Goal: Task Accomplishment & Management: Manage account settings

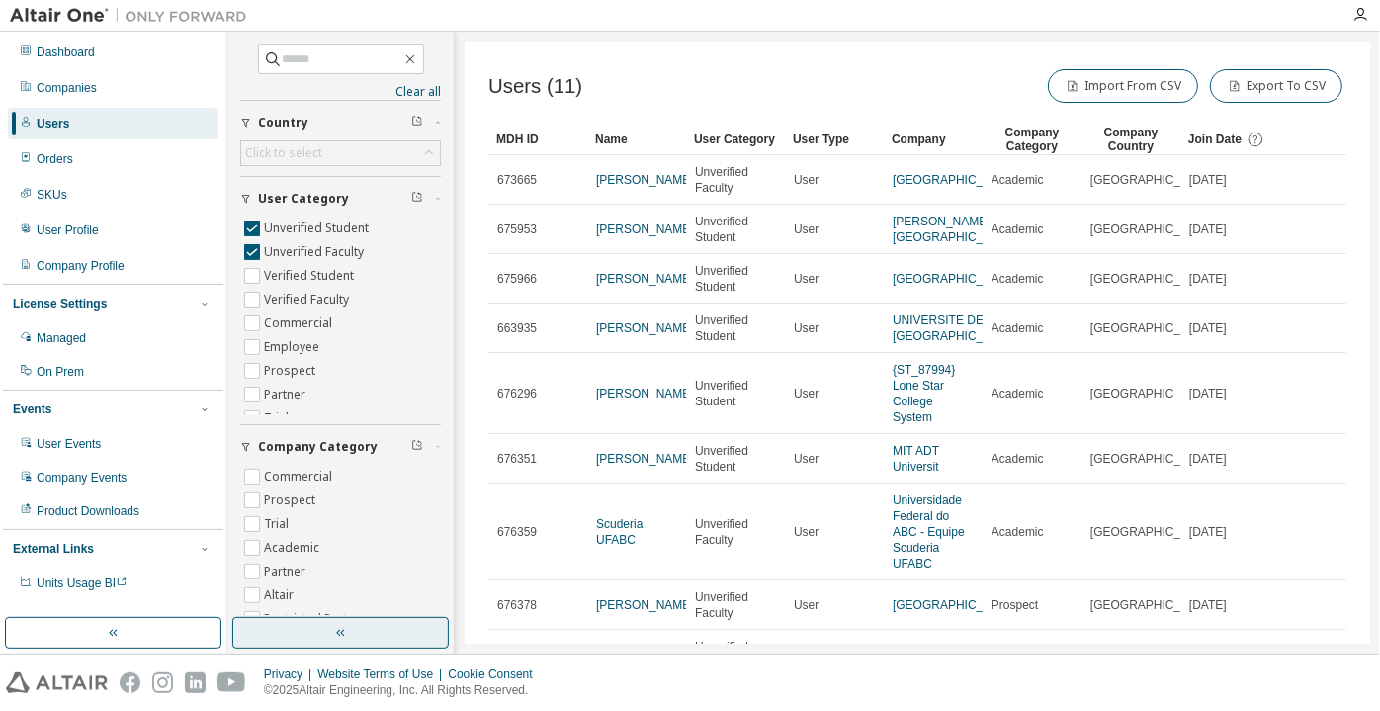
click at [419, 625] on button "button" at bounding box center [340, 633] width 216 height 32
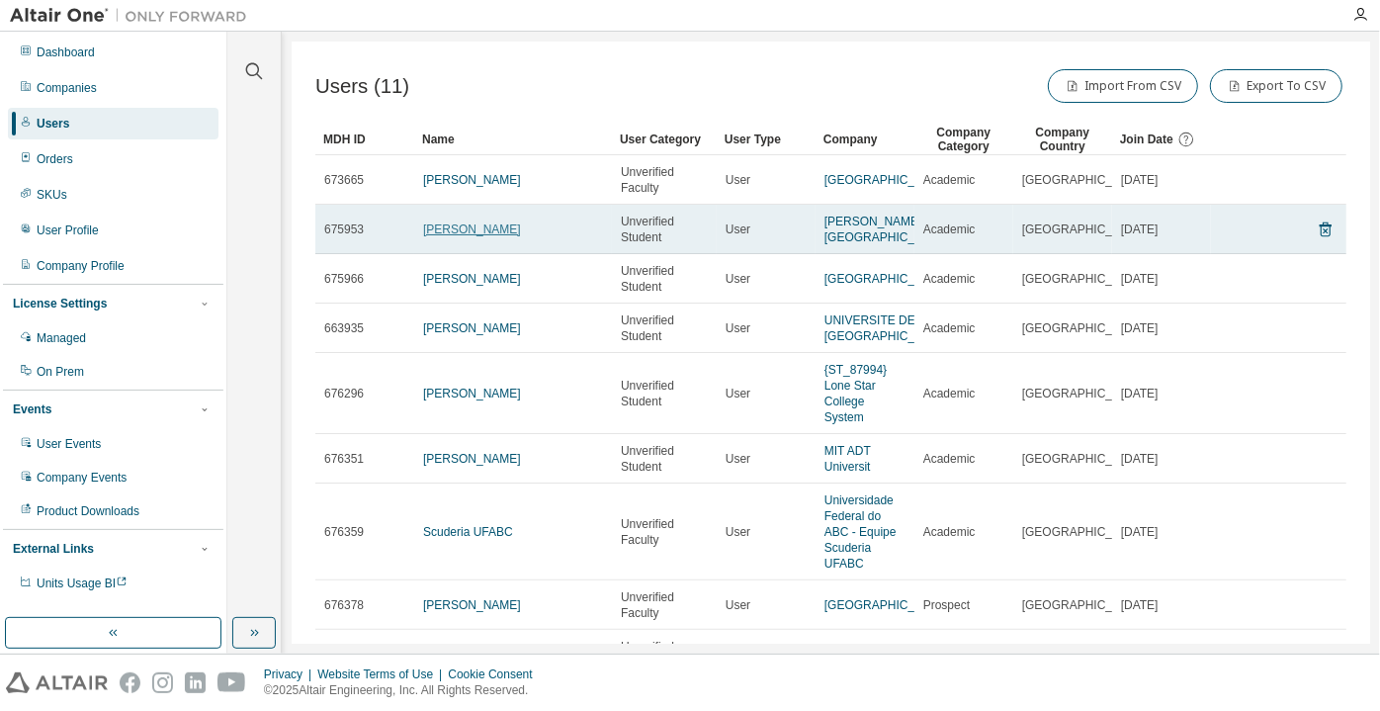
click at [510, 233] on link "ANANDKUMAR ACHARYA" at bounding box center [472, 229] width 98 height 14
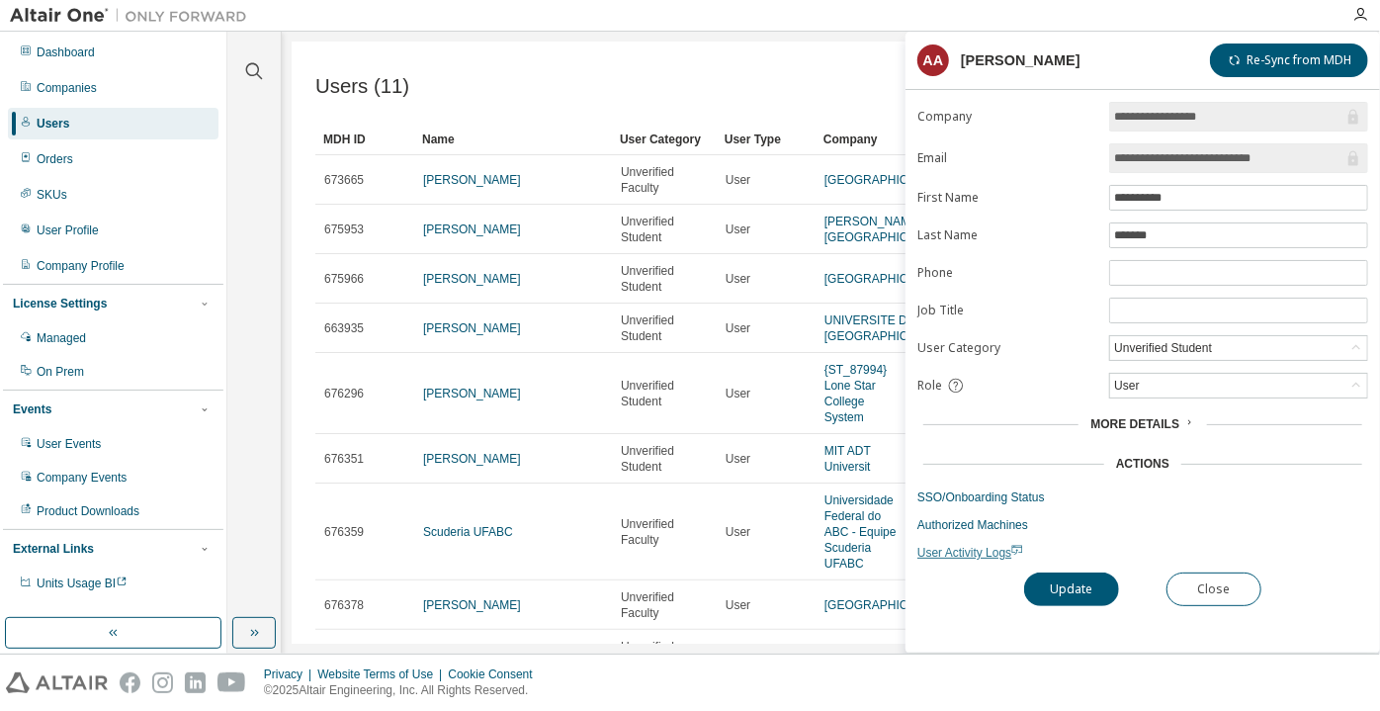
click at [966, 552] on span "User Activity Logs" at bounding box center [970, 553] width 106 height 14
click at [1135, 342] on div "Unverified Student" at bounding box center [1163, 348] width 104 height 22
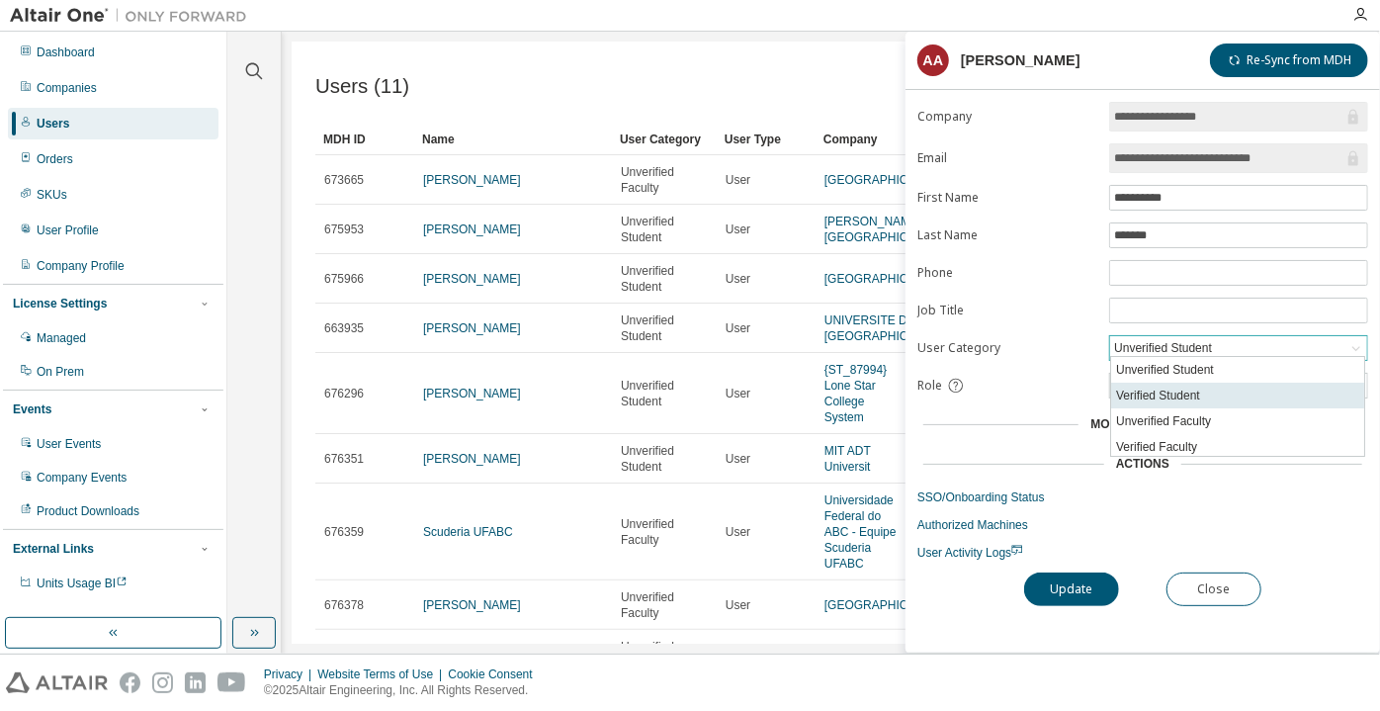
click at [1128, 399] on li "Verified Student" at bounding box center [1237, 395] width 253 height 26
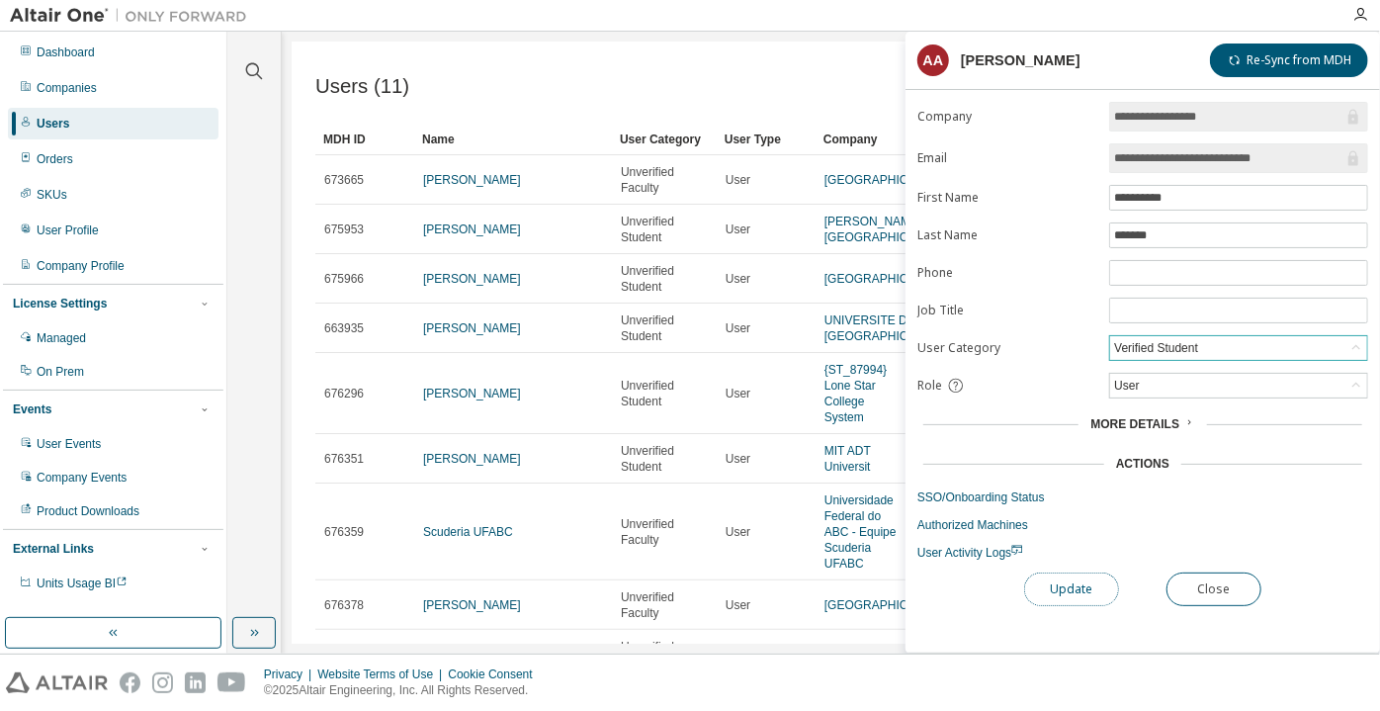
click at [1071, 587] on button "Update" at bounding box center [1071, 589] width 95 height 34
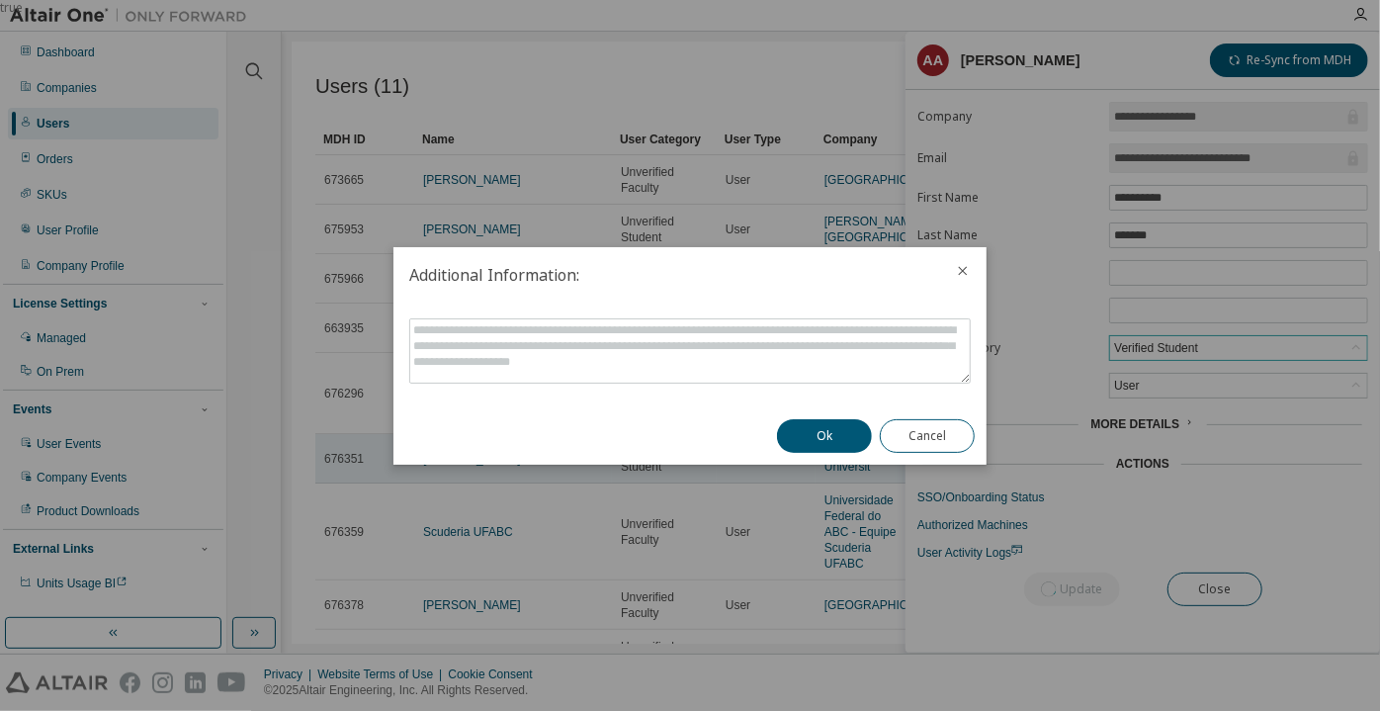
click at [788, 437] on button "Ok" at bounding box center [824, 436] width 95 height 34
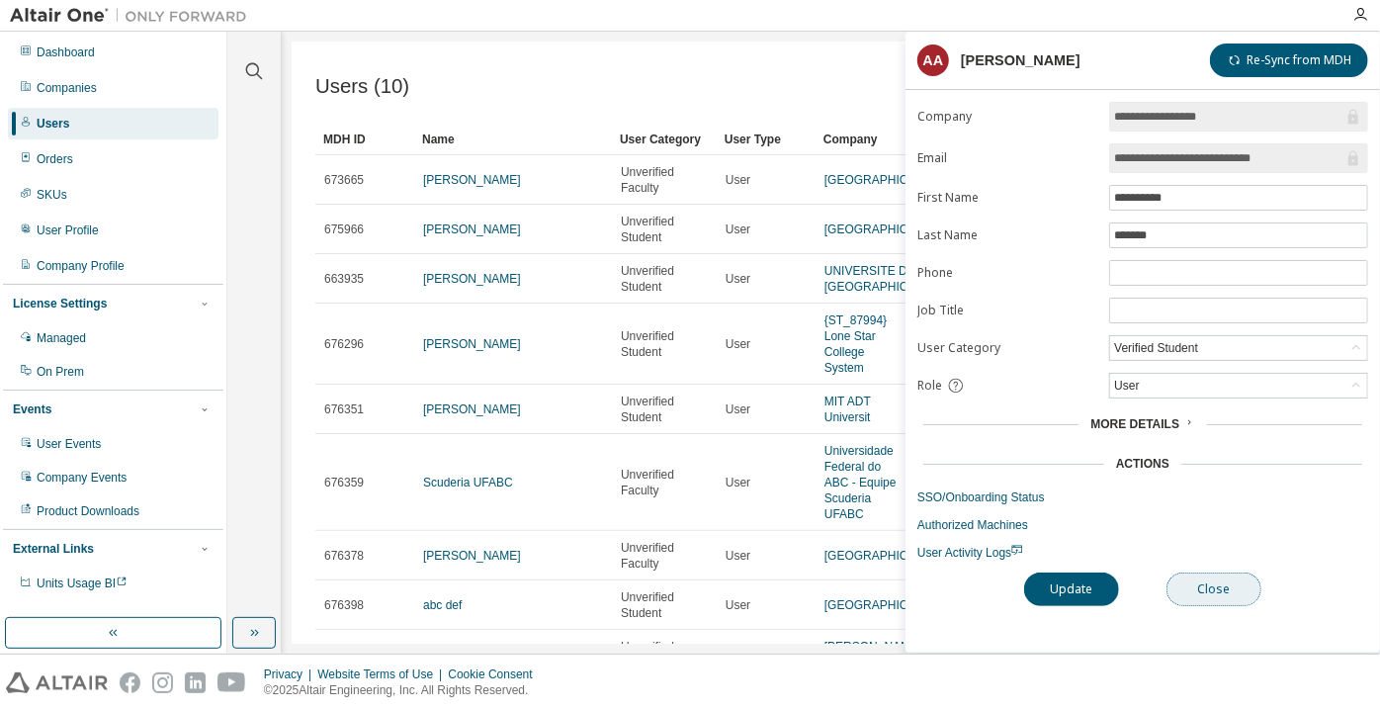
click at [1194, 572] on button "Close" at bounding box center [1213, 589] width 95 height 34
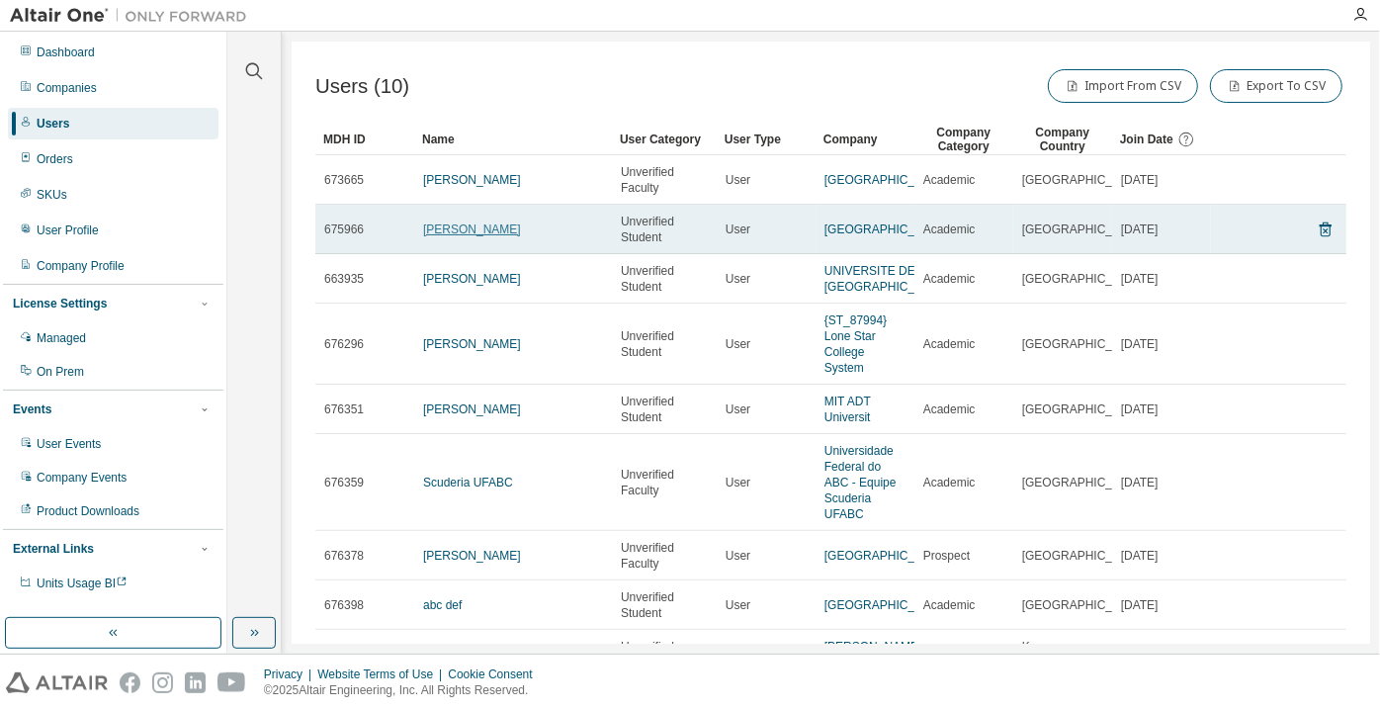
click at [492, 225] on link "Ariel Druckman" at bounding box center [472, 229] width 98 height 14
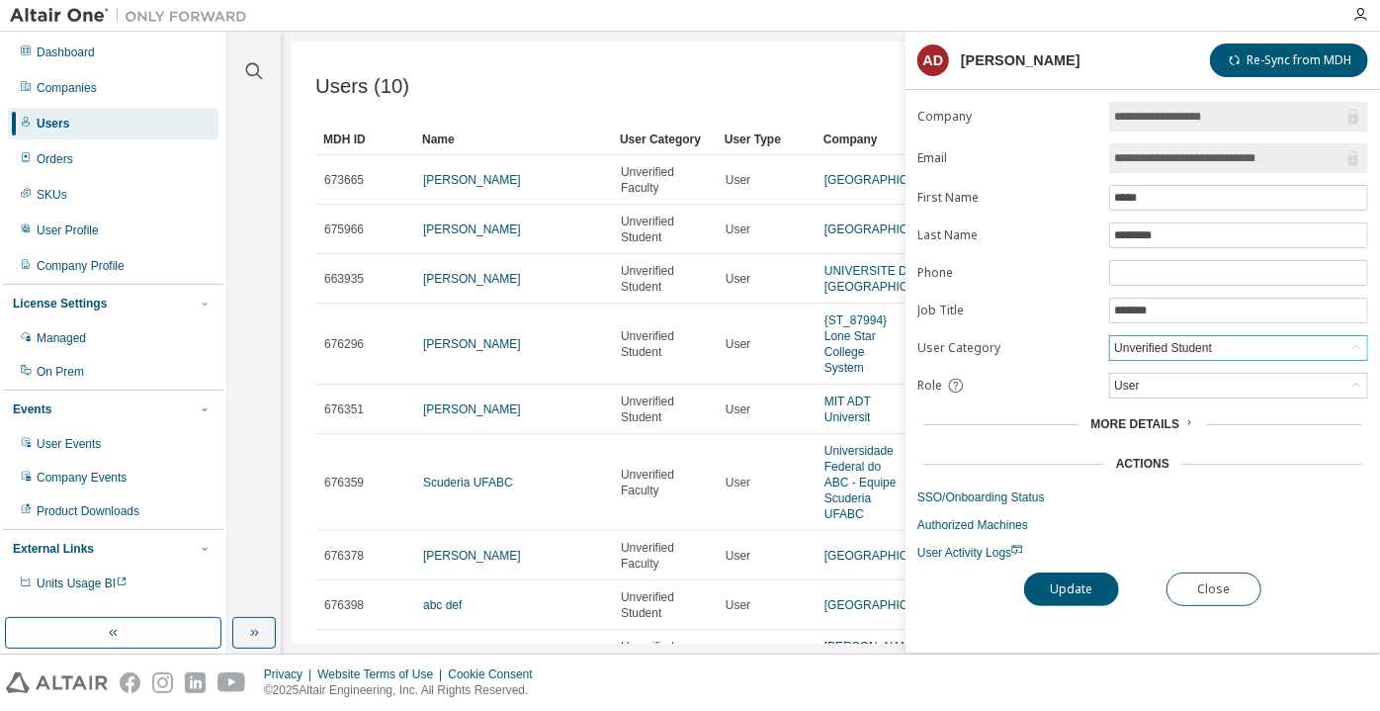
click at [1185, 344] on div "Unverified Student" at bounding box center [1163, 348] width 104 height 22
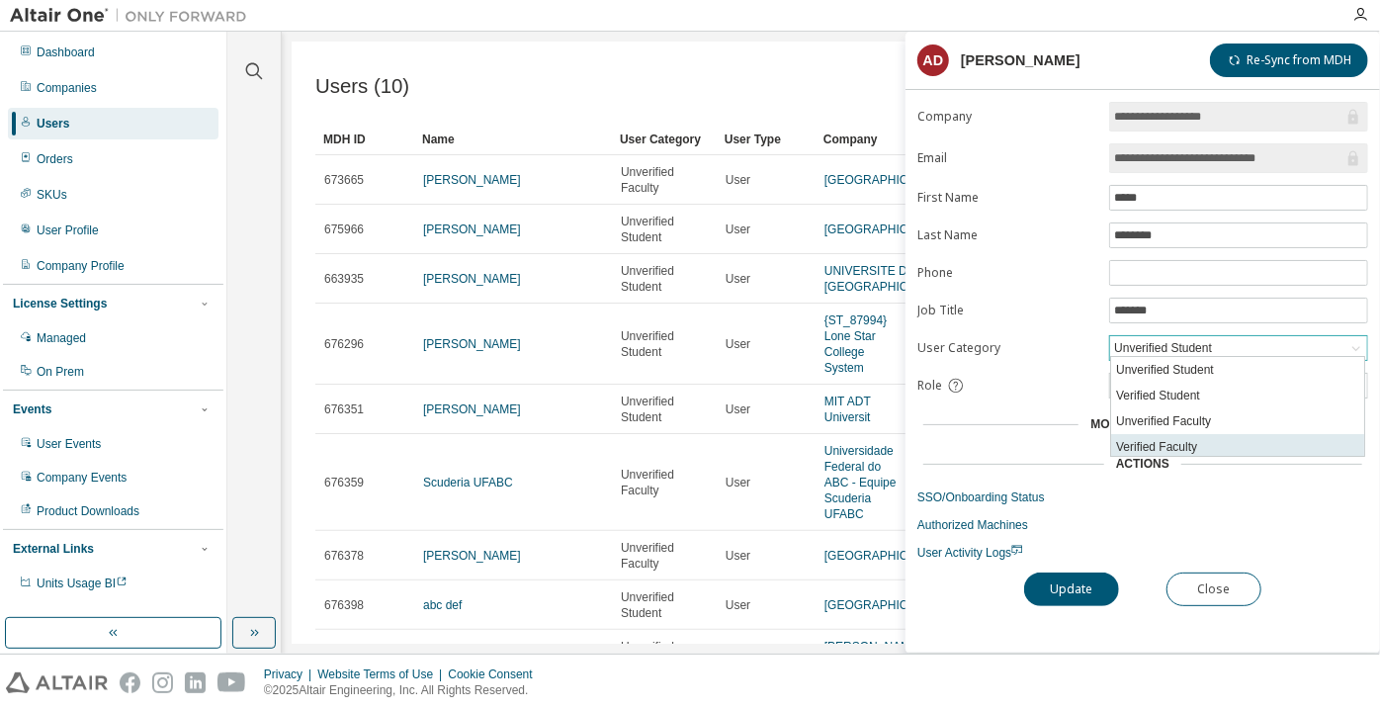
click at [1163, 442] on li "Verified Faculty" at bounding box center [1237, 447] width 253 height 26
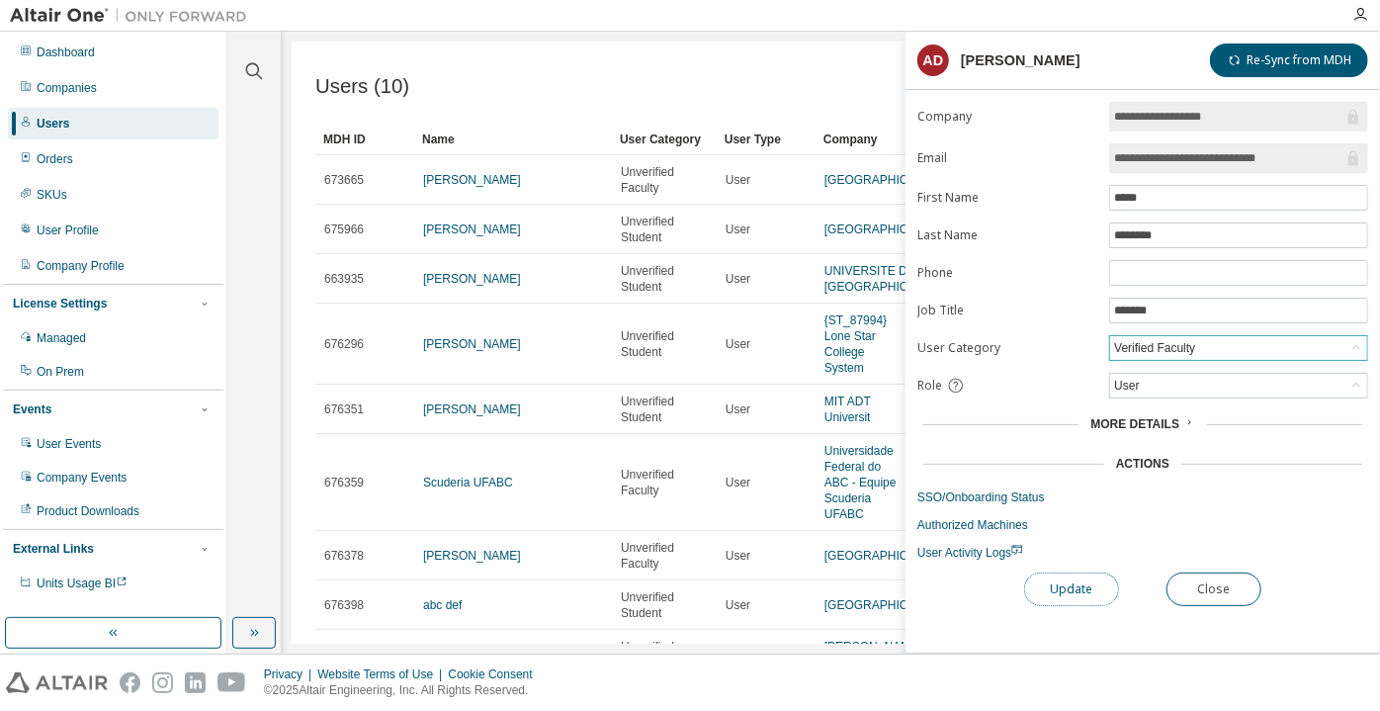
click at [1071, 573] on button "Update" at bounding box center [1071, 589] width 95 height 34
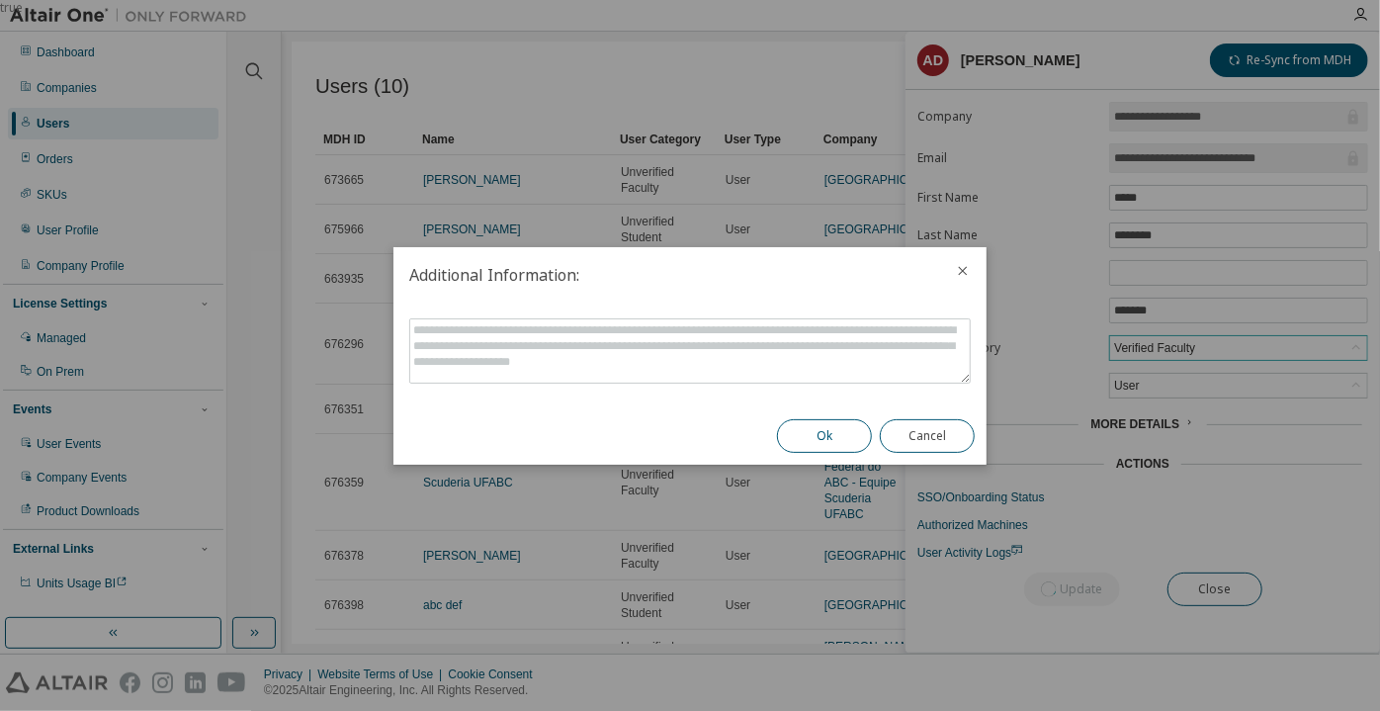
click at [827, 440] on button "Ok" at bounding box center [824, 436] width 95 height 34
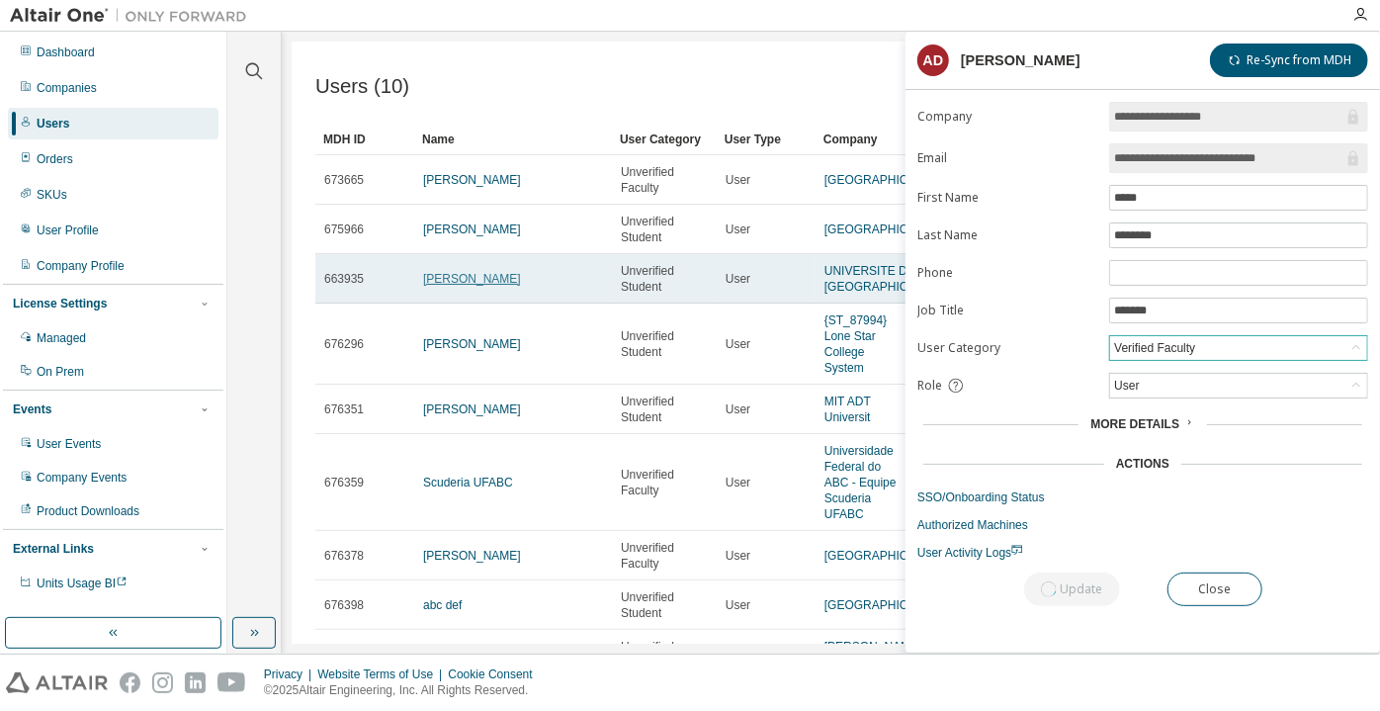
click at [466, 278] on link "Joël PETEY" at bounding box center [472, 279] width 98 height 14
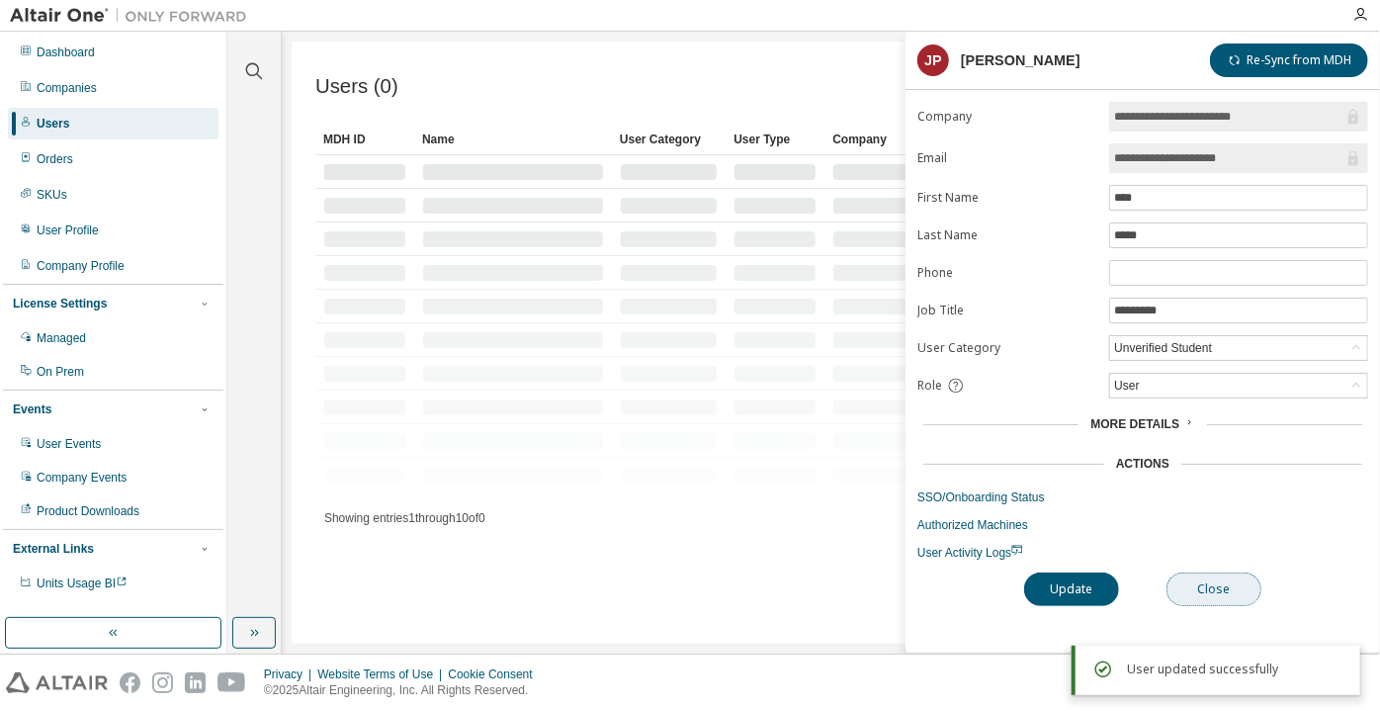
click at [1220, 581] on button "Close" at bounding box center [1213, 589] width 95 height 34
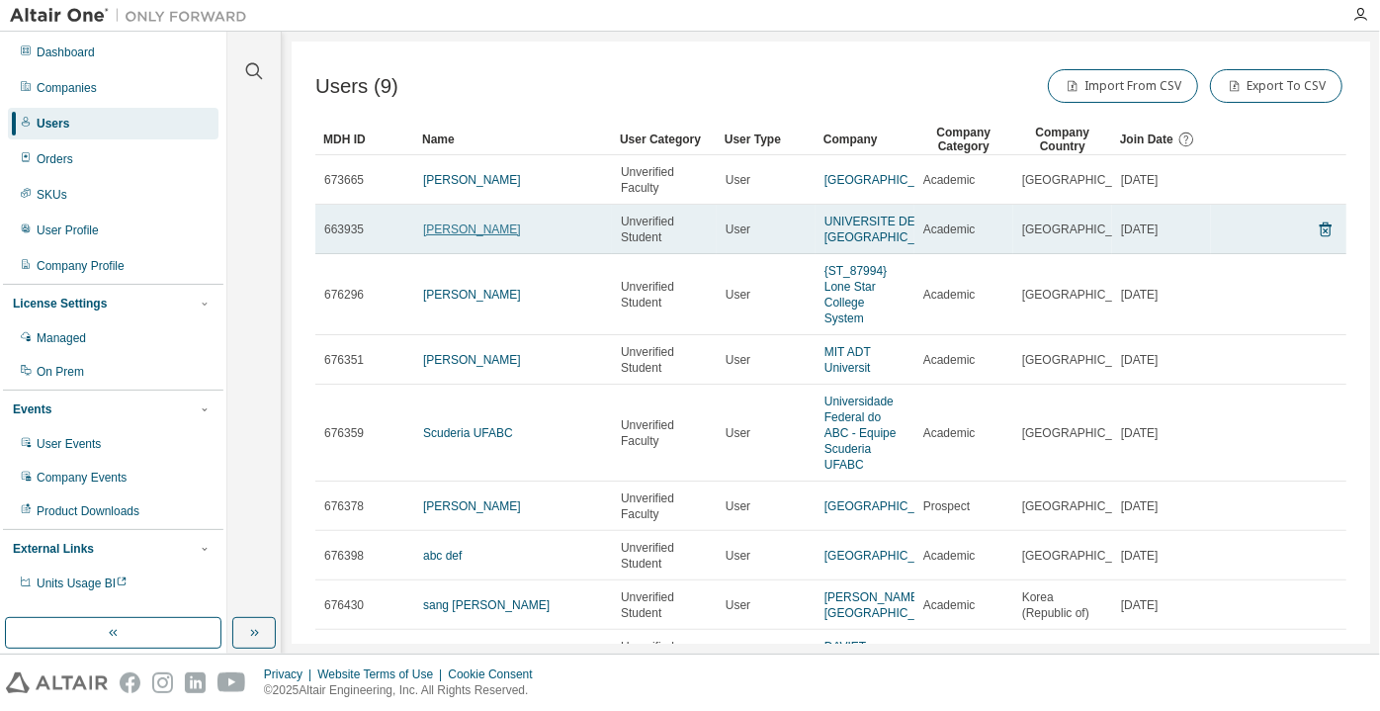
click at [451, 226] on link "Joël PETEY" at bounding box center [472, 229] width 98 height 14
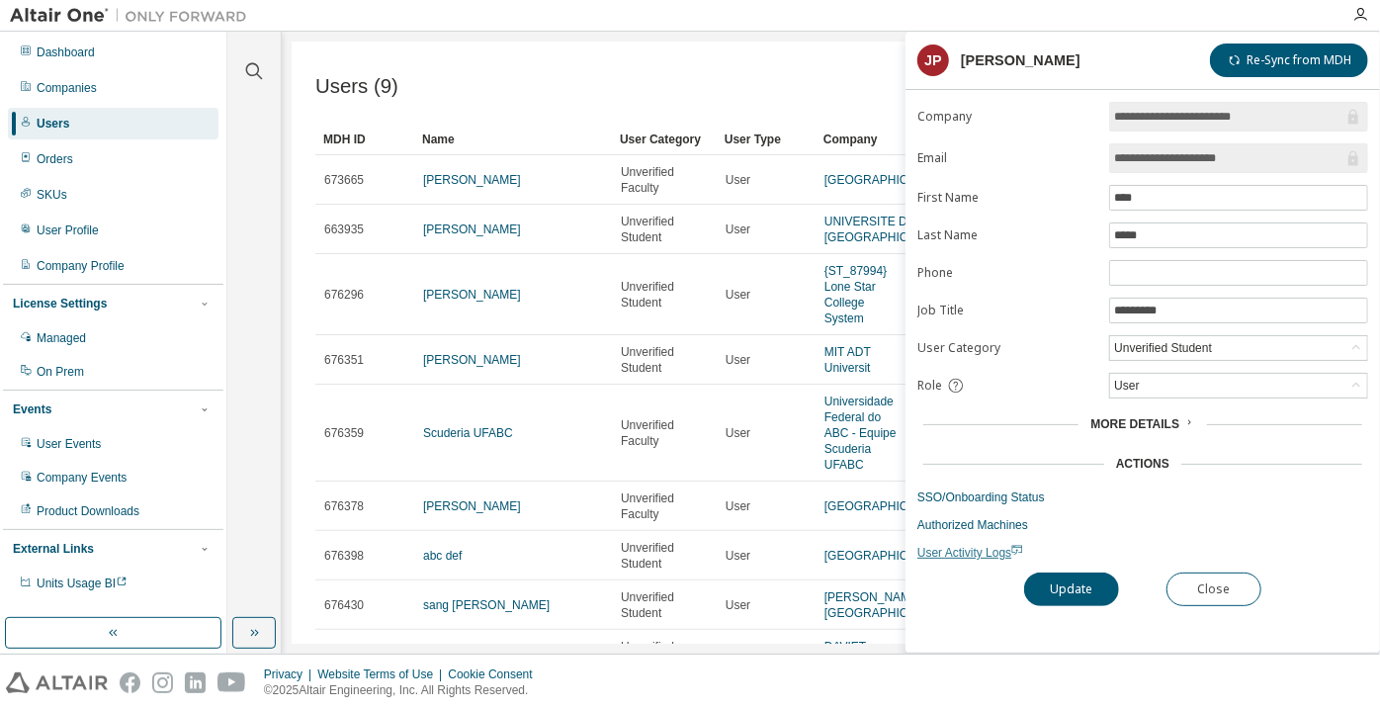
click at [977, 550] on span "User Activity Logs" at bounding box center [970, 553] width 106 height 14
drag, startPoint x: 1230, startPoint y: 154, endPoint x: 1176, endPoint y: 168, distance: 56.1
click at [1176, 168] on span "**********" at bounding box center [1238, 158] width 259 height 30
click at [1244, 148] on input "**********" at bounding box center [1228, 158] width 229 height 20
drag, startPoint x: 1244, startPoint y: 148, endPoint x: 1116, endPoint y: 162, distance: 129.2
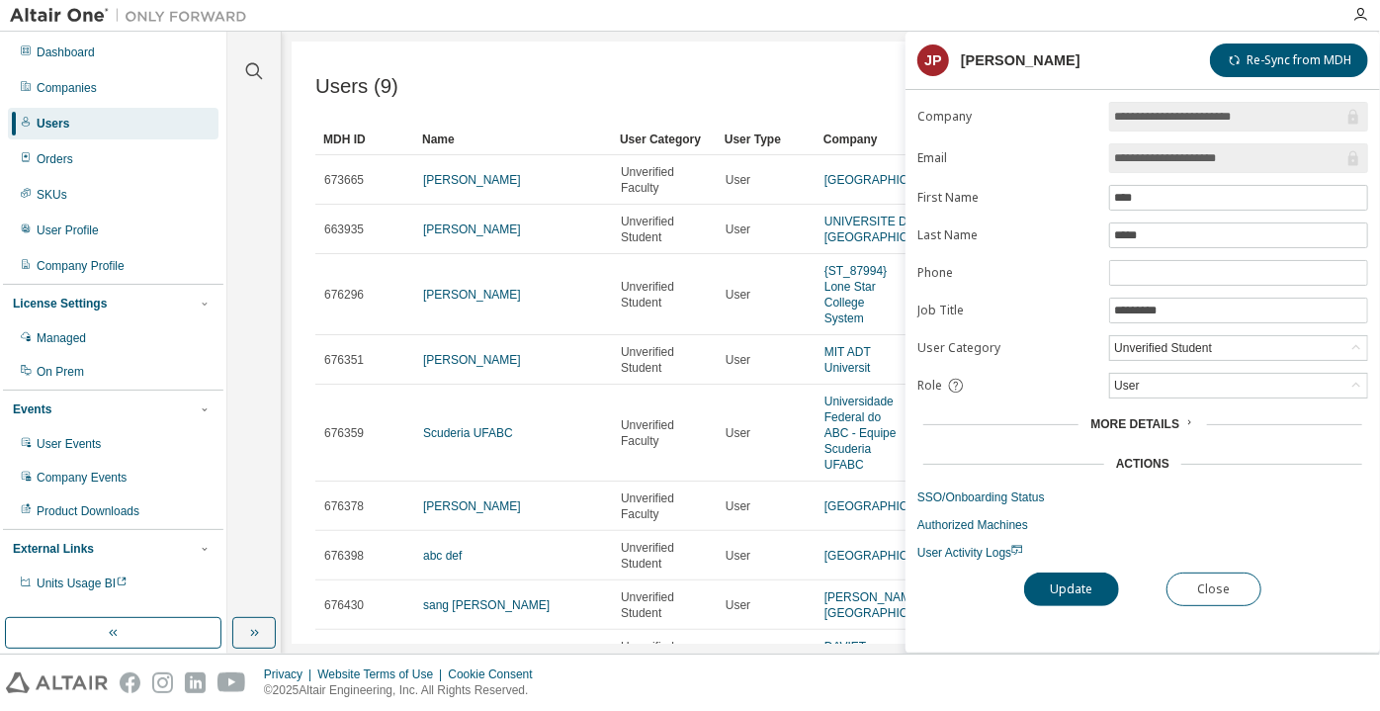
click at [1116, 162] on input "**********" at bounding box center [1228, 158] width 229 height 20
click at [1139, 339] on div "Unverified Student" at bounding box center [1163, 348] width 104 height 22
click at [1164, 438] on li "Verified Faculty" at bounding box center [1237, 447] width 253 height 26
click at [1069, 596] on button "Update" at bounding box center [1071, 589] width 95 height 34
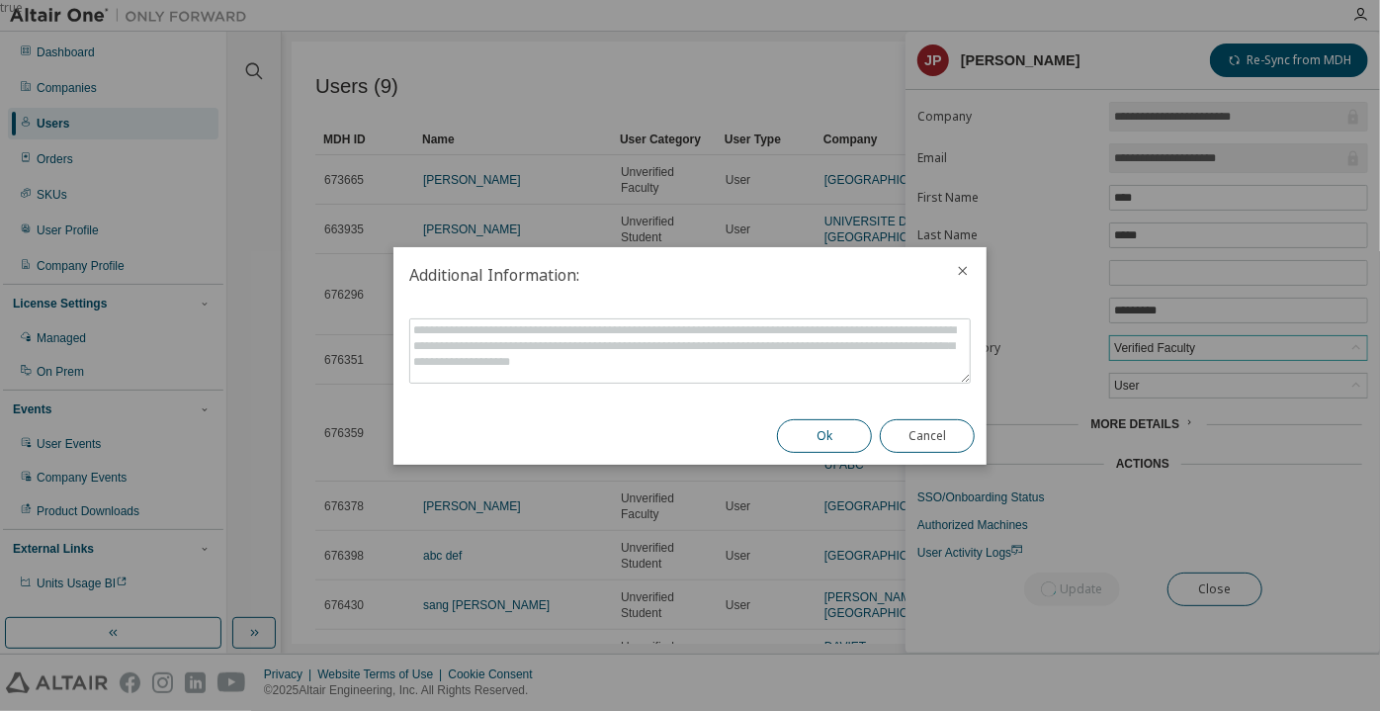
click at [844, 435] on button "Ok" at bounding box center [824, 436] width 95 height 34
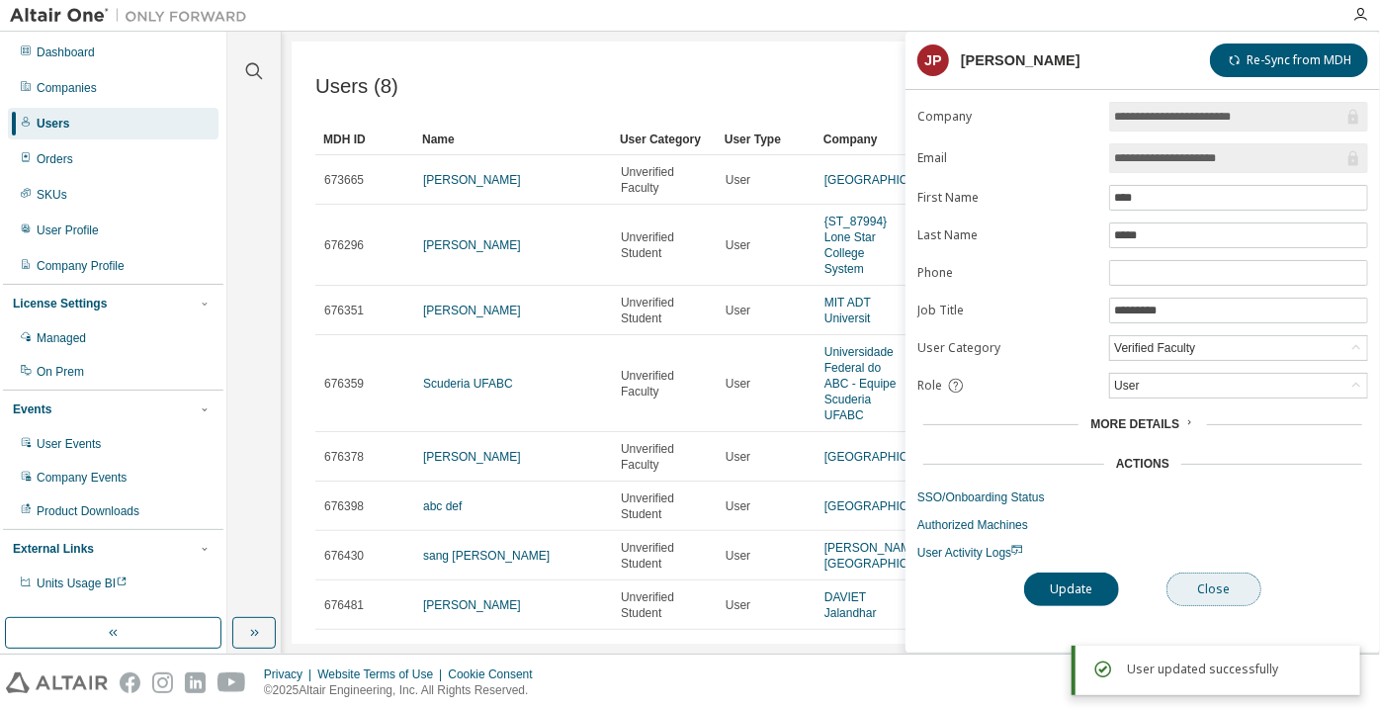
click at [1207, 593] on button "Close" at bounding box center [1213, 589] width 95 height 34
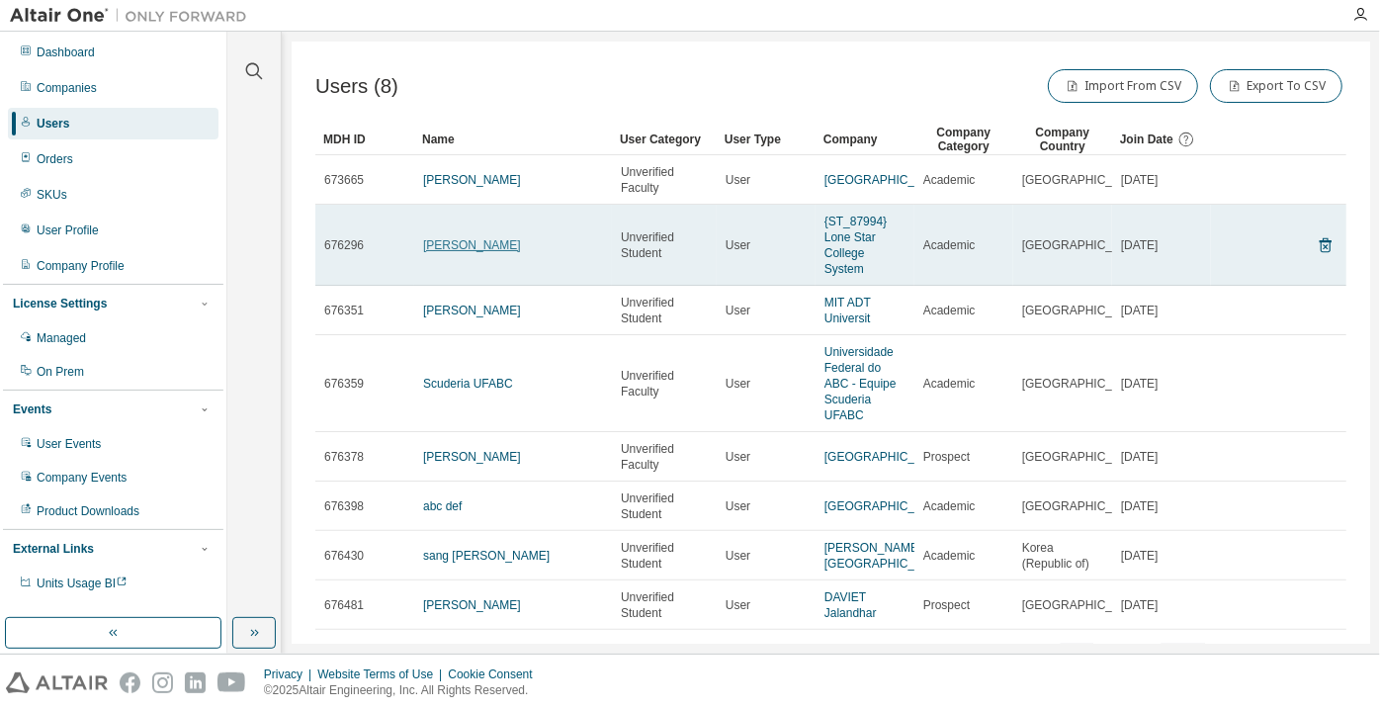
click at [473, 238] on link "Ramandeep Kahlon" at bounding box center [472, 245] width 98 height 14
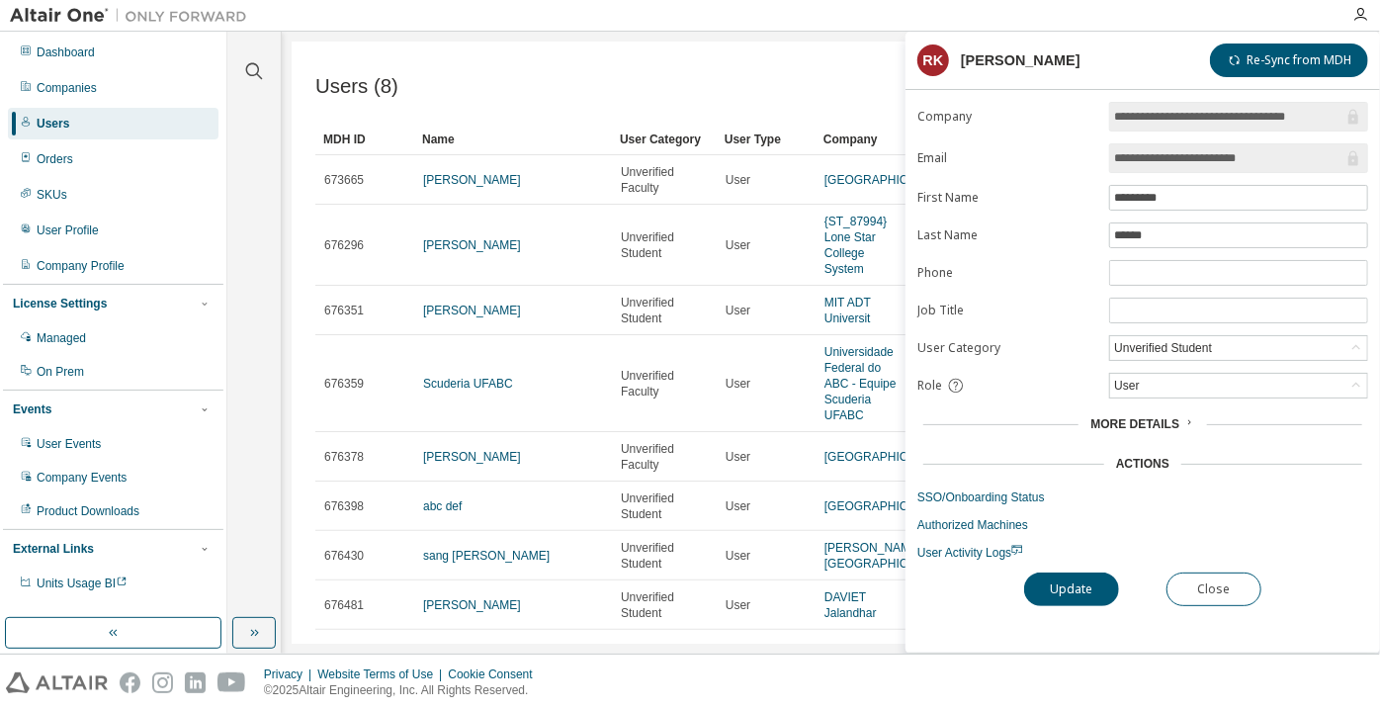
drag, startPoint x: 1280, startPoint y: 160, endPoint x: 1236, endPoint y: 154, distance: 43.9
click at [1236, 154] on input "**********" at bounding box center [1228, 158] width 229 height 20
click at [1184, 575] on button "Close" at bounding box center [1213, 589] width 95 height 34
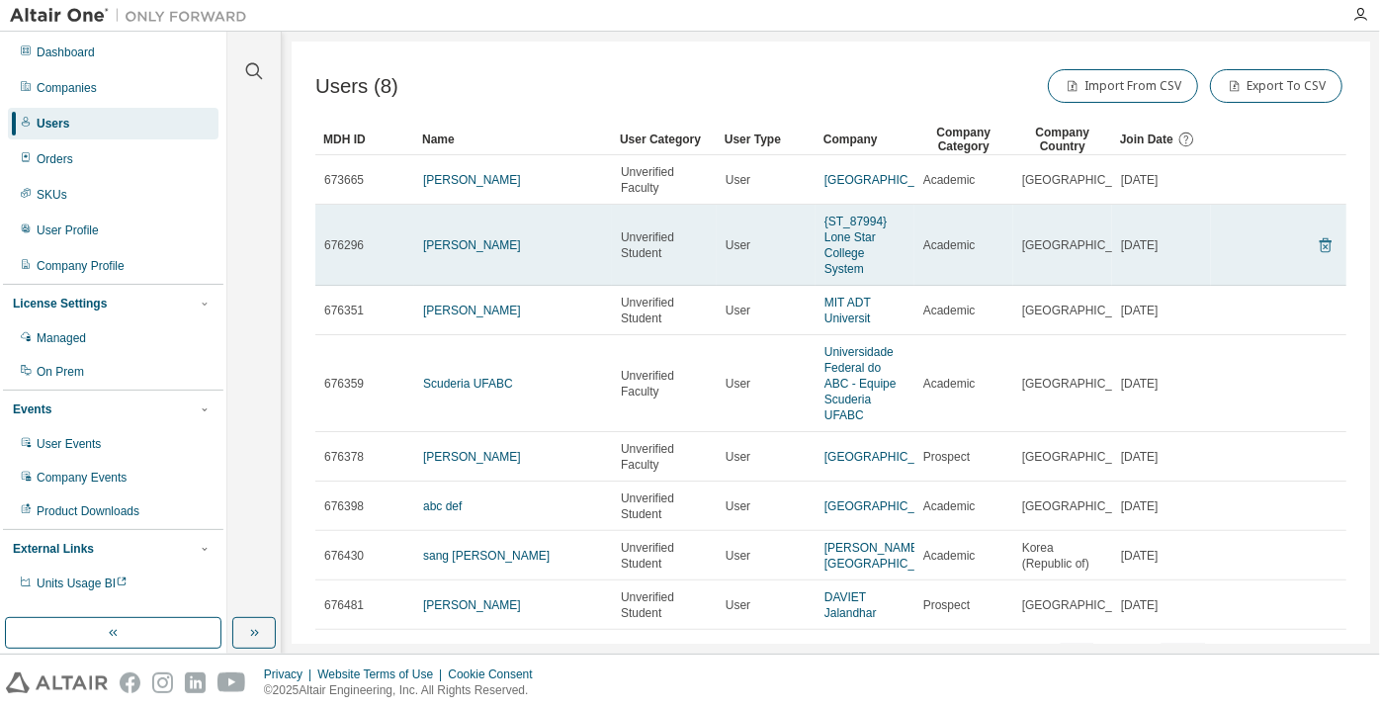
click at [1319, 238] on icon at bounding box center [1325, 245] width 12 height 15
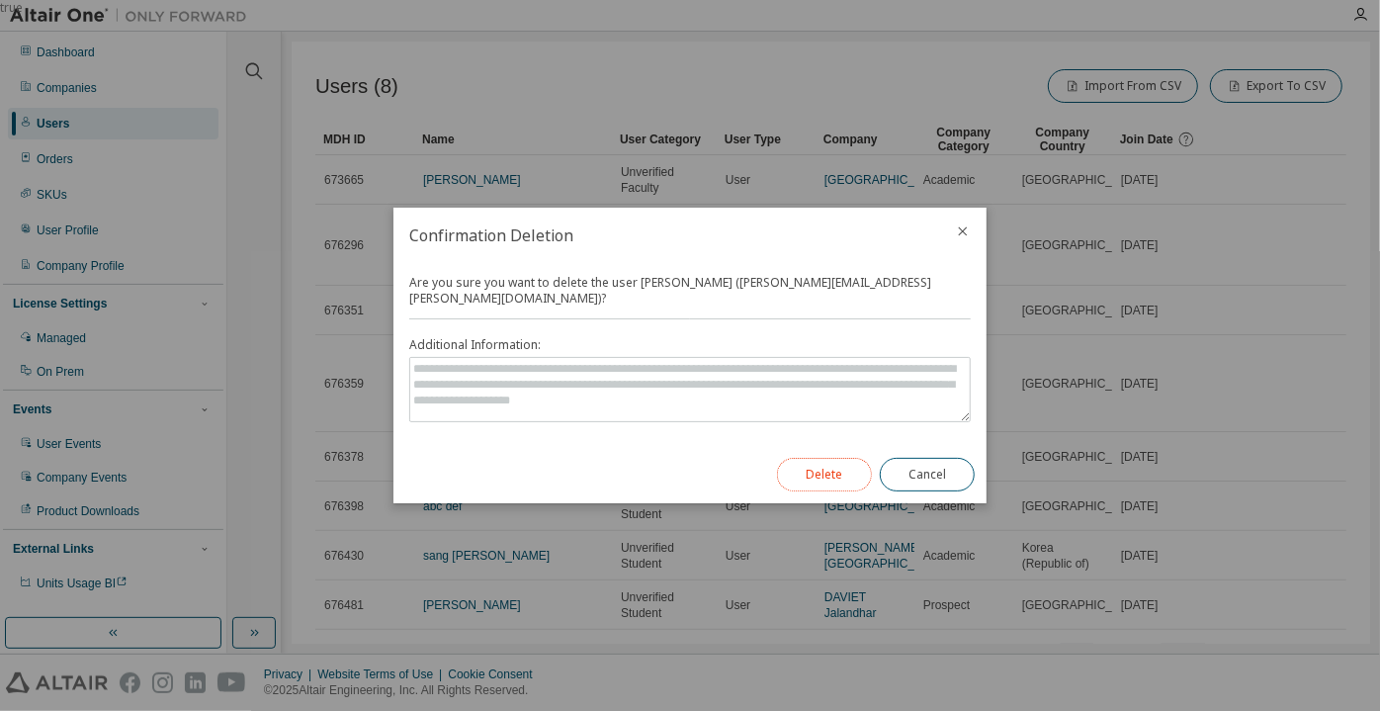
click at [843, 458] on button "Delete" at bounding box center [824, 475] width 95 height 34
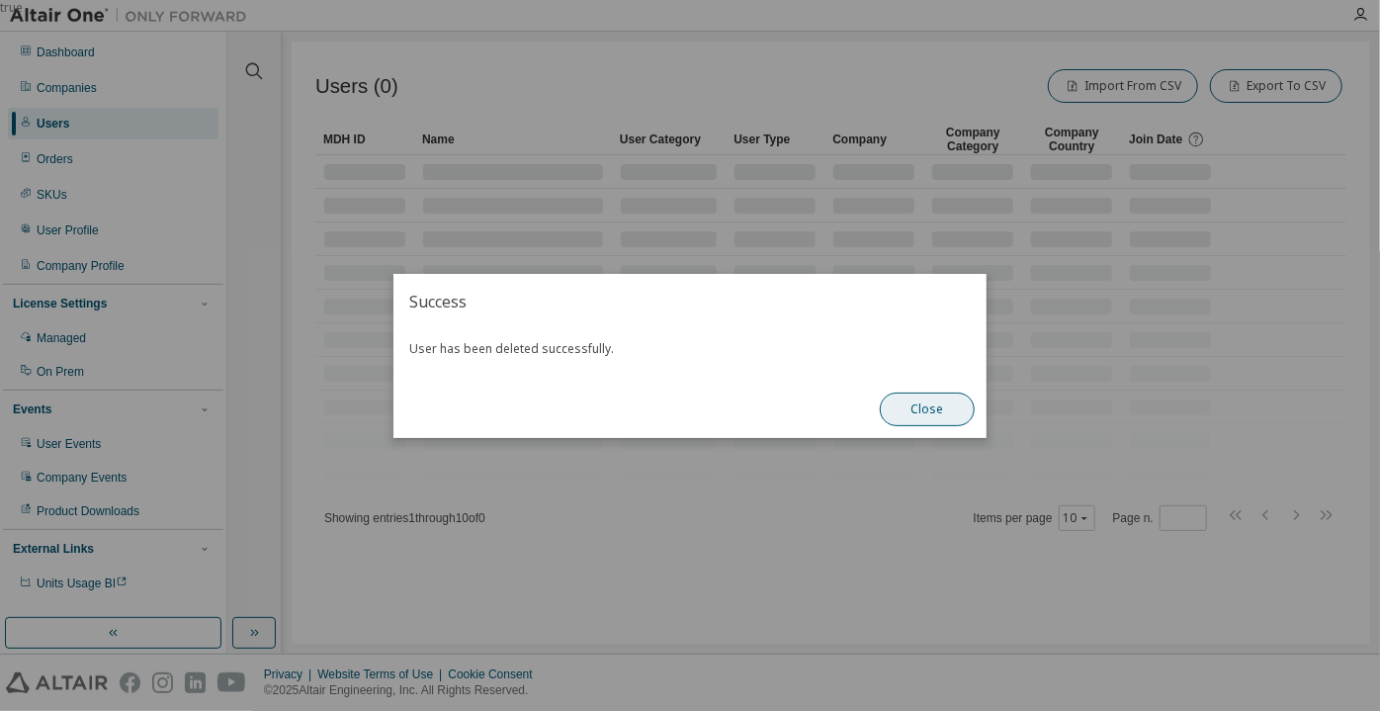
click at [905, 415] on button "Close" at bounding box center [927, 409] width 95 height 34
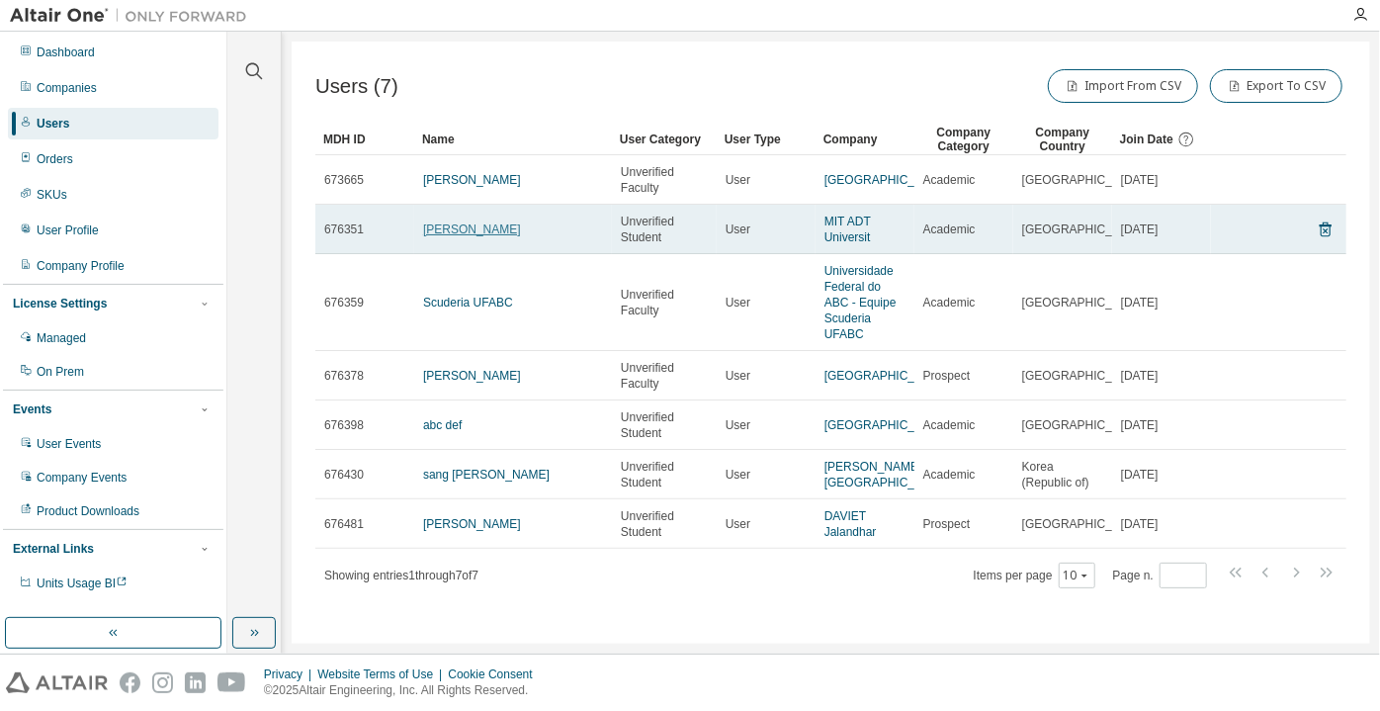
click at [461, 229] on link "shane lack" at bounding box center [472, 229] width 98 height 14
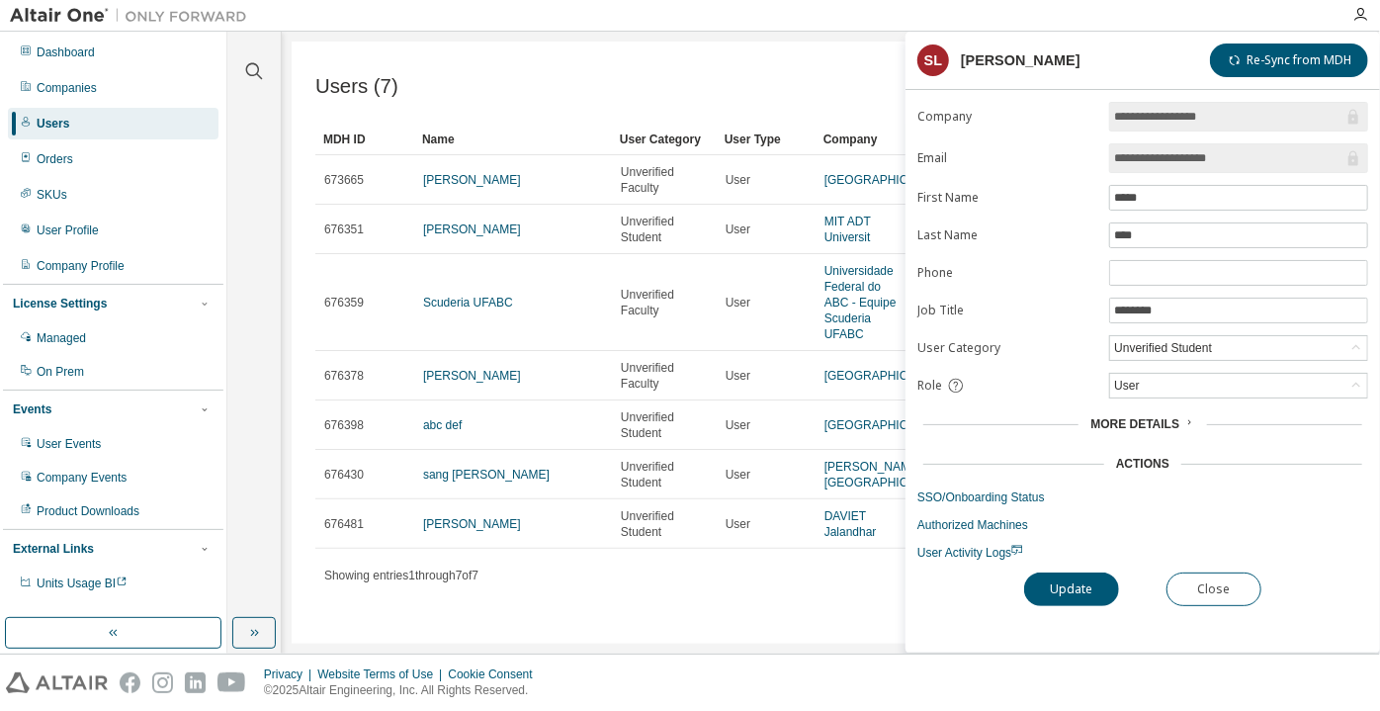
drag, startPoint x: 1284, startPoint y: 159, endPoint x: 1182, endPoint y: 164, distance: 101.9
click at [1182, 164] on input "**********" at bounding box center [1228, 158] width 229 height 20
drag, startPoint x: 1225, startPoint y: 123, endPoint x: 1111, endPoint y: 118, distance: 114.7
click at [1111, 118] on span "**********" at bounding box center [1238, 117] width 259 height 30
click at [1239, 130] on form "**********" at bounding box center [1142, 331] width 451 height 459
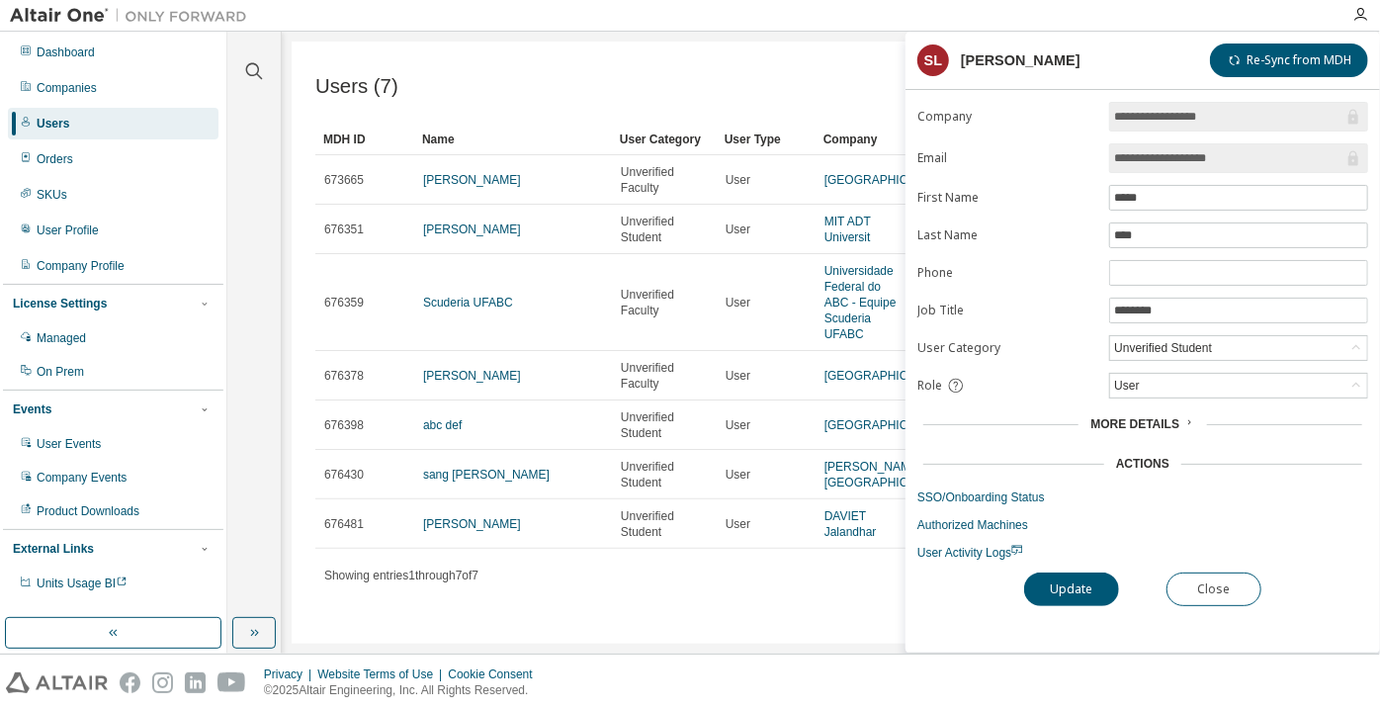
click at [1230, 118] on input "**********" at bounding box center [1228, 117] width 229 height 20
click at [1195, 583] on button "Close" at bounding box center [1213, 589] width 95 height 34
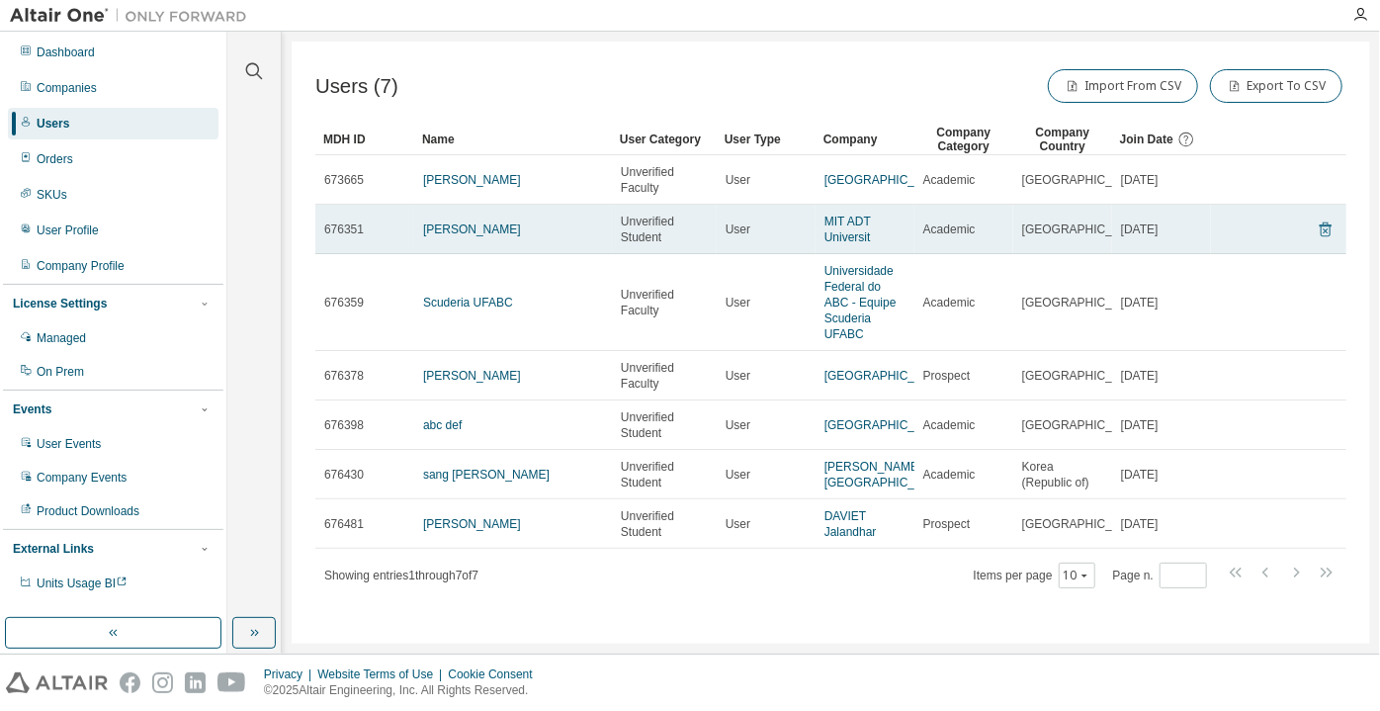
click at [1316, 220] on icon at bounding box center [1325, 229] width 18 height 24
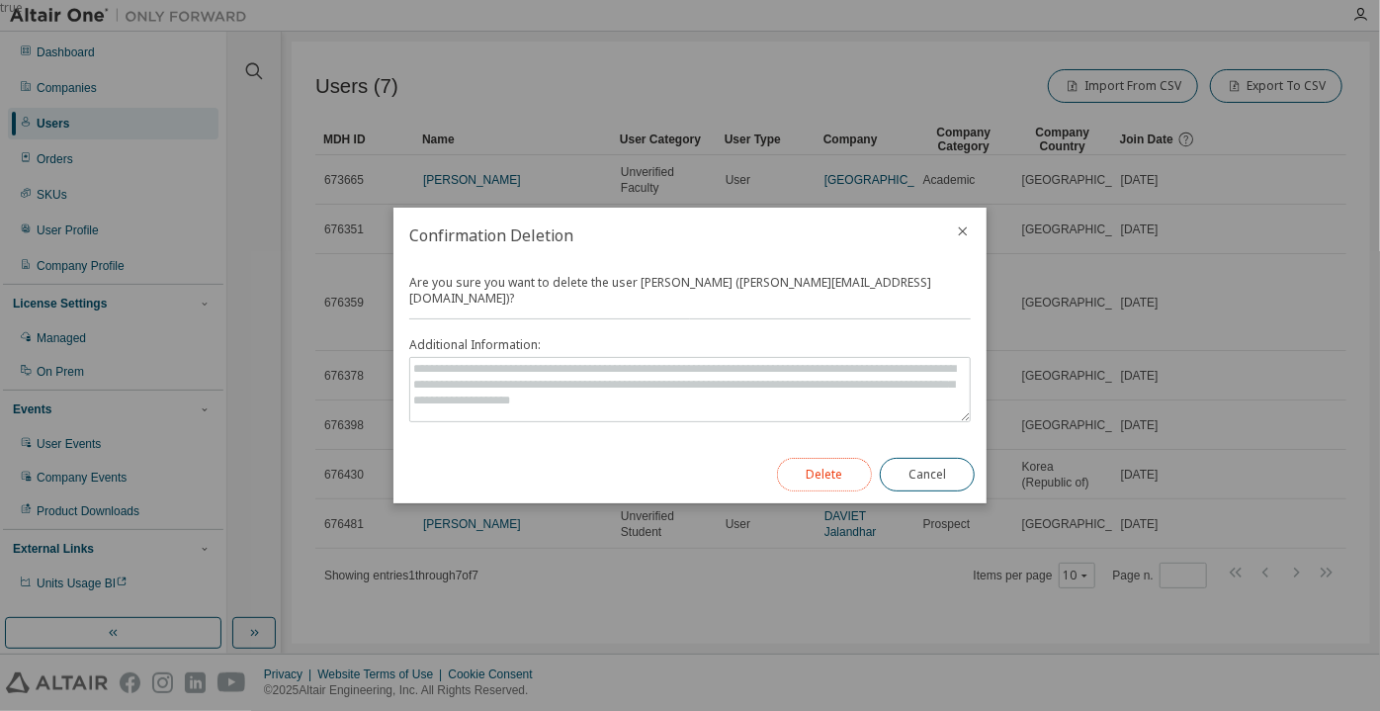
click at [851, 477] on button "Delete" at bounding box center [824, 475] width 95 height 34
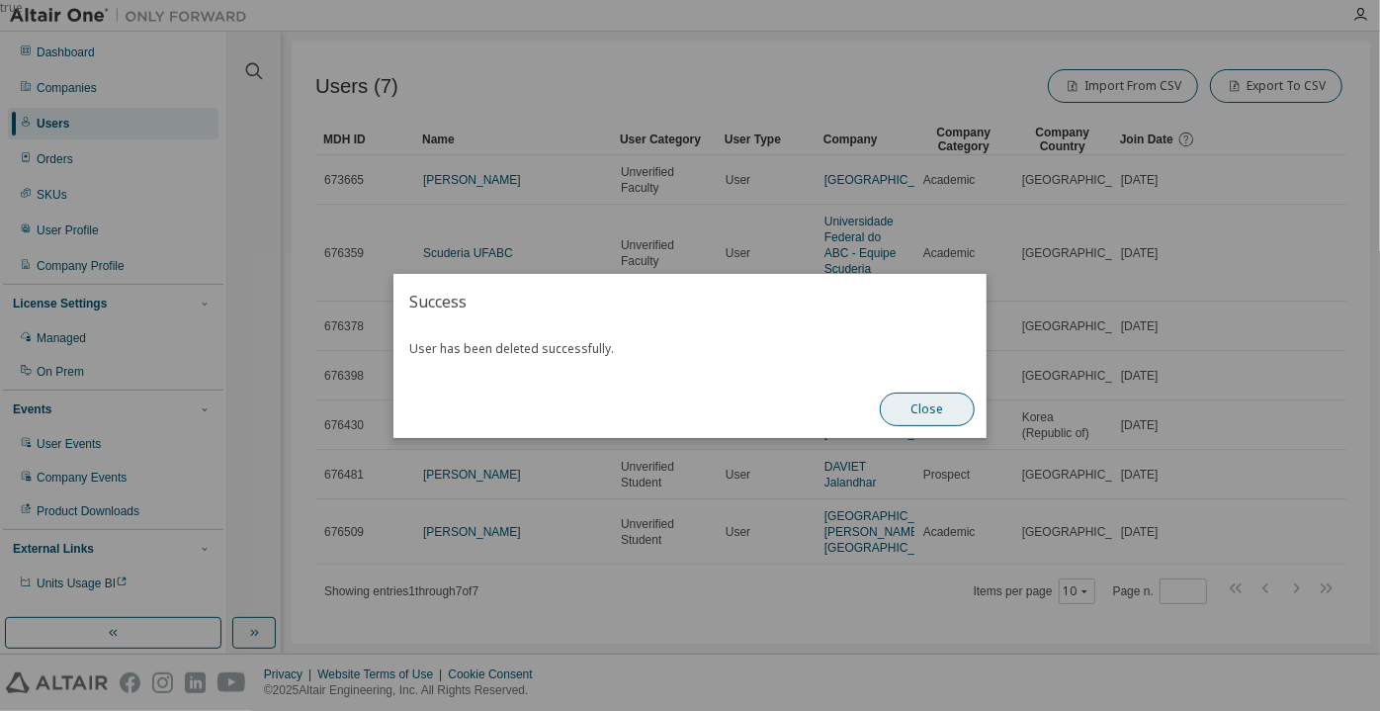
click at [945, 406] on button "Close" at bounding box center [927, 409] width 95 height 34
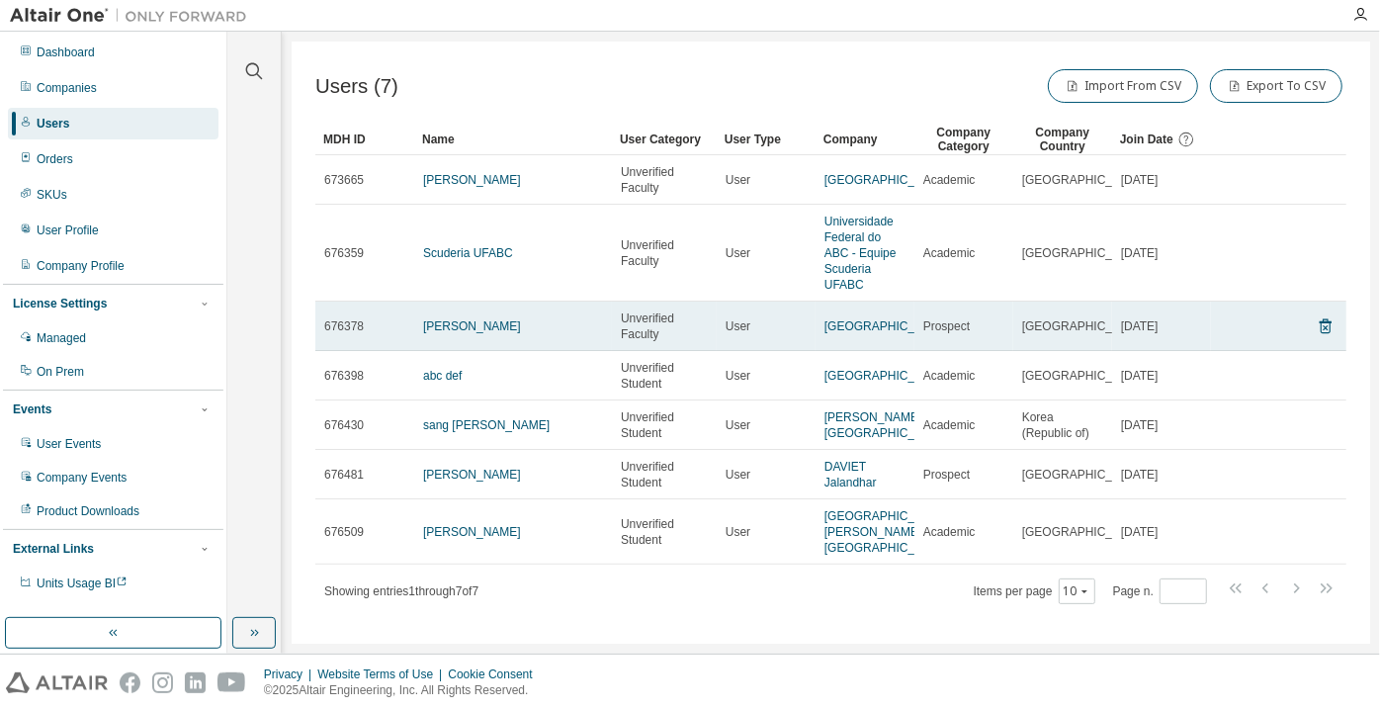
scroll to position [74, 0]
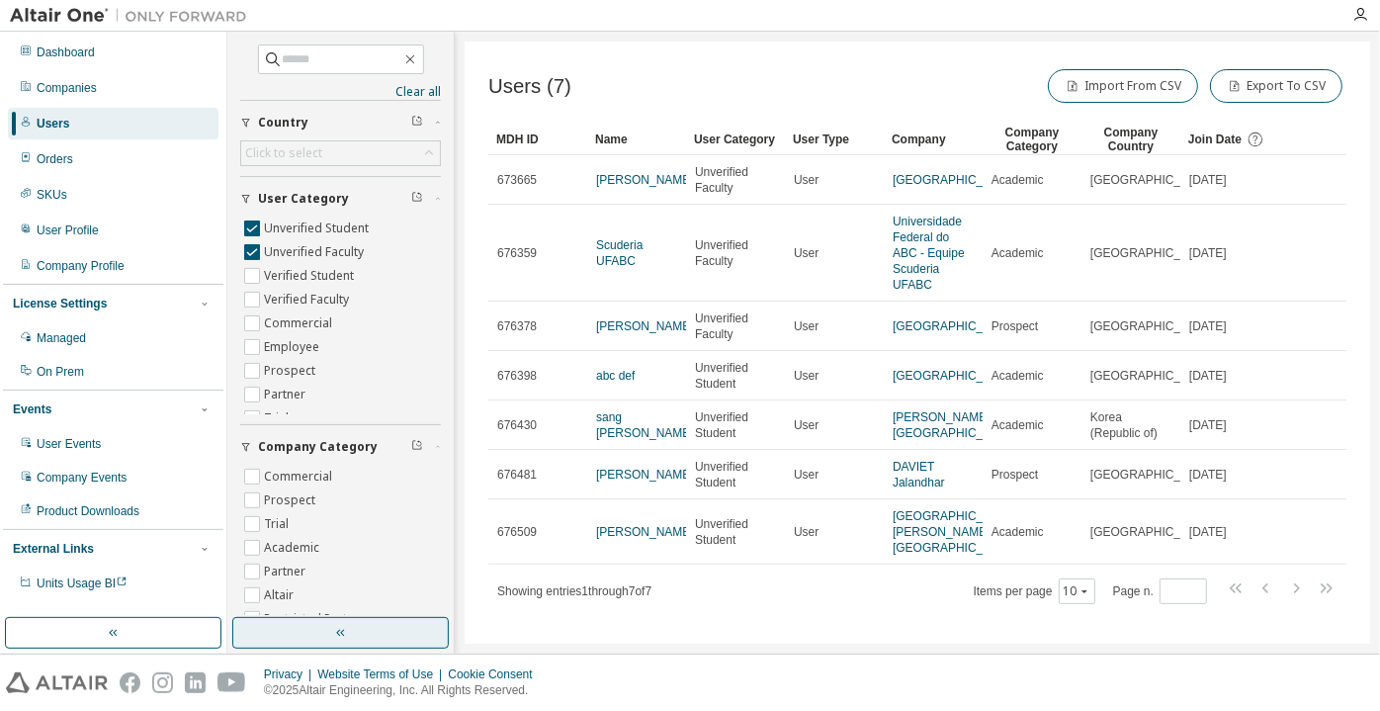
click at [365, 630] on button "button" at bounding box center [340, 633] width 216 height 32
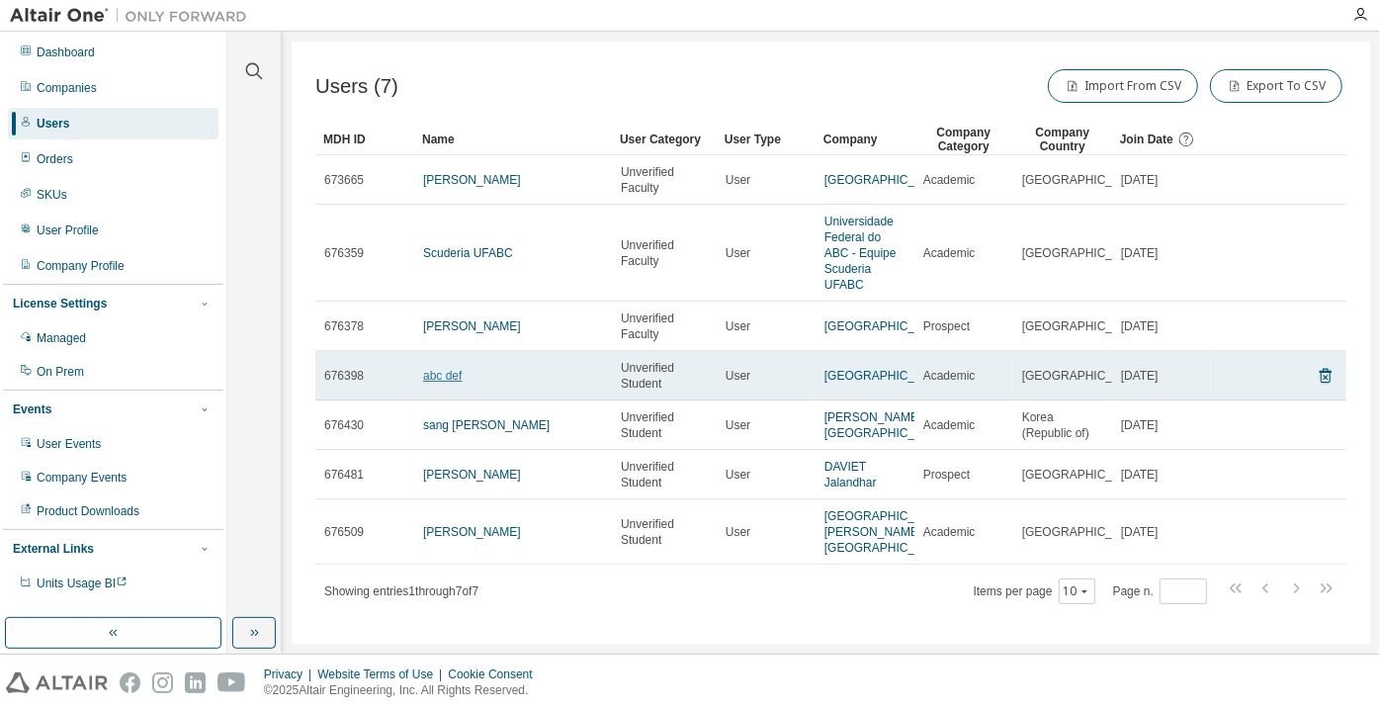
click at [442, 382] on link "abc def" at bounding box center [442, 376] width 39 height 14
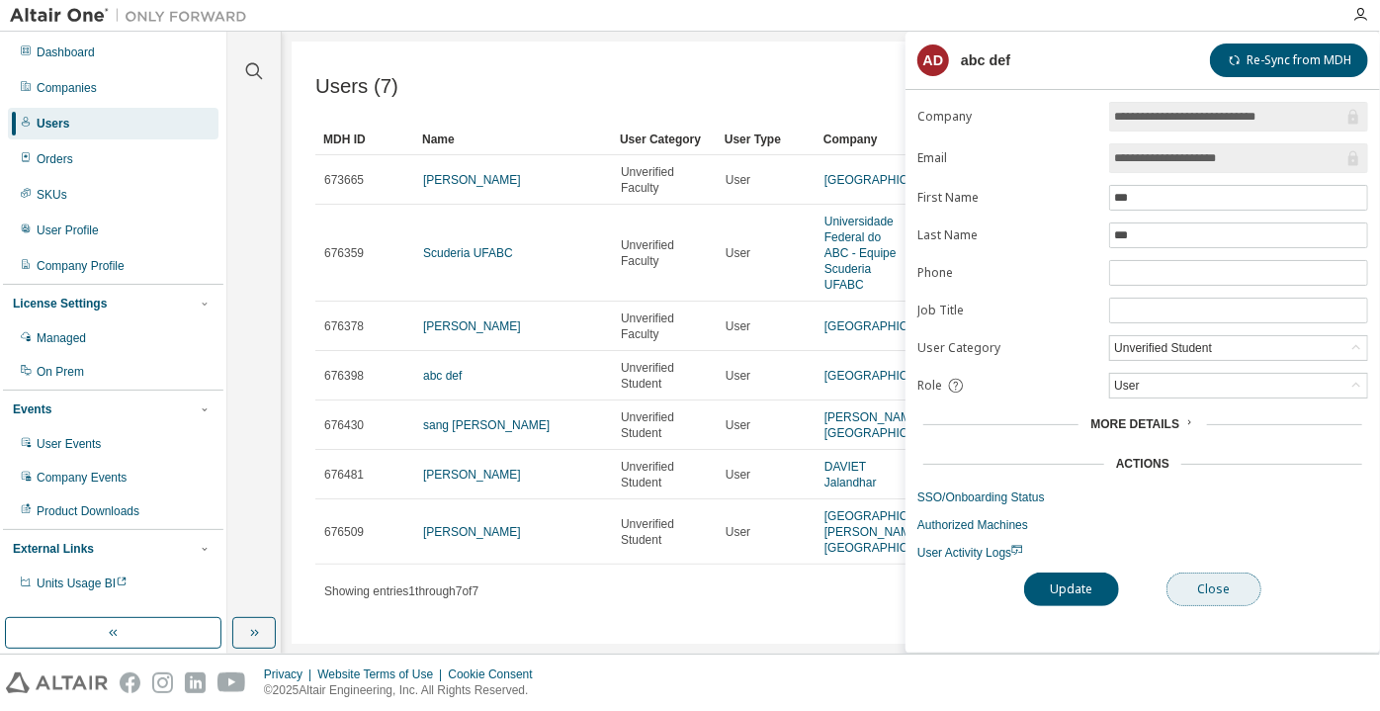
click at [1212, 575] on button "Close" at bounding box center [1213, 589] width 95 height 34
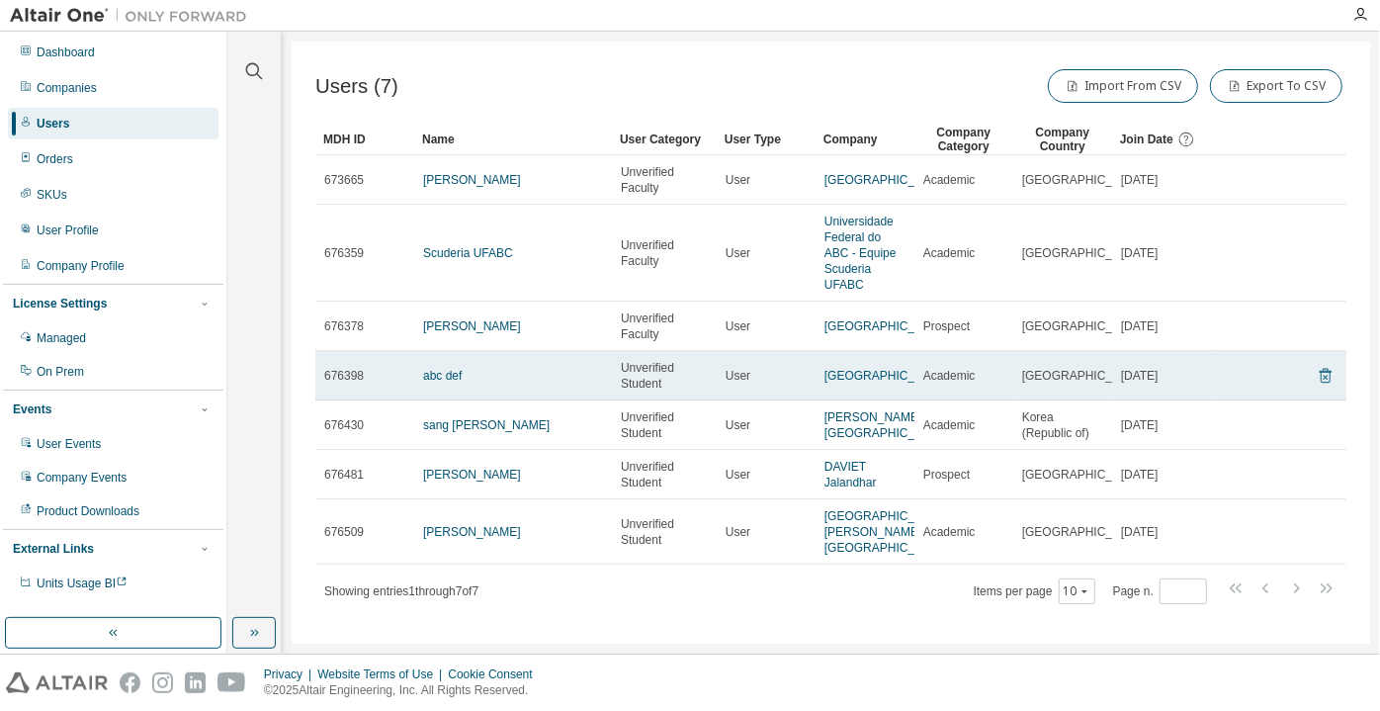
click at [1320, 383] on icon at bounding box center [1325, 376] width 12 height 15
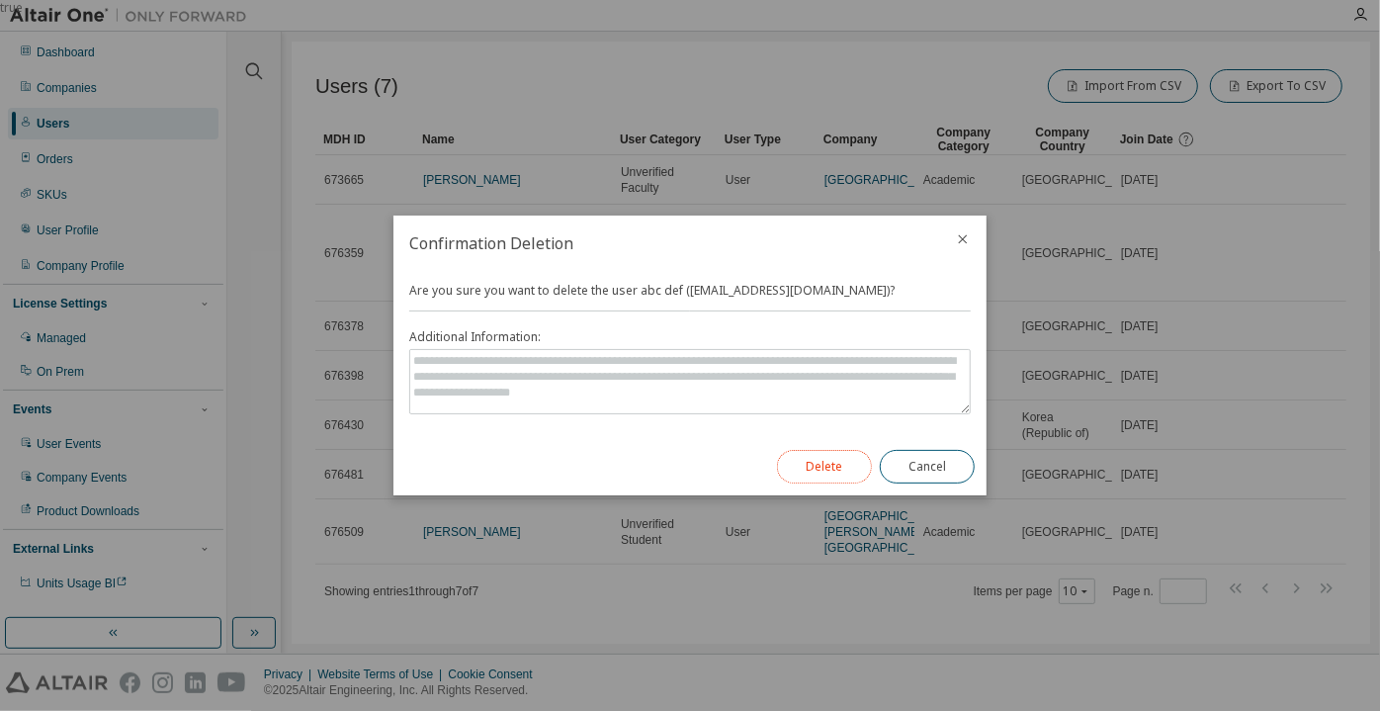
click at [800, 457] on button "Delete" at bounding box center [824, 467] width 95 height 34
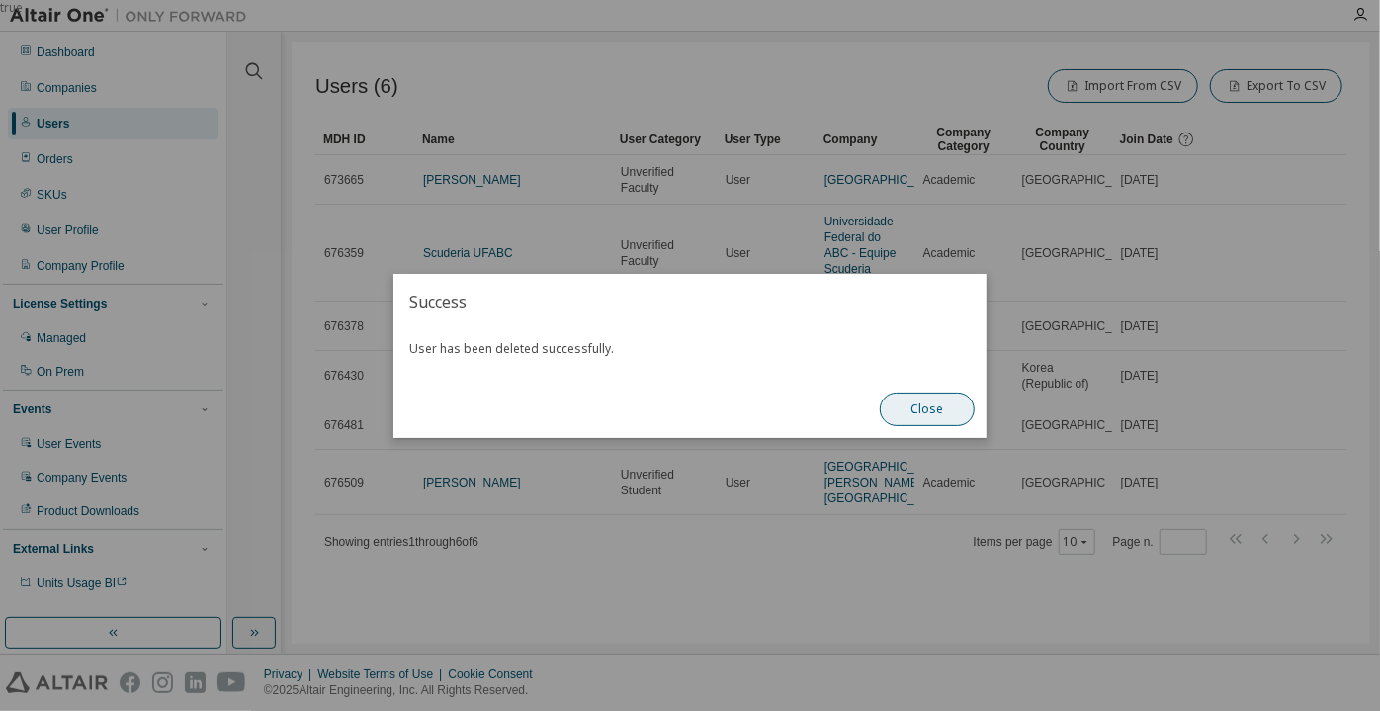
click at [914, 407] on button "Close" at bounding box center [927, 409] width 95 height 34
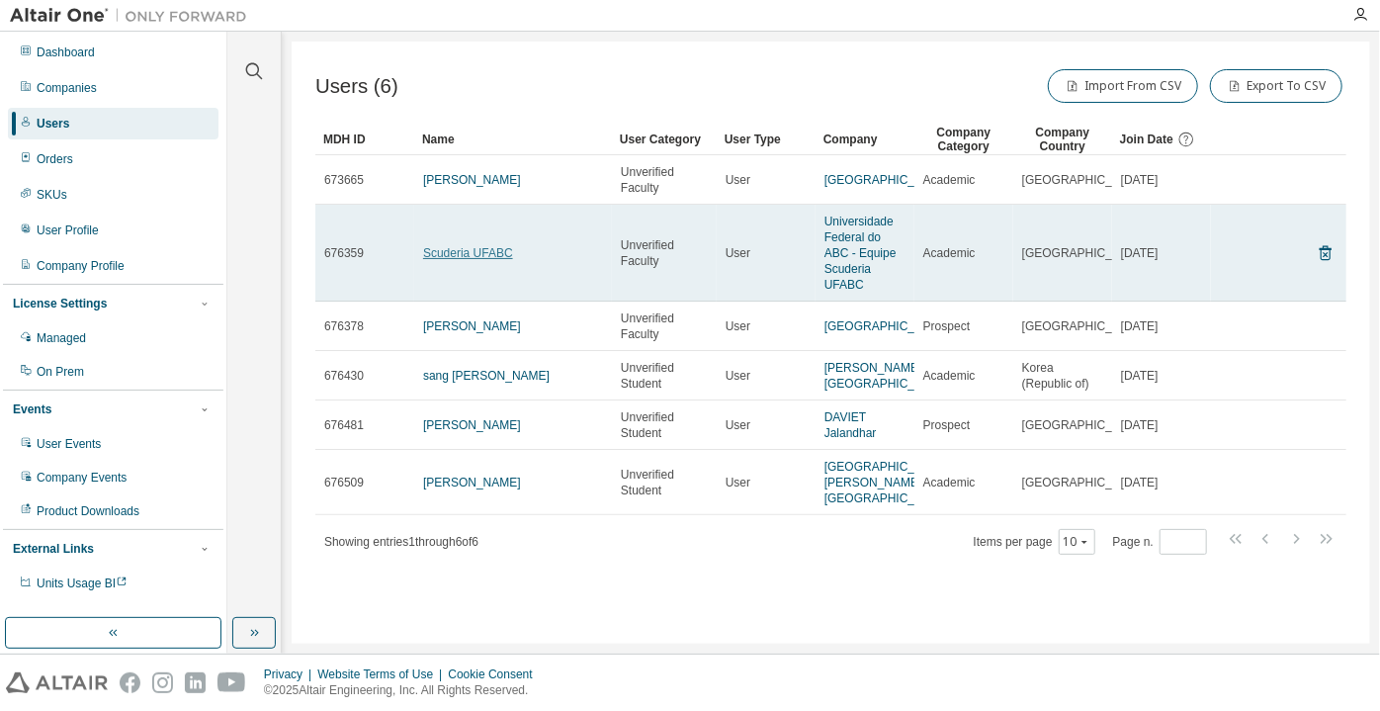
click at [481, 250] on link "Scuderia UFABC" at bounding box center [468, 253] width 90 height 14
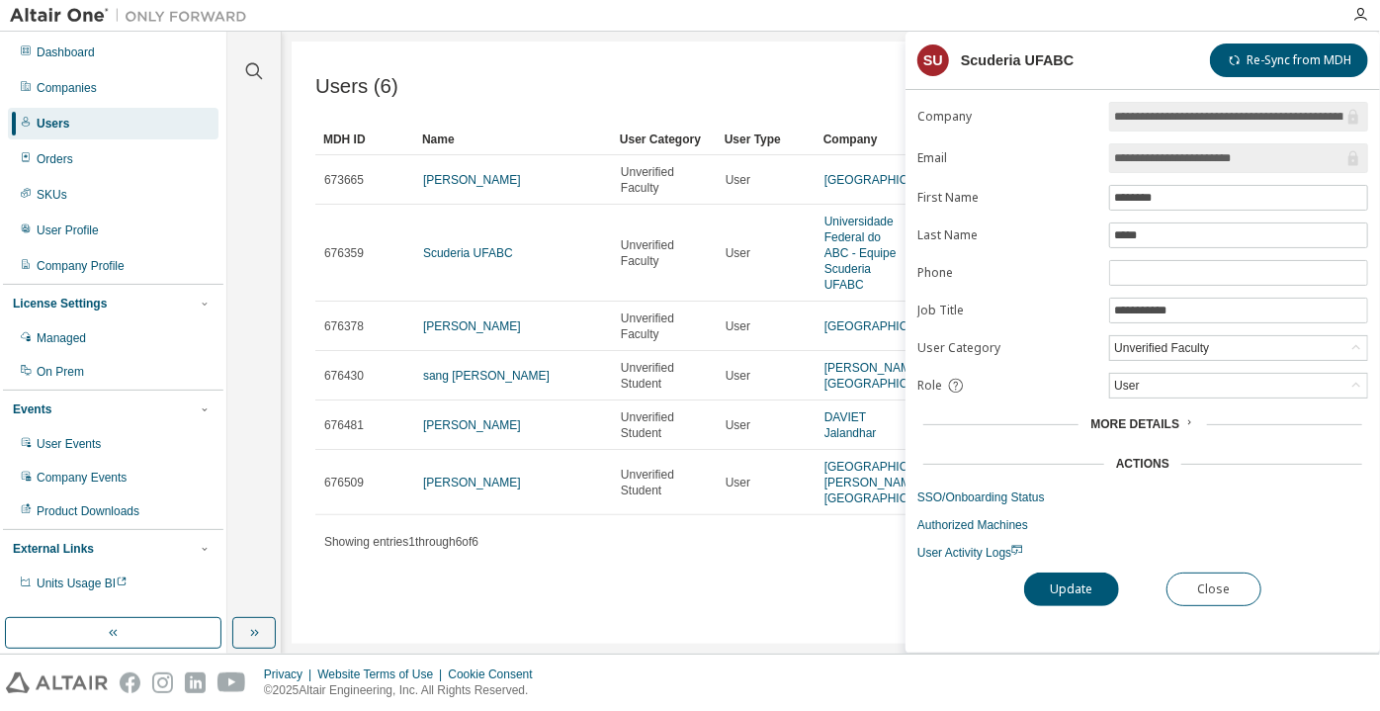
drag, startPoint x: 1283, startPoint y: 153, endPoint x: 1148, endPoint y: 154, distance: 134.4
click at [1148, 154] on input "**********" at bounding box center [1228, 158] width 229 height 20
drag, startPoint x: 1222, startPoint y: 115, endPoint x: 1355, endPoint y: 127, distance: 134.0
click at [1355, 127] on span "**********" at bounding box center [1238, 117] width 259 height 30
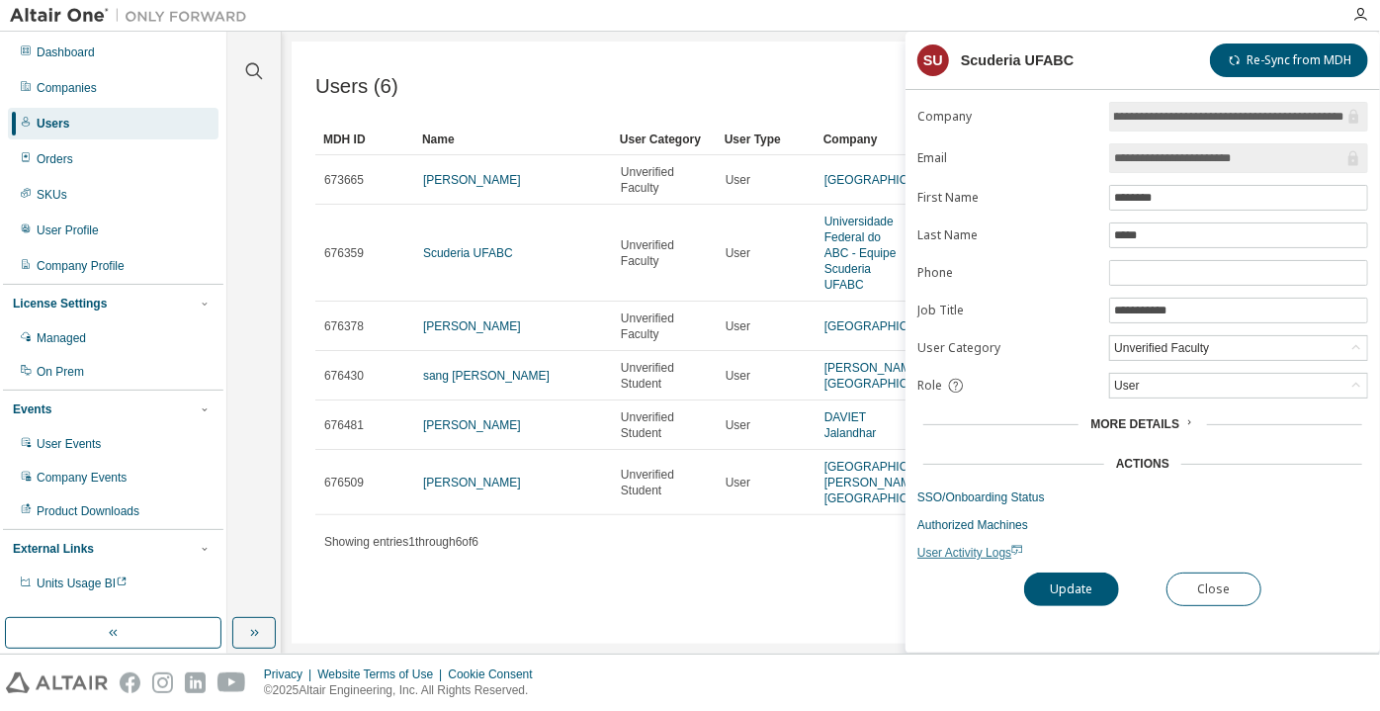
scroll to position [0, 0]
click at [950, 548] on span "User Activity Logs" at bounding box center [970, 553] width 106 height 14
click at [1162, 157] on input "**********" at bounding box center [1228, 158] width 229 height 20
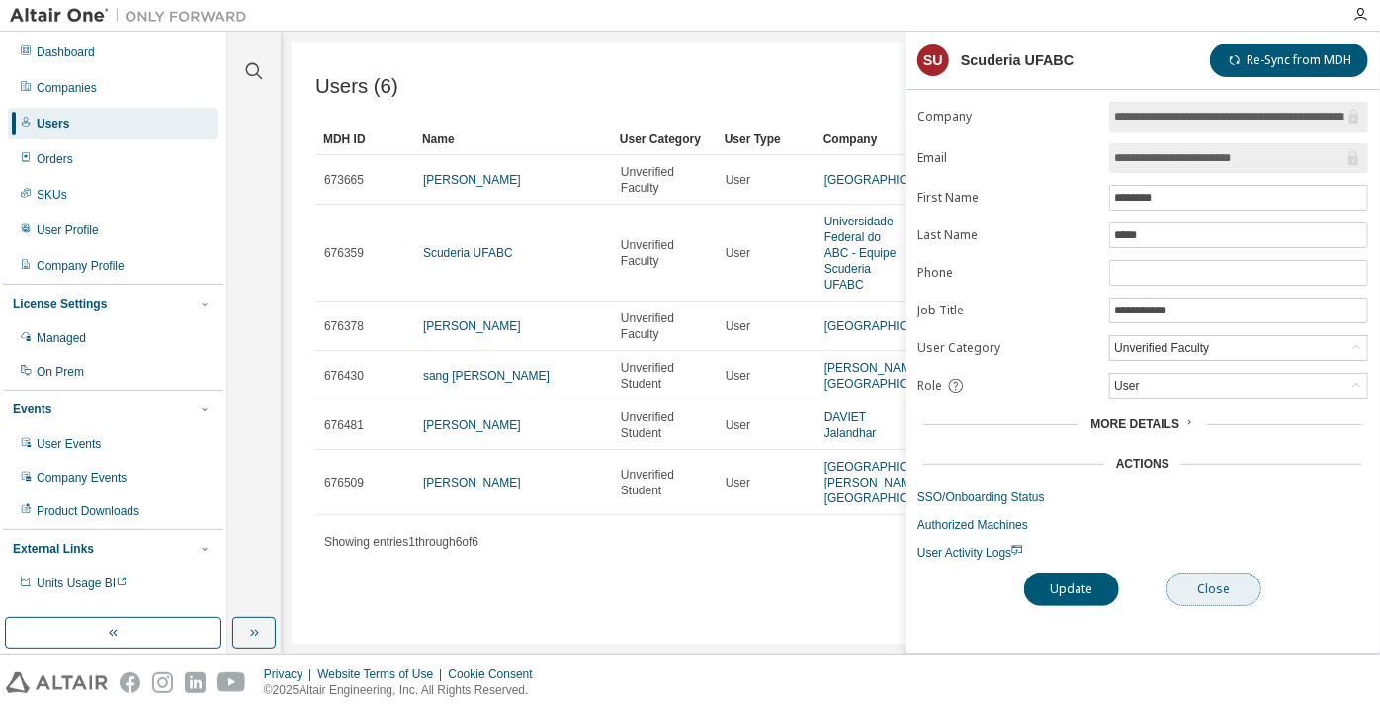
click at [1185, 594] on button "Close" at bounding box center [1213, 589] width 95 height 34
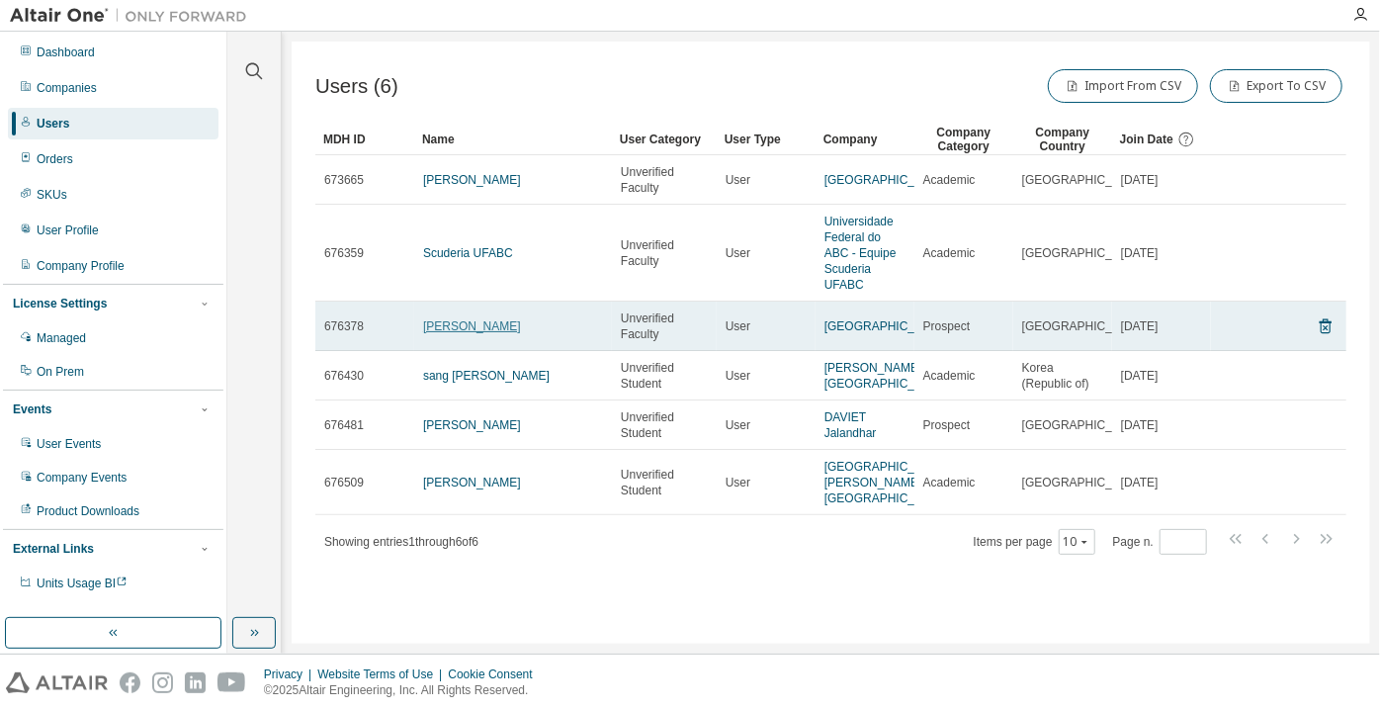
click at [490, 329] on link "[PERSON_NAME]" at bounding box center [472, 326] width 98 height 14
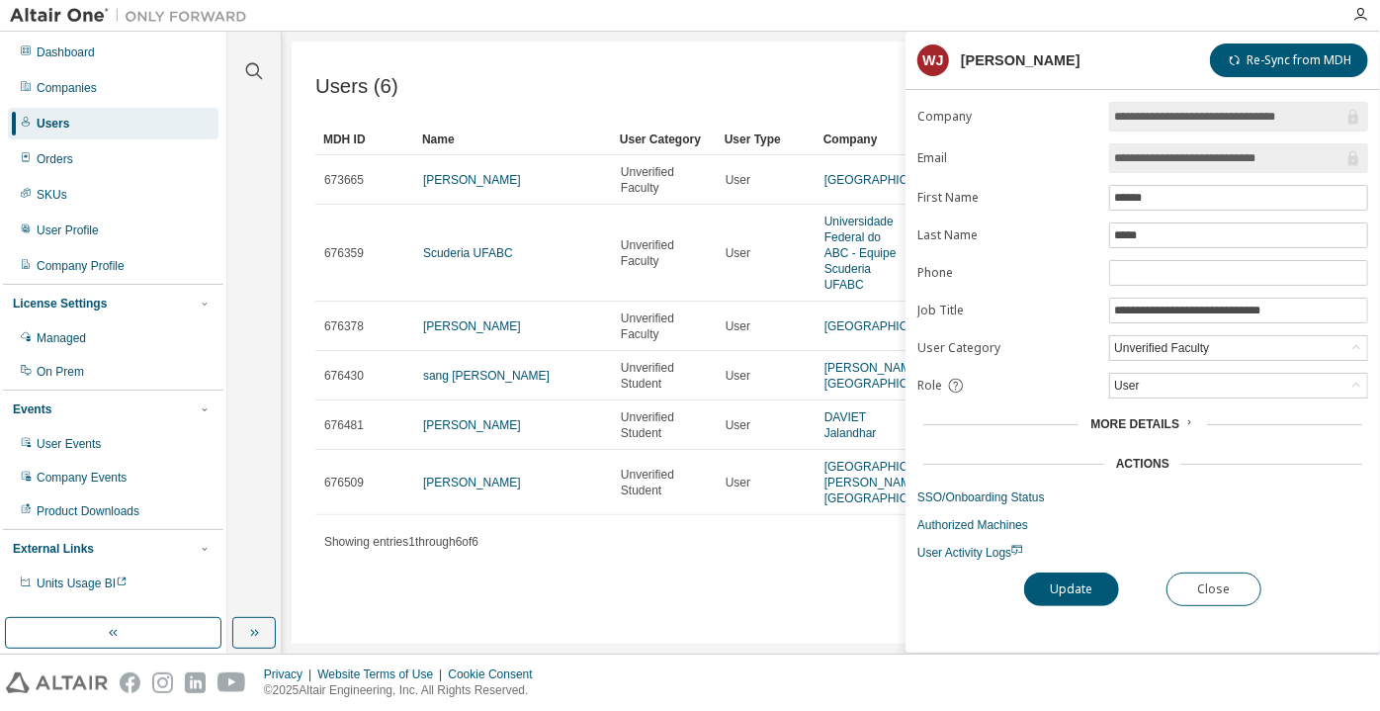
drag, startPoint x: 1311, startPoint y: 154, endPoint x: 1177, endPoint y: 166, distance: 134.9
click at [1177, 166] on span "**********" at bounding box center [1238, 158] width 259 height 30
click at [1227, 583] on button "Close" at bounding box center [1213, 589] width 95 height 34
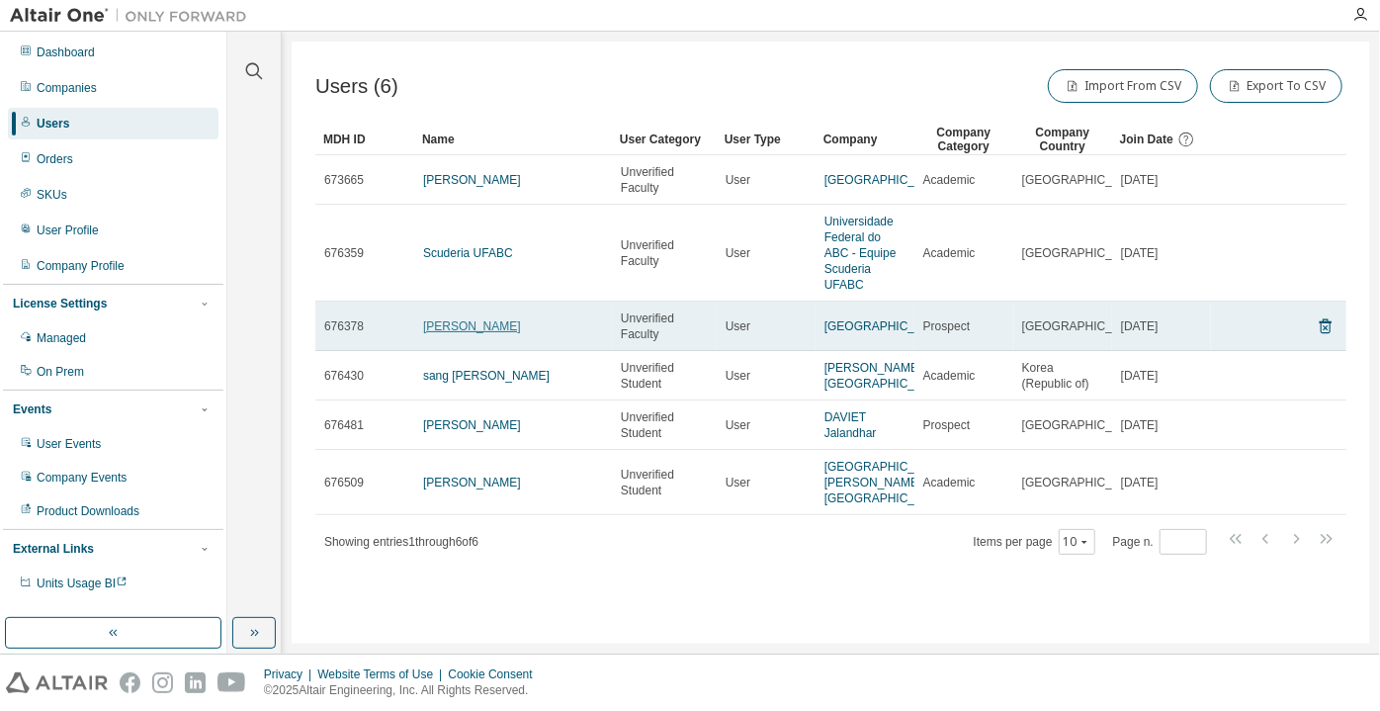
click at [461, 341] on td "[PERSON_NAME]" at bounding box center [513, 325] width 198 height 49
click at [460, 331] on link "[PERSON_NAME]" at bounding box center [472, 326] width 98 height 14
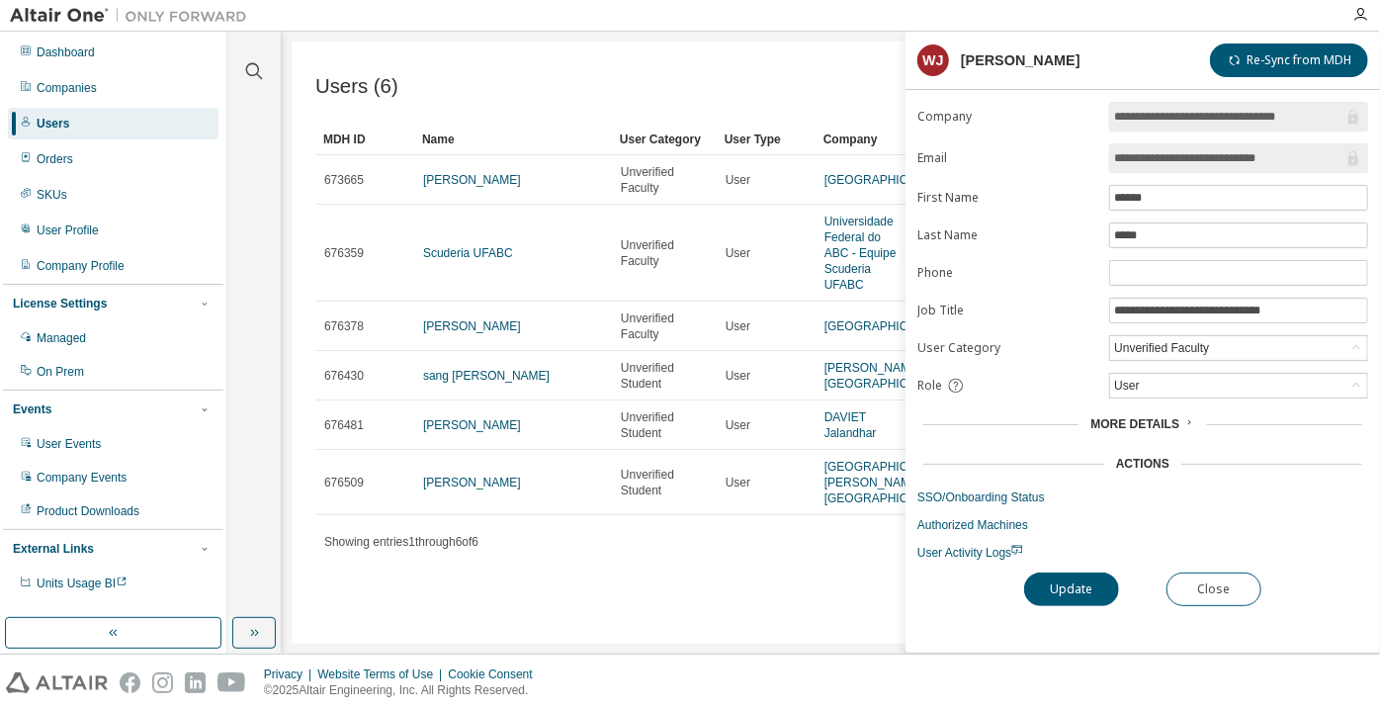
click at [1233, 163] on input "**********" at bounding box center [1228, 158] width 229 height 20
click at [1130, 197] on input "******" at bounding box center [1238, 198] width 249 height 16
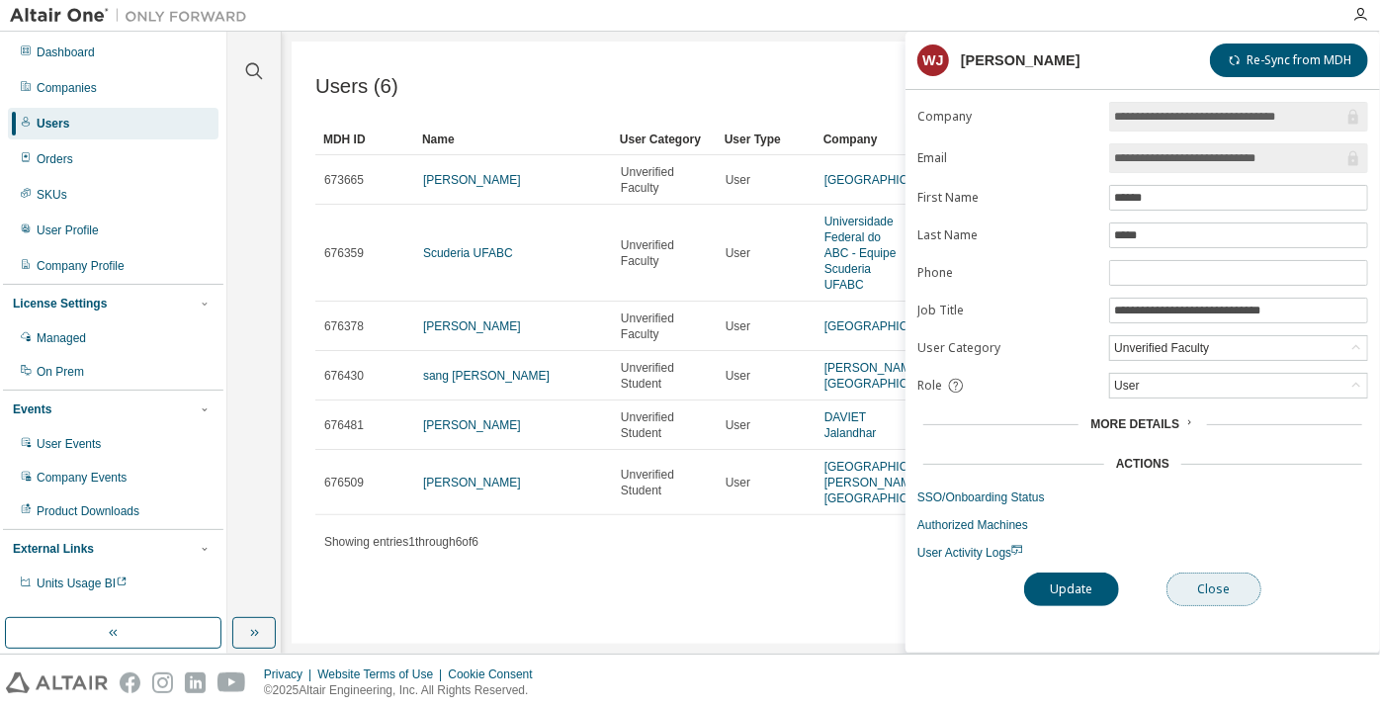
click at [1222, 572] on button "Close" at bounding box center [1213, 589] width 95 height 34
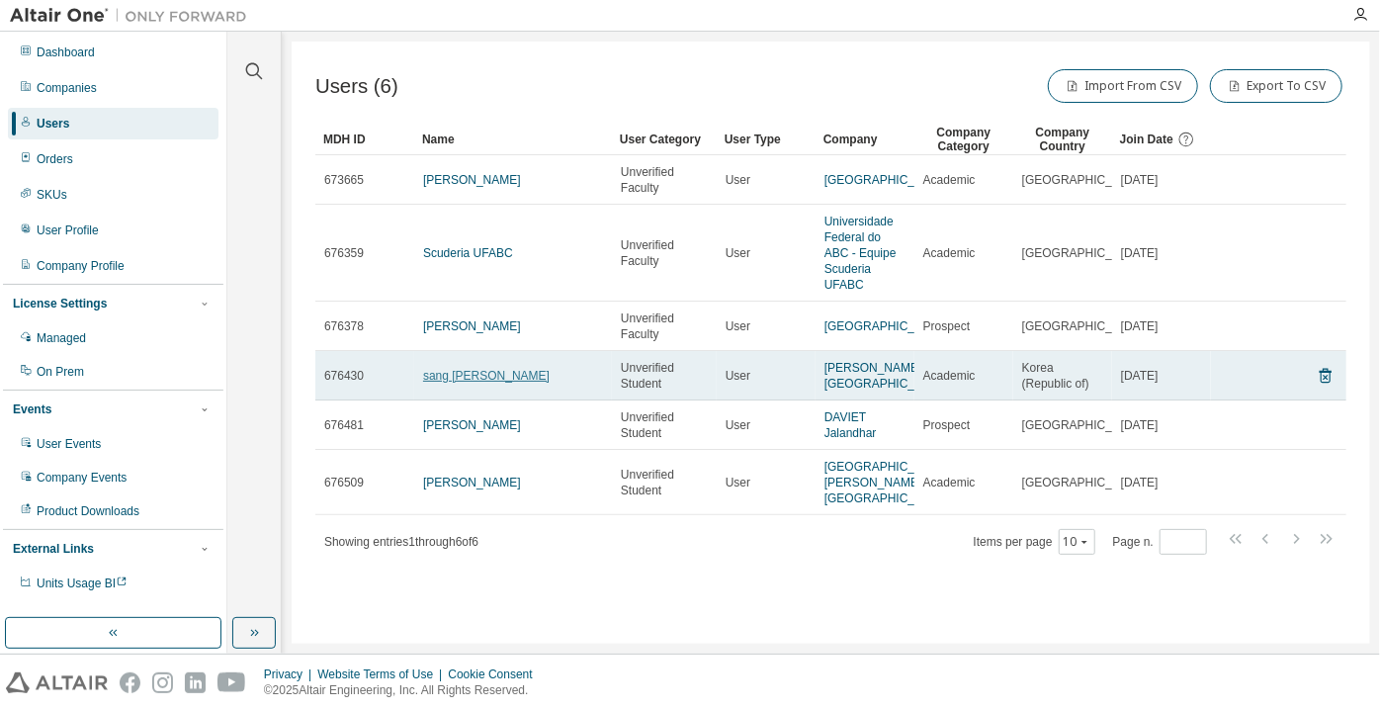
click at [435, 382] on link "sang [PERSON_NAME]" at bounding box center [486, 376] width 126 height 14
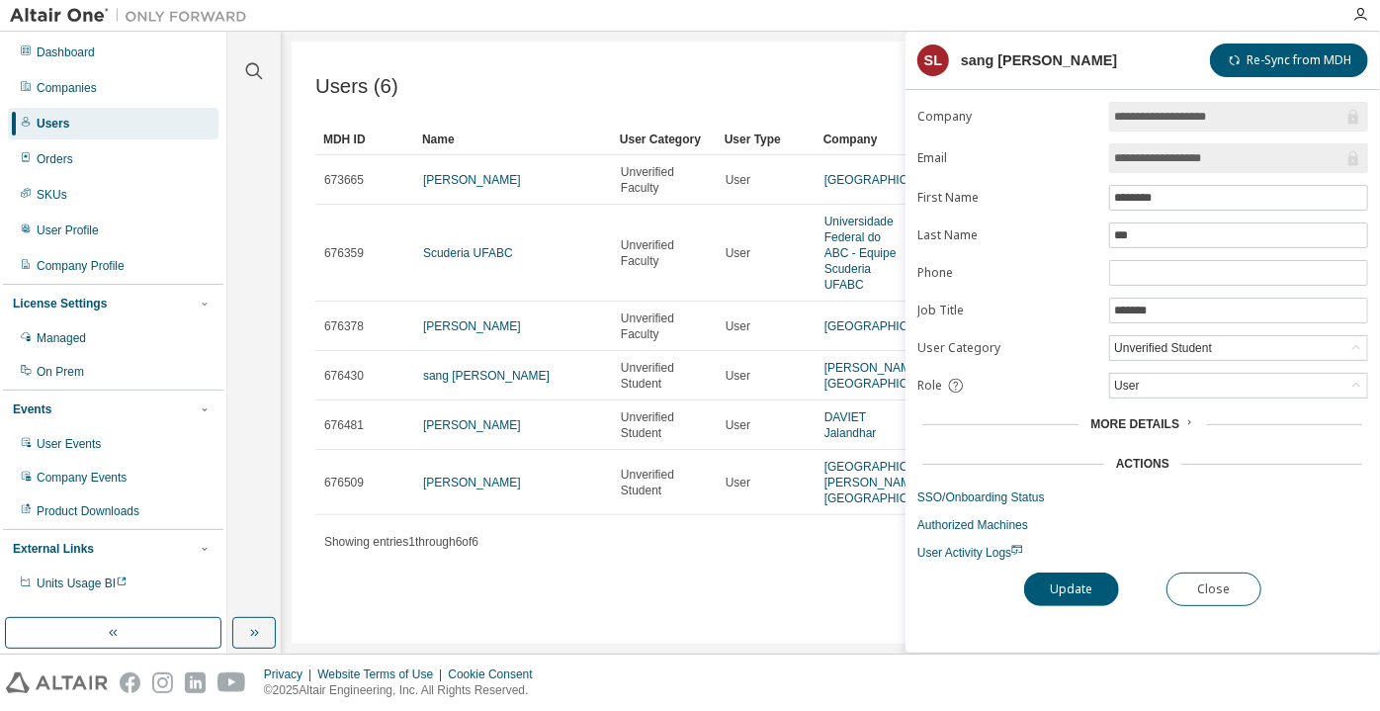
drag, startPoint x: 1230, startPoint y: 158, endPoint x: 1175, endPoint y: 156, distance: 55.4
click at [1175, 156] on input "**********" at bounding box center [1228, 158] width 229 height 20
click at [1169, 144] on span "**********" at bounding box center [1238, 158] width 259 height 30
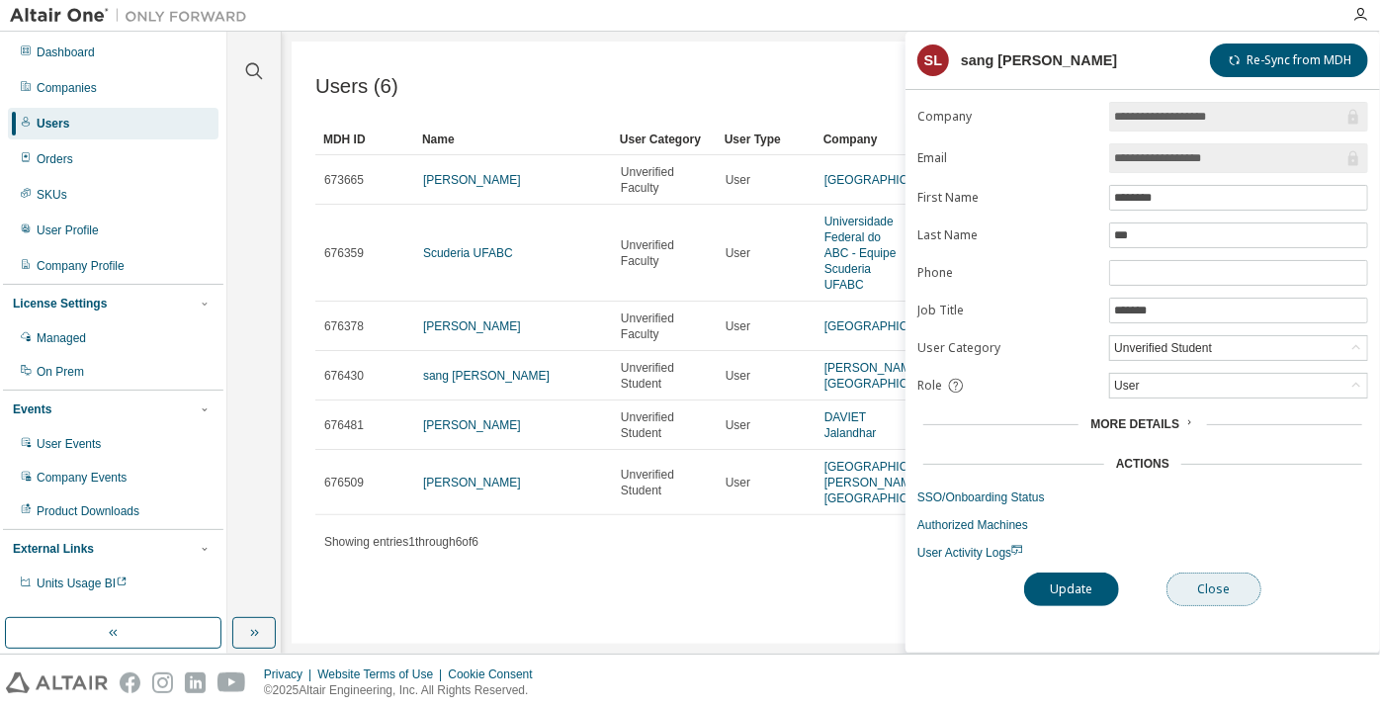
click at [1243, 584] on button "Close" at bounding box center [1213, 589] width 95 height 34
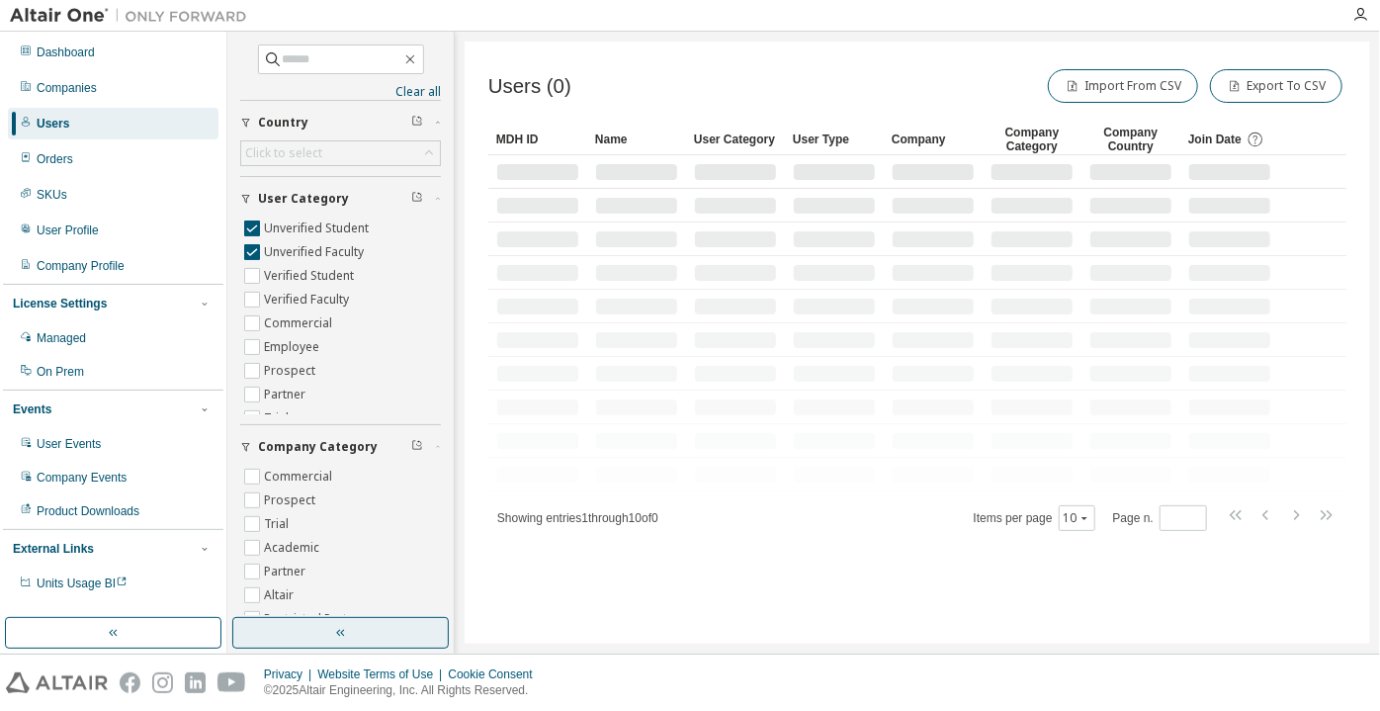
click at [330, 633] on button "button" at bounding box center [340, 633] width 216 height 32
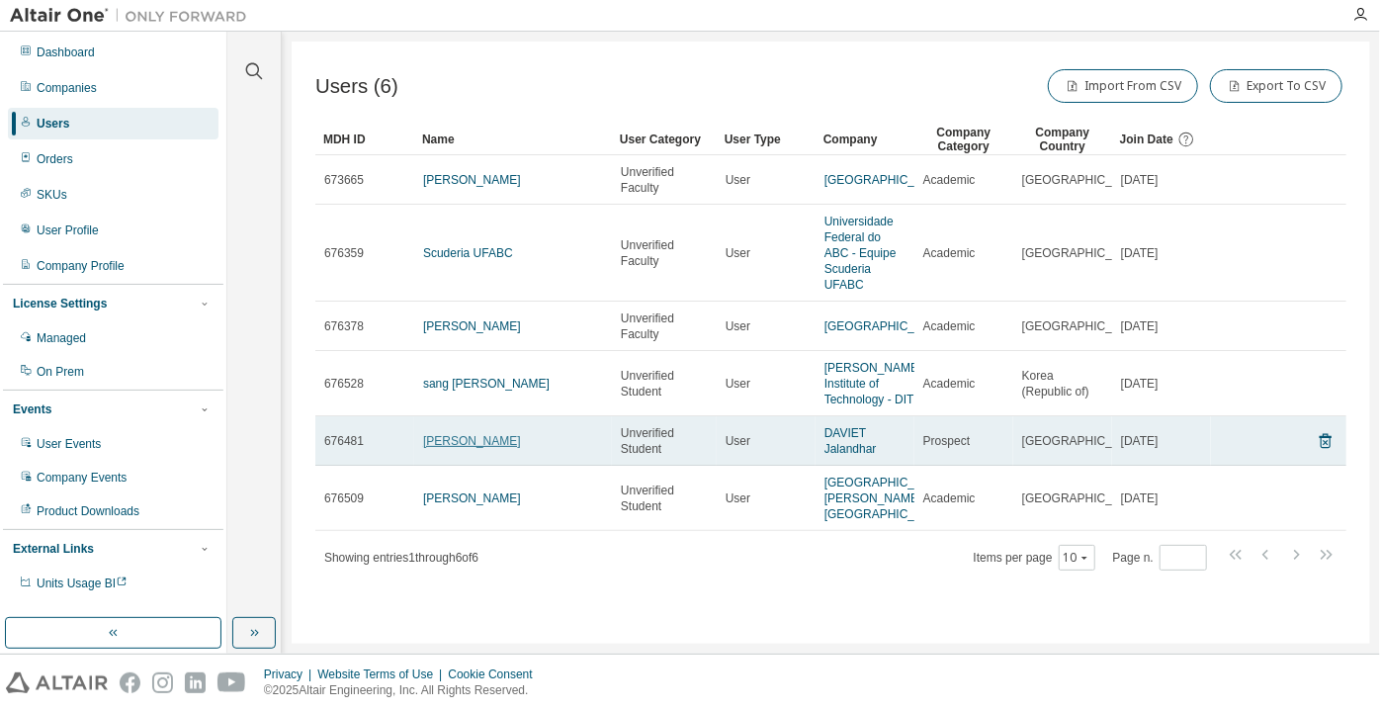
click at [453, 448] on link "[PERSON_NAME]" at bounding box center [472, 441] width 98 height 14
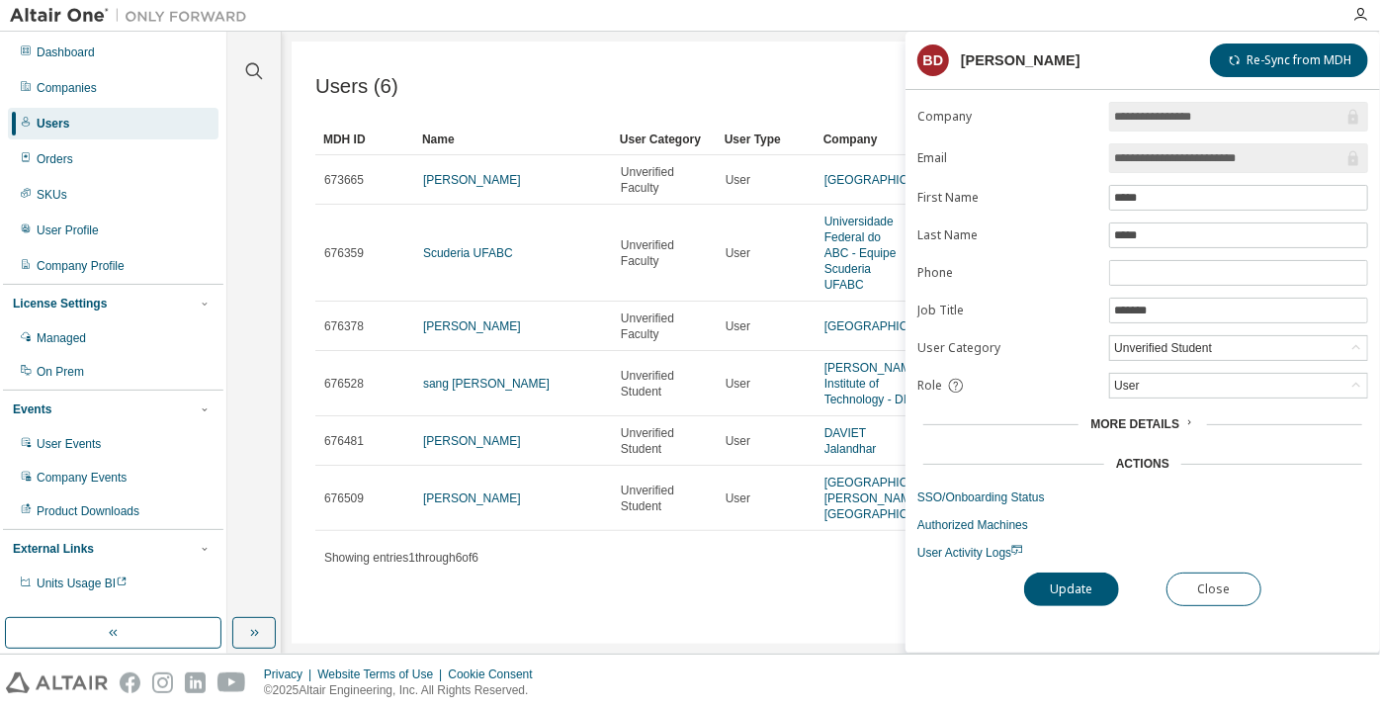
drag, startPoint x: 1281, startPoint y: 157, endPoint x: 1196, endPoint y: 162, distance: 85.1
click at [1196, 162] on input "**********" at bounding box center [1228, 158] width 229 height 20
click at [1203, 579] on button "Close" at bounding box center [1213, 589] width 95 height 34
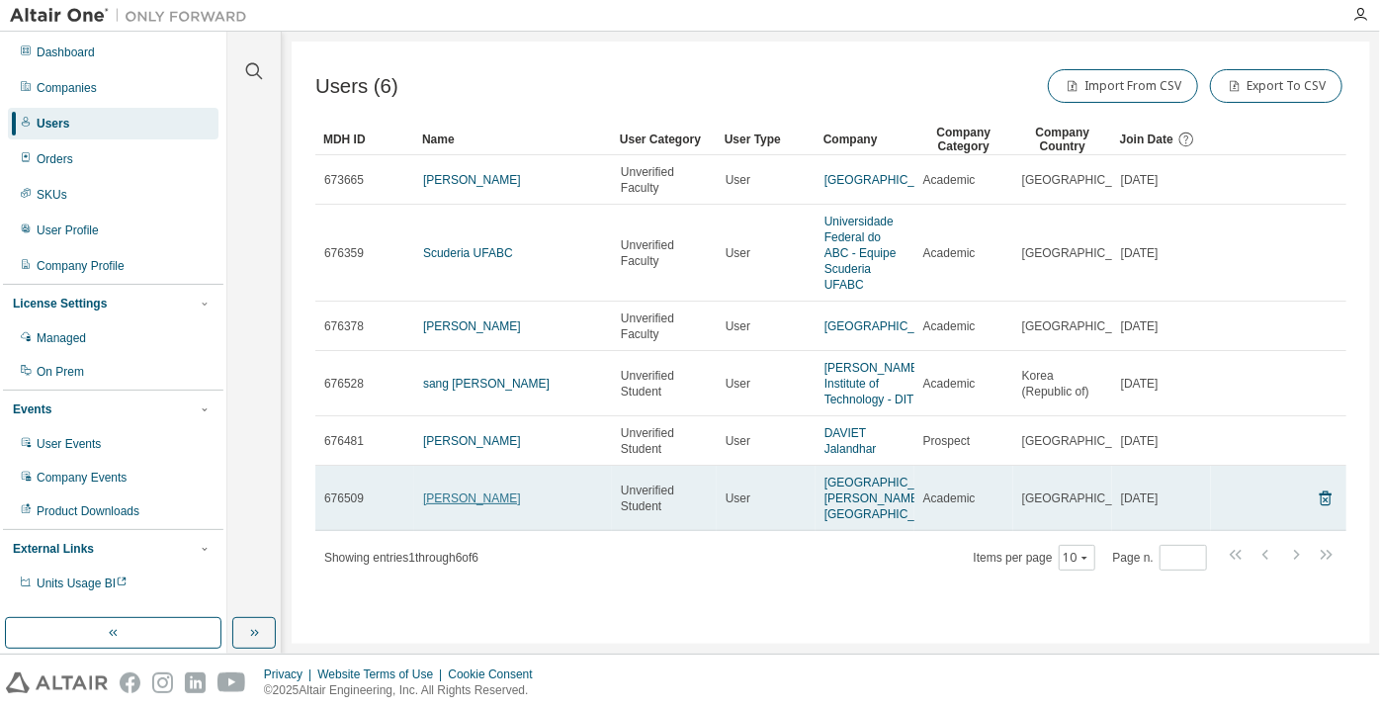
click at [432, 505] on link "Jiratchai Thaisong" at bounding box center [472, 498] width 98 height 14
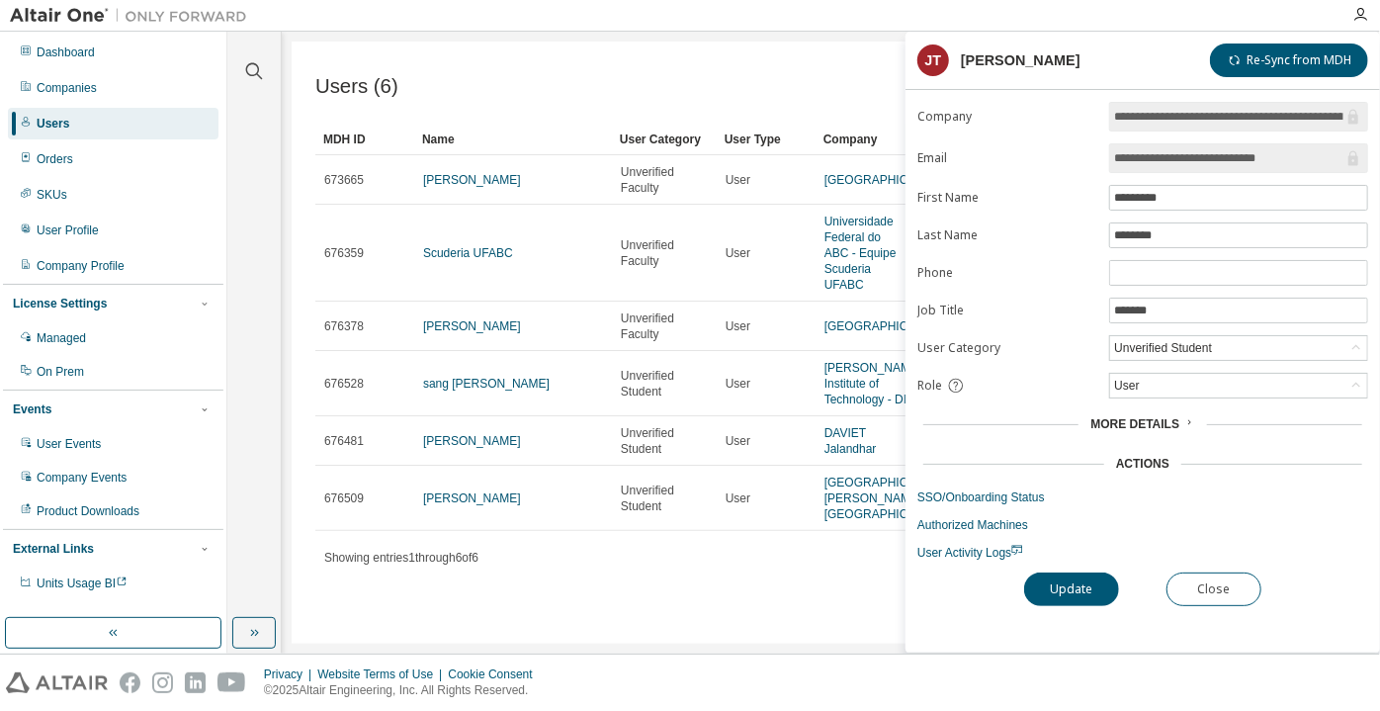
drag, startPoint x: 1306, startPoint y: 162, endPoint x: 1223, endPoint y: 169, distance: 82.3
click at [1223, 169] on span "**********" at bounding box center [1238, 158] width 259 height 30
click at [1219, 584] on button "Close" at bounding box center [1213, 589] width 95 height 34
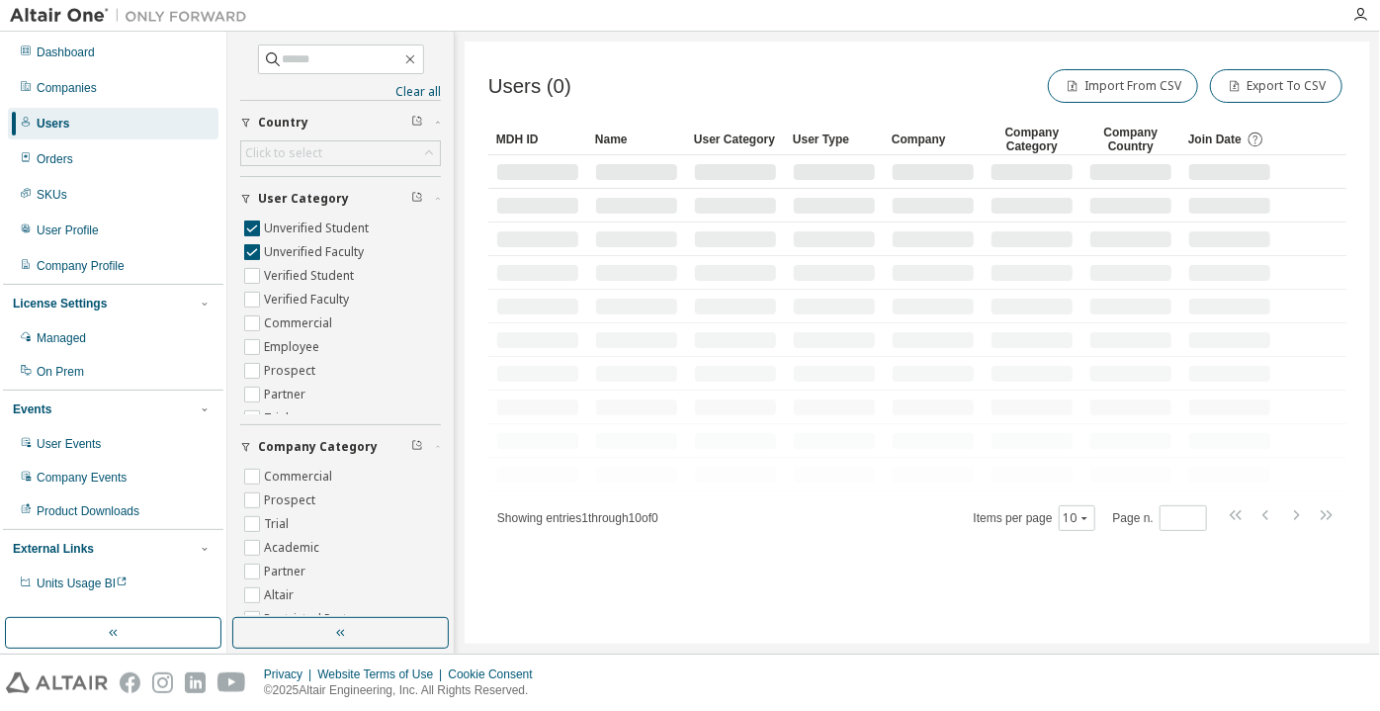
click at [340, 648] on div "Clear all Join Date [DATE] Last 7 days Last 30 days Last 90 days Last 180 days …" at bounding box center [340, 343] width 227 height 622
click at [346, 632] on icon "button" at bounding box center [341, 633] width 16 height 16
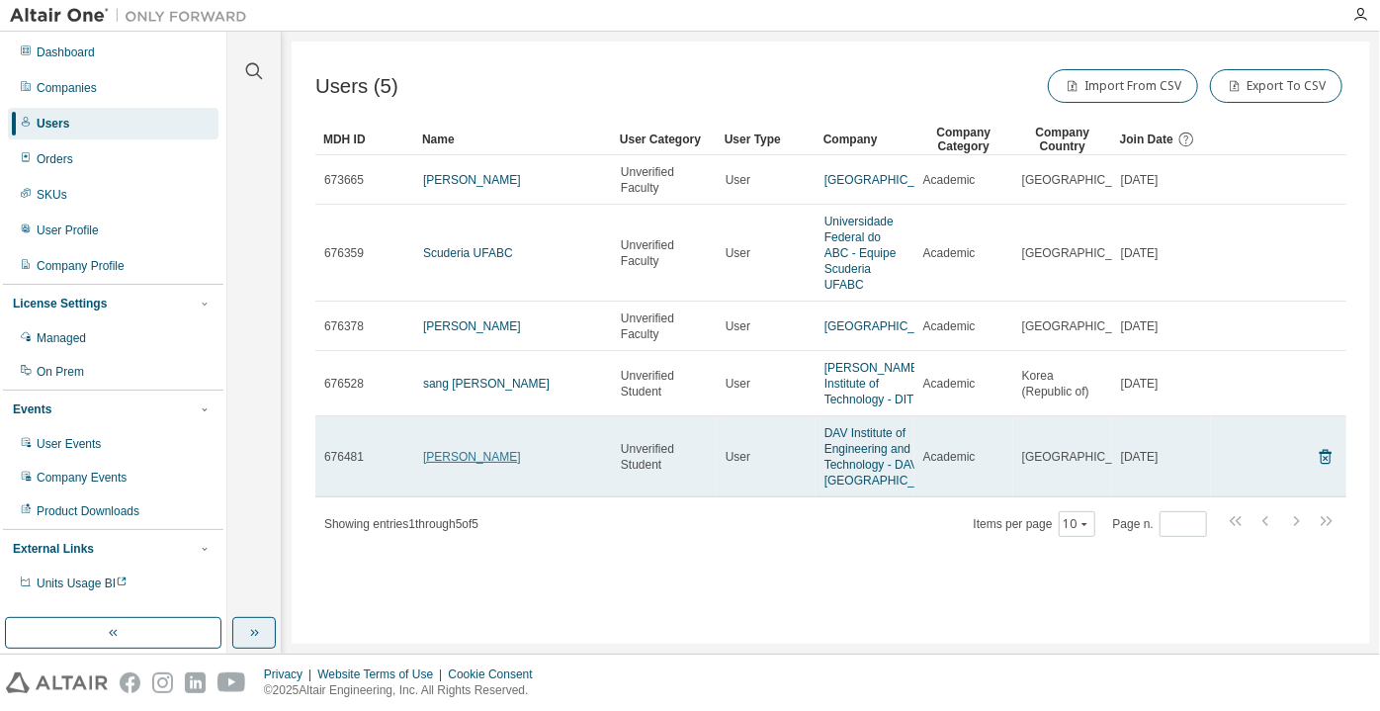
click at [462, 463] on link "[PERSON_NAME]" at bounding box center [472, 457] width 98 height 14
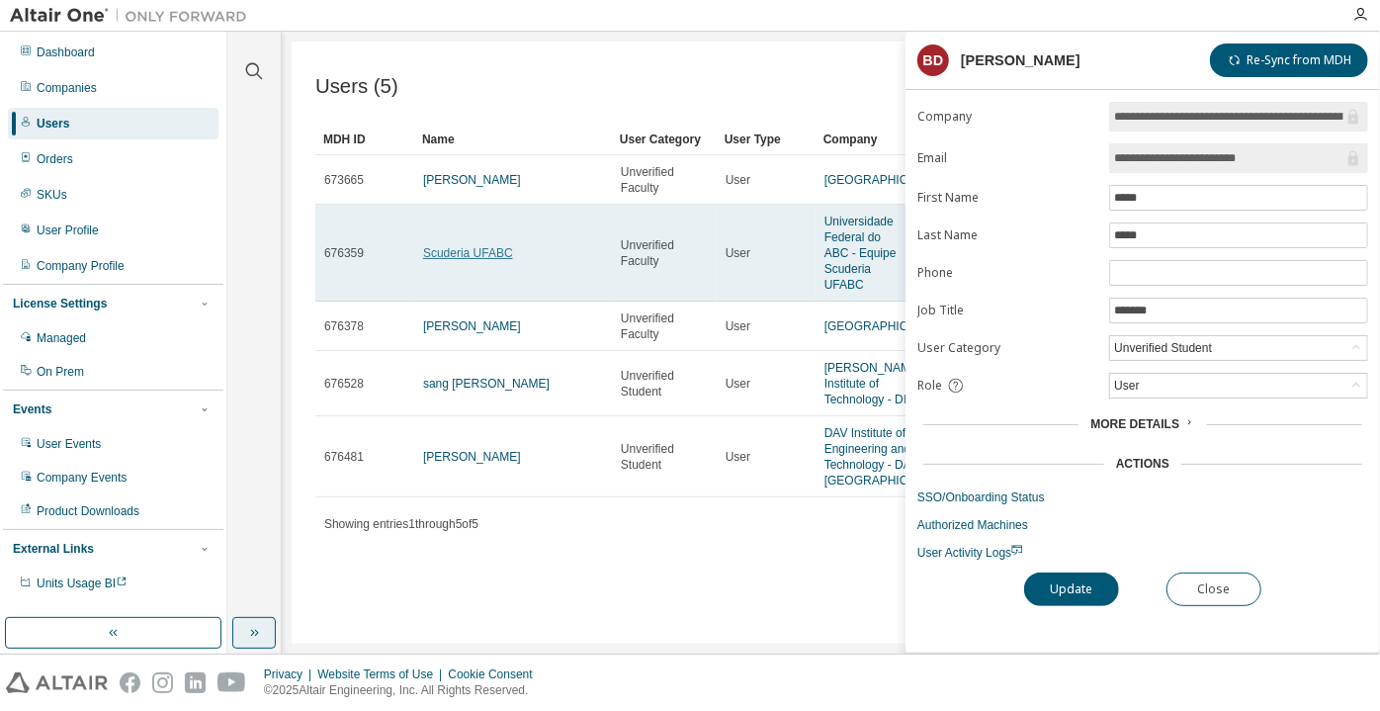
click at [490, 249] on link "Scuderia UFABC" at bounding box center [468, 253] width 90 height 14
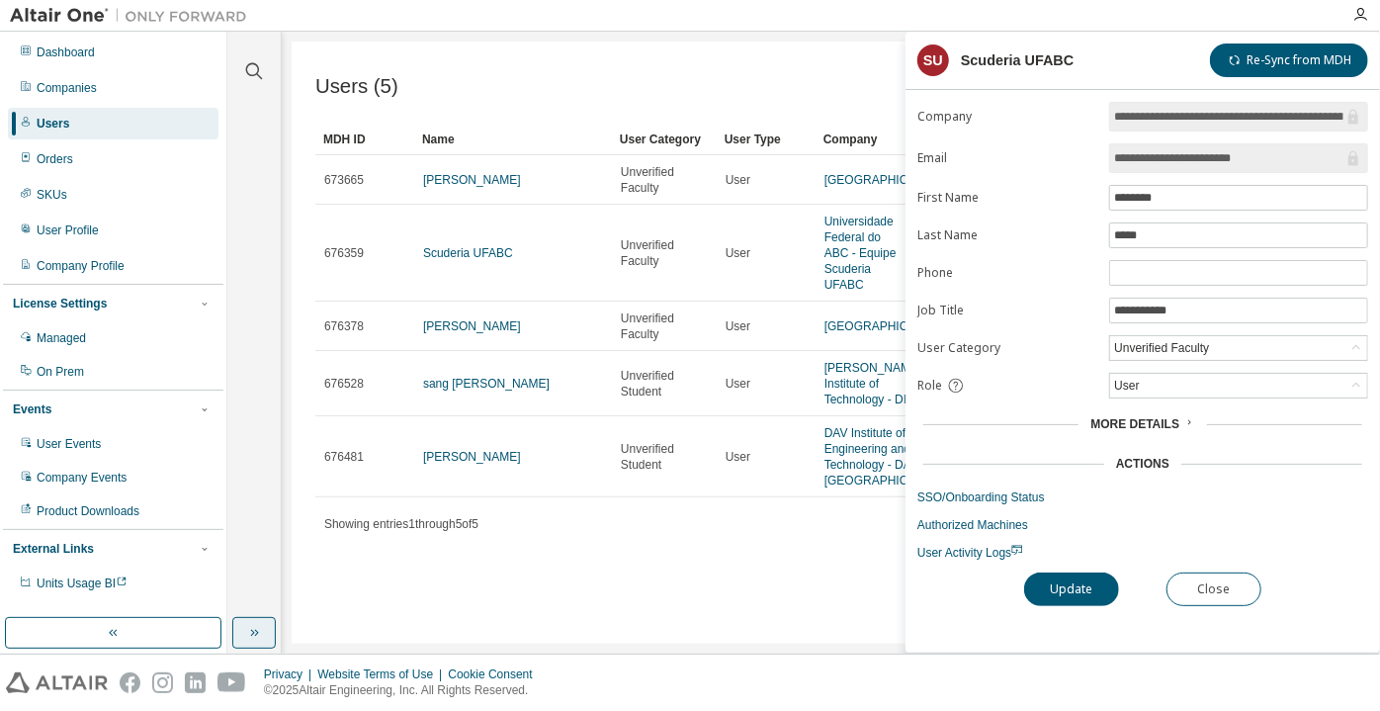
drag, startPoint x: 1294, startPoint y: 152, endPoint x: 1107, endPoint y: 164, distance: 187.2
click at [1107, 164] on form "**********" at bounding box center [1142, 331] width 451 height 459
click at [1230, 603] on div "**********" at bounding box center [1142, 377] width 474 height 550
click at [1216, 582] on button "Close" at bounding box center [1213, 589] width 95 height 34
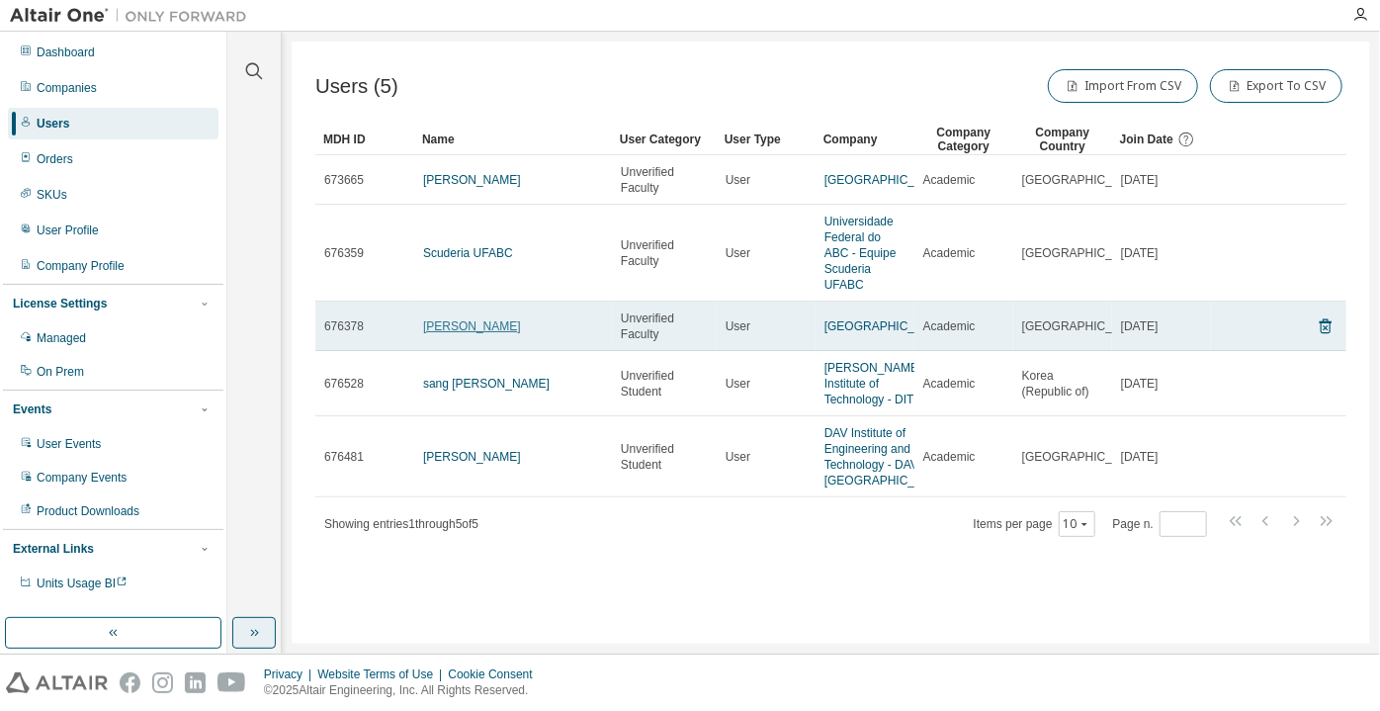
click at [477, 326] on link "[PERSON_NAME]" at bounding box center [472, 326] width 98 height 14
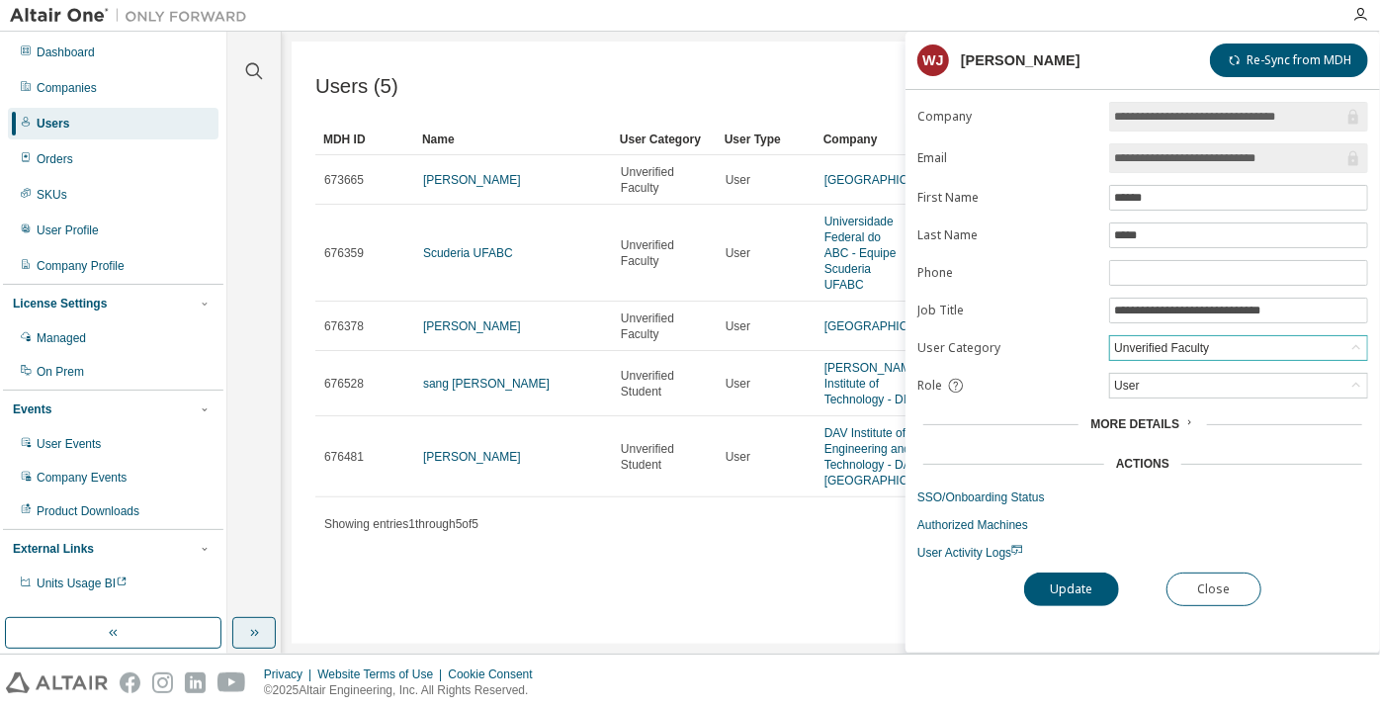
click at [1162, 337] on div "Unverified Faculty" at bounding box center [1161, 348] width 101 height 22
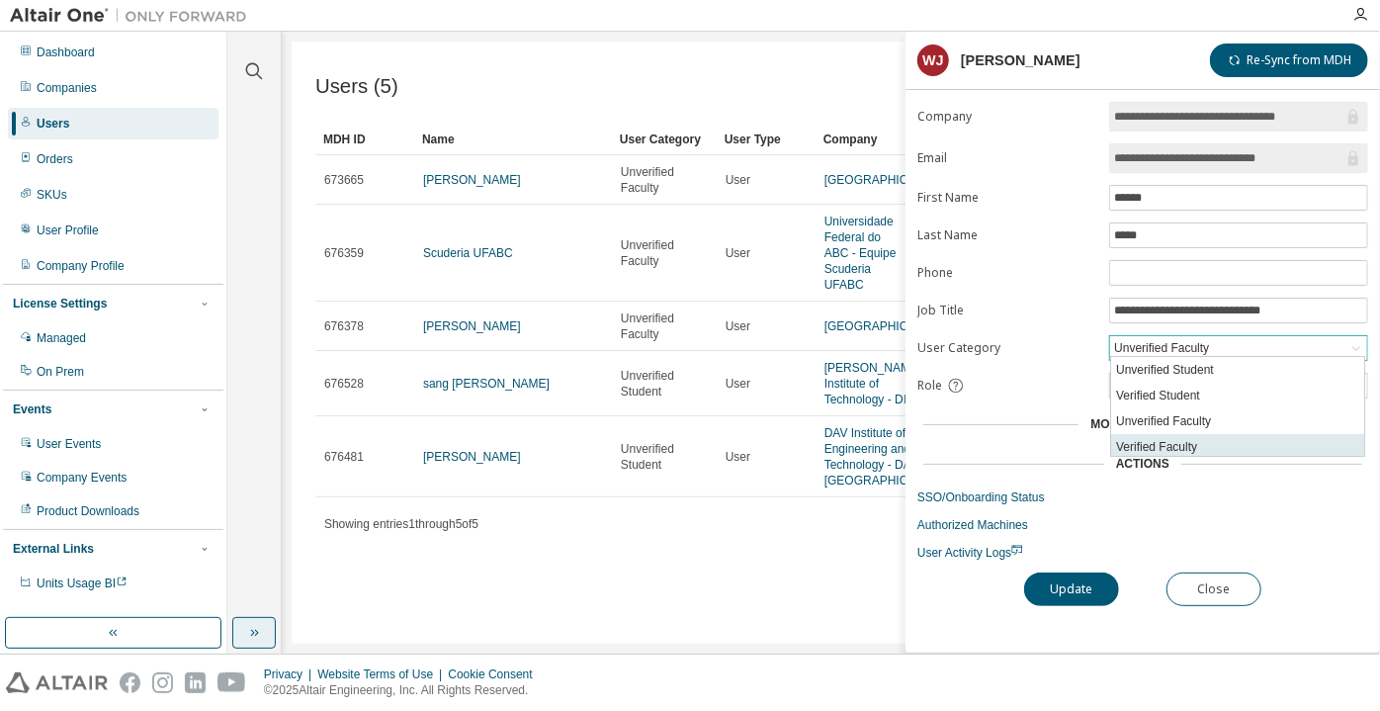
click at [1162, 447] on li "Verified Faculty" at bounding box center [1237, 447] width 253 height 26
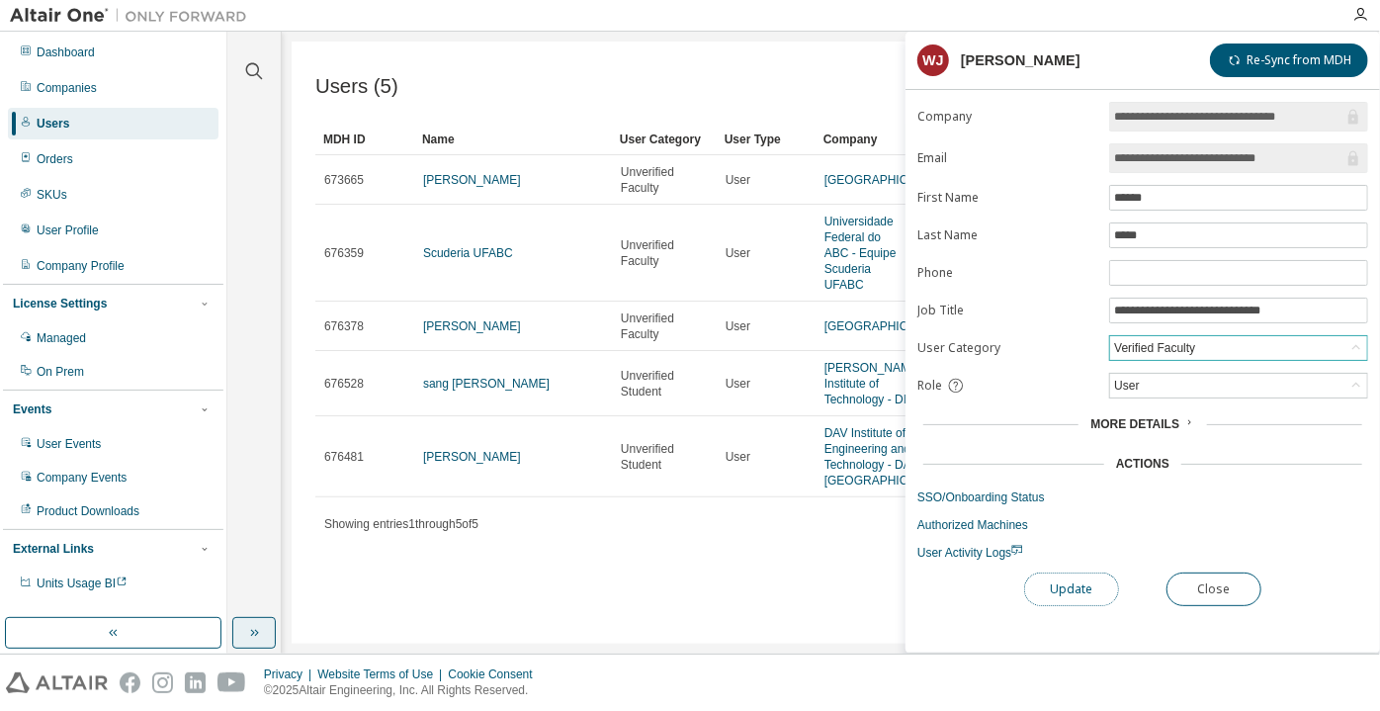
click at [1053, 587] on button "Update" at bounding box center [1071, 589] width 95 height 34
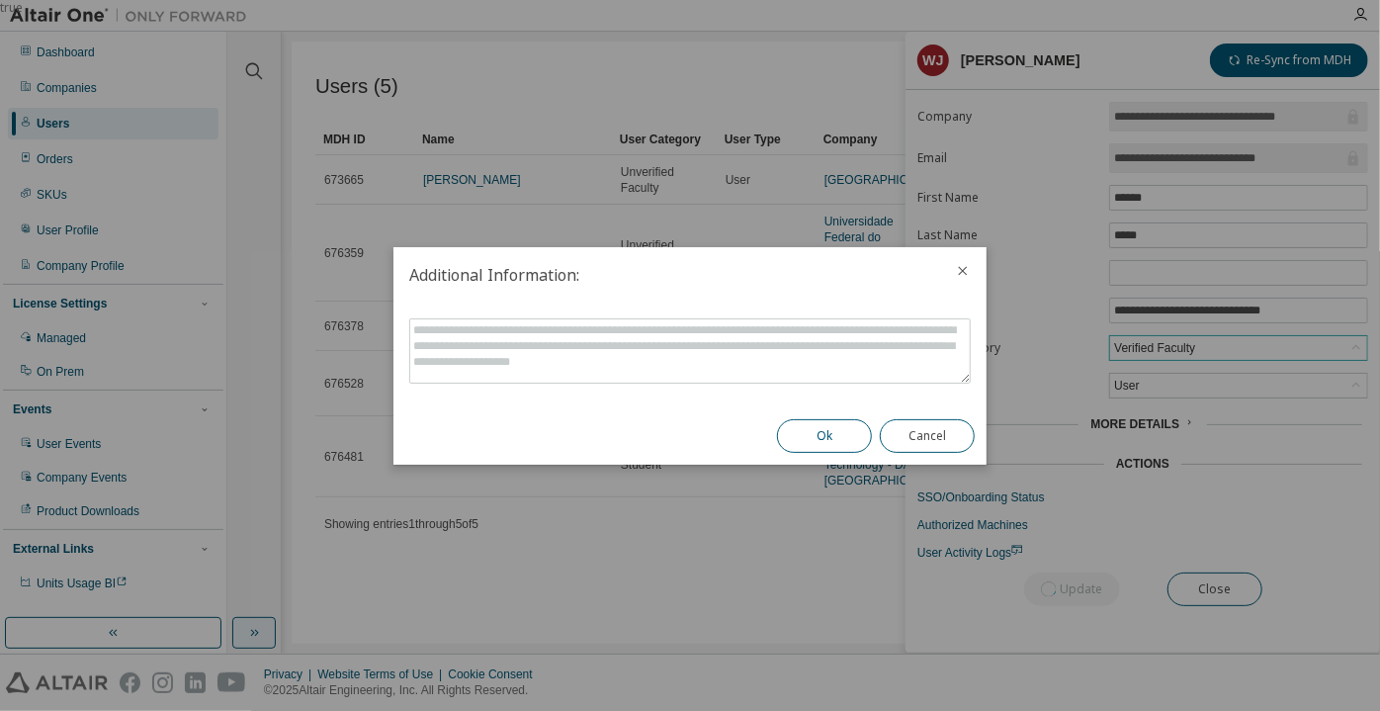
click at [832, 431] on button "Ok" at bounding box center [824, 436] width 95 height 34
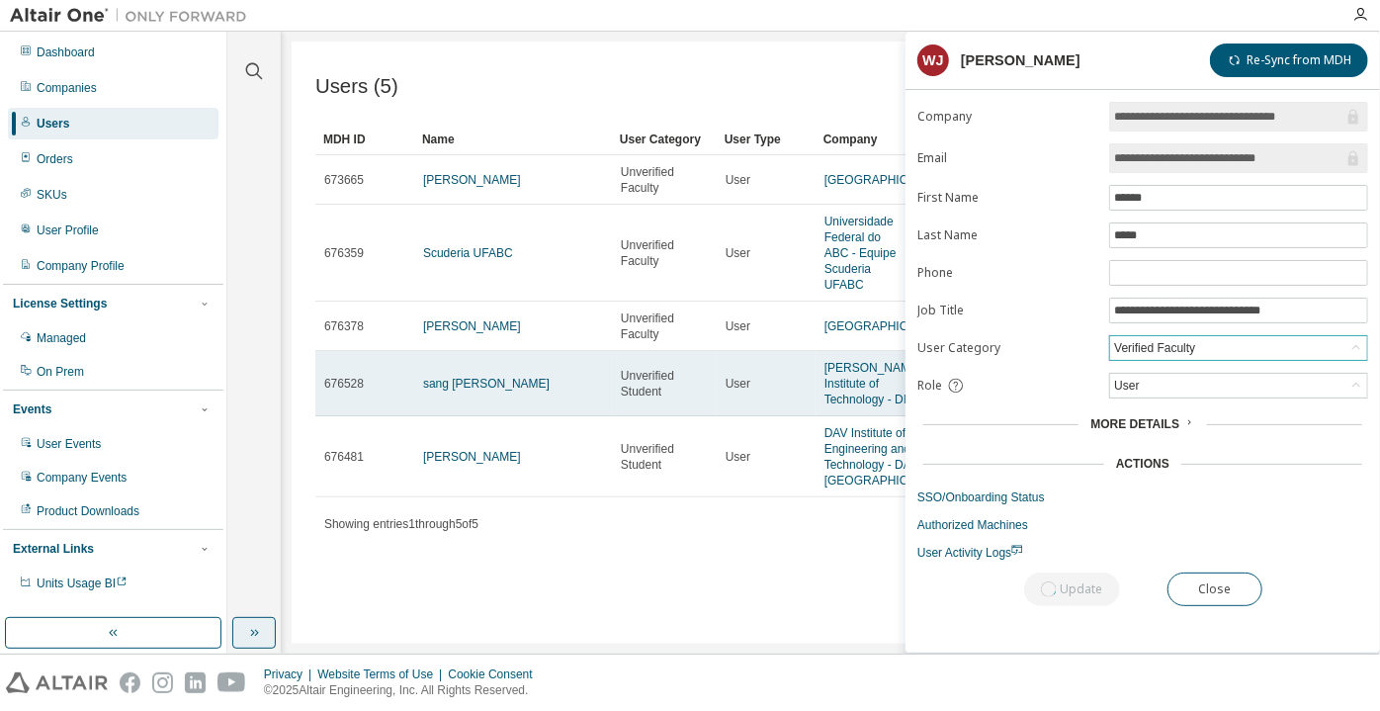
click at [451, 394] on td "sang [PERSON_NAME]" at bounding box center [513, 383] width 198 height 65
click at [455, 390] on link "sang [PERSON_NAME]" at bounding box center [486, 384] width 126 height 14
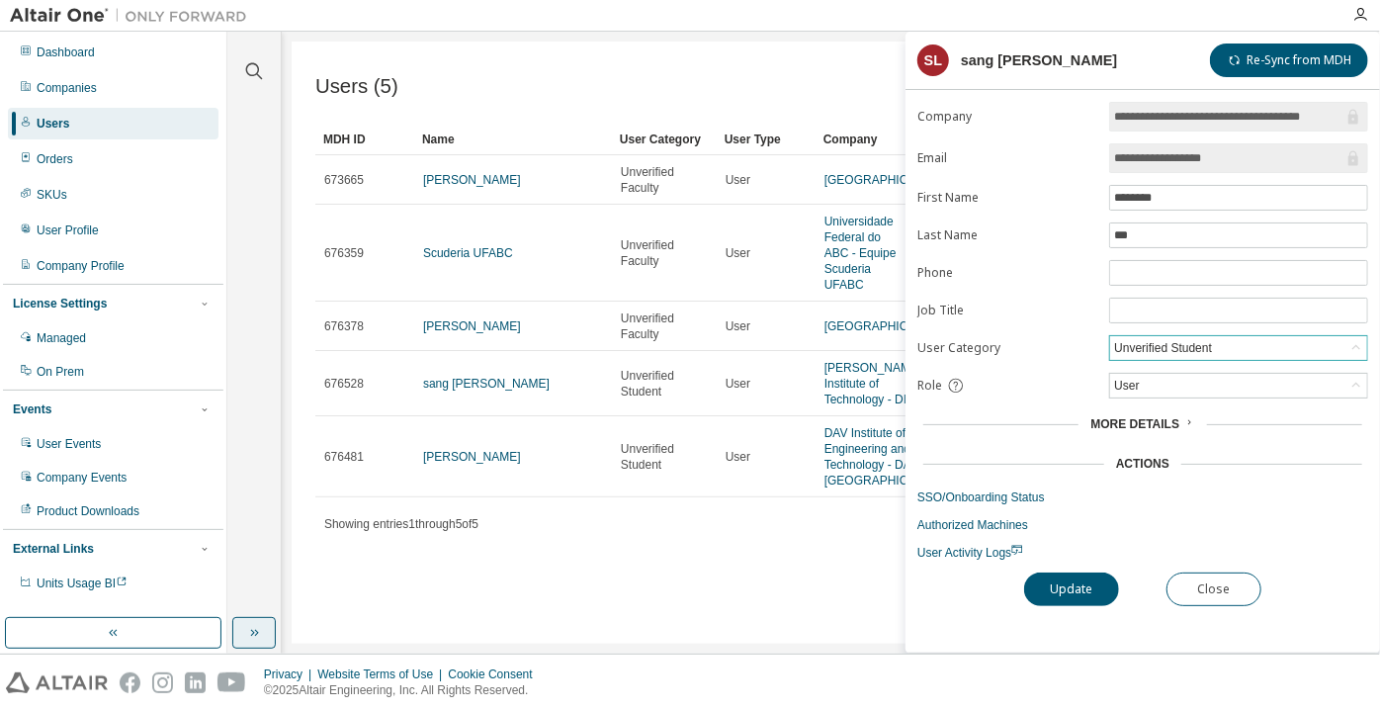
click at [1151, 352] on div "Unverified Student" at bounding box center [1163, 348] width 104 height 22
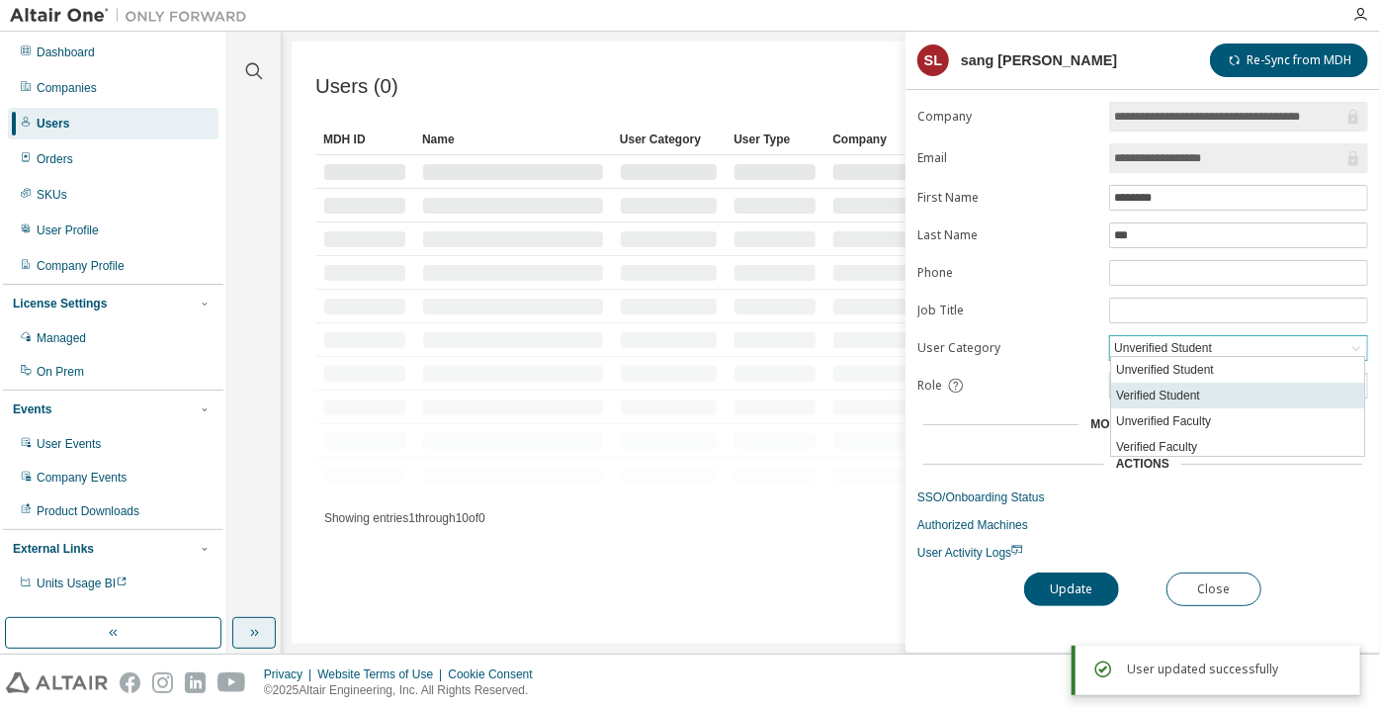
click at [1151, 397] on li "Verified Student" at bounding box center [1237, 395] width 253 height 26
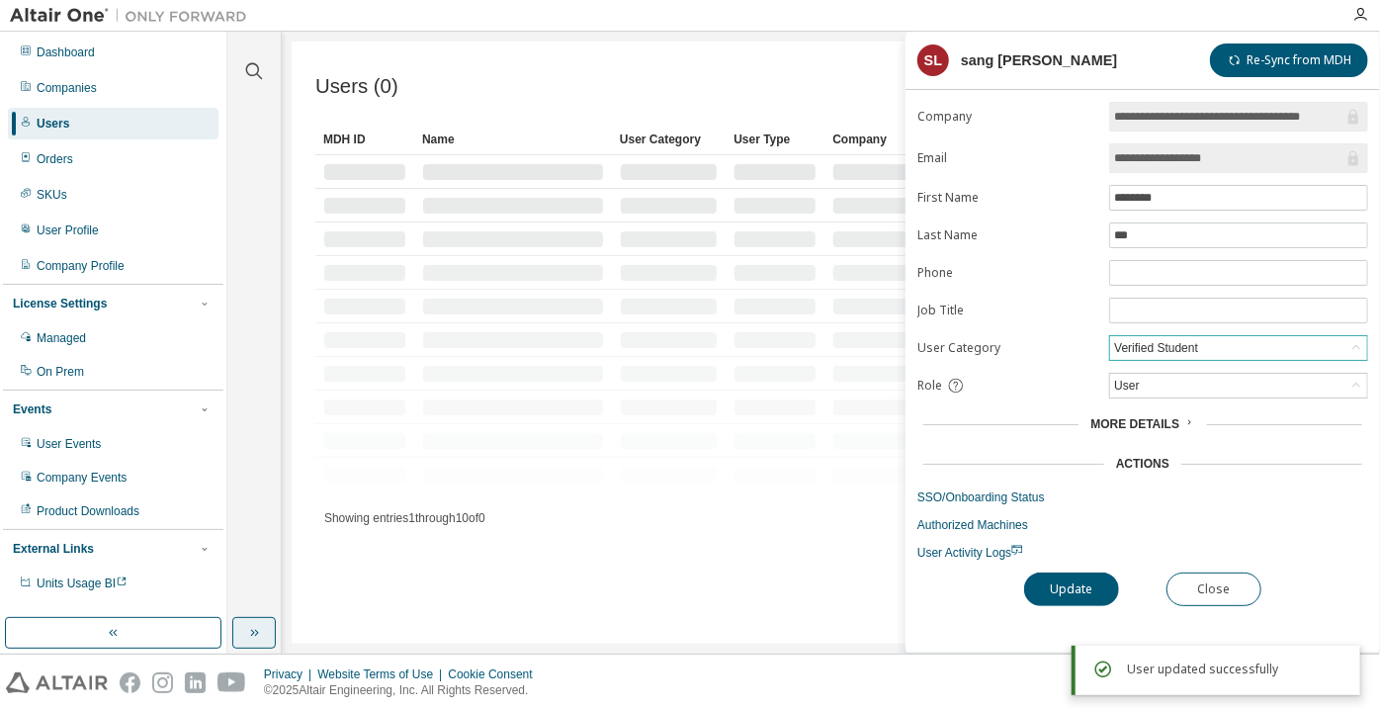
click at [1056, 607] on div "**********" at bounding box center [1142, 377] width 474 height 550
click at [1053, 586] on button "Update" at bounding box center [1071, 589] width 95 height 34
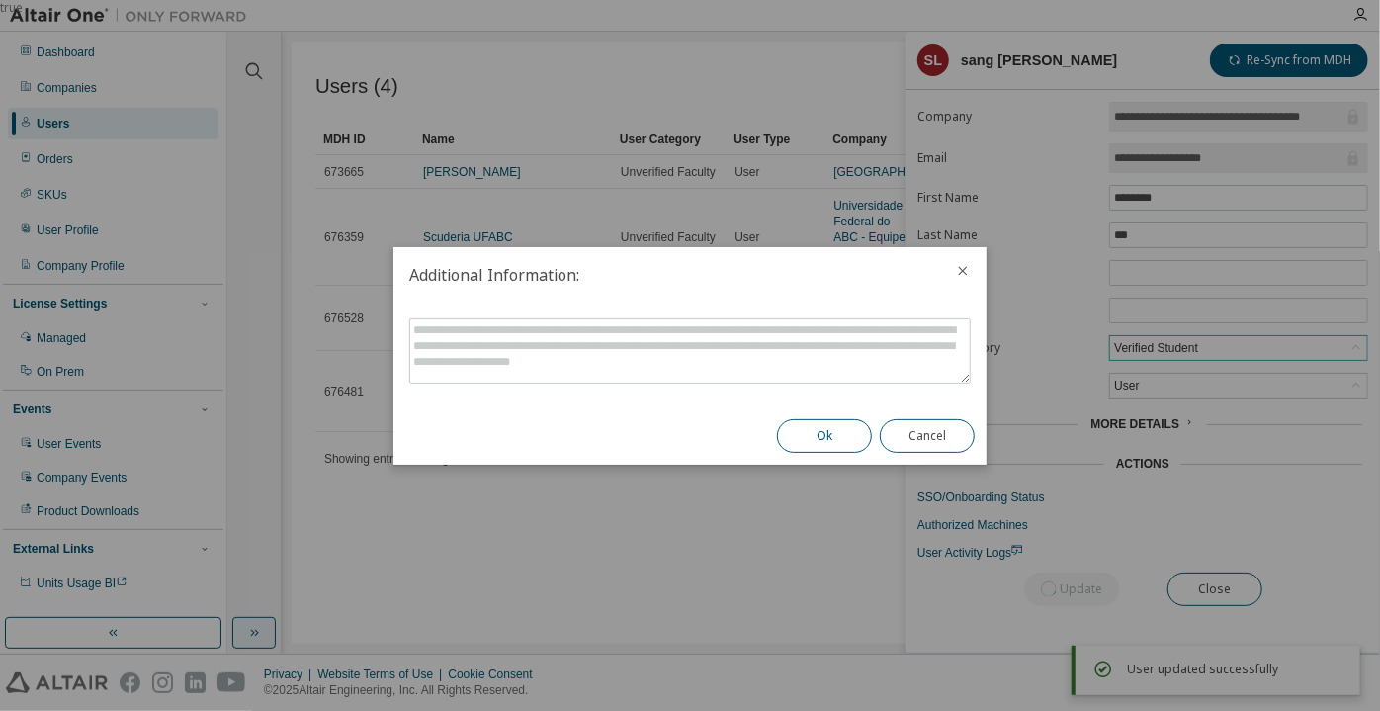
click at [827, 439] on button "Ok" at bounding box center [824, 436] width 95 height 34
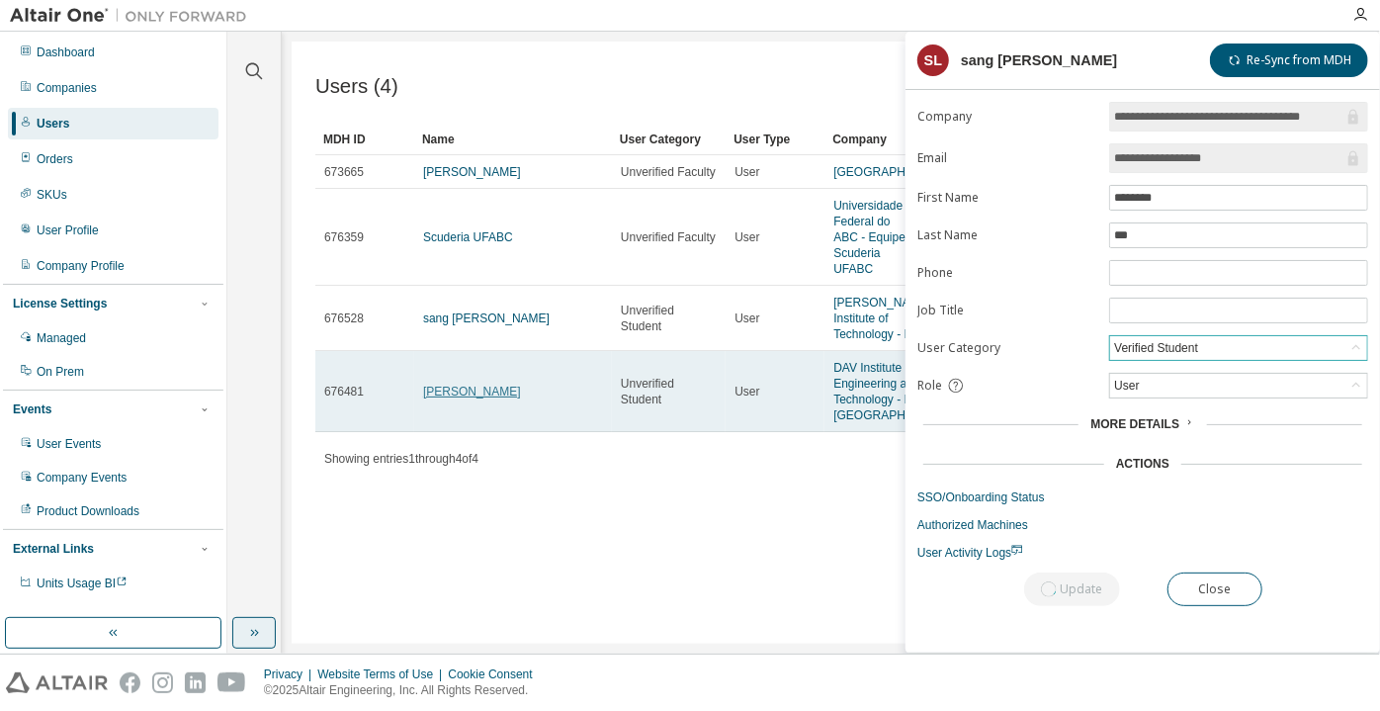
click at [445, 398] on link "[PERSON_NAME]" at bounding box center [472, 391] width 98 height 14
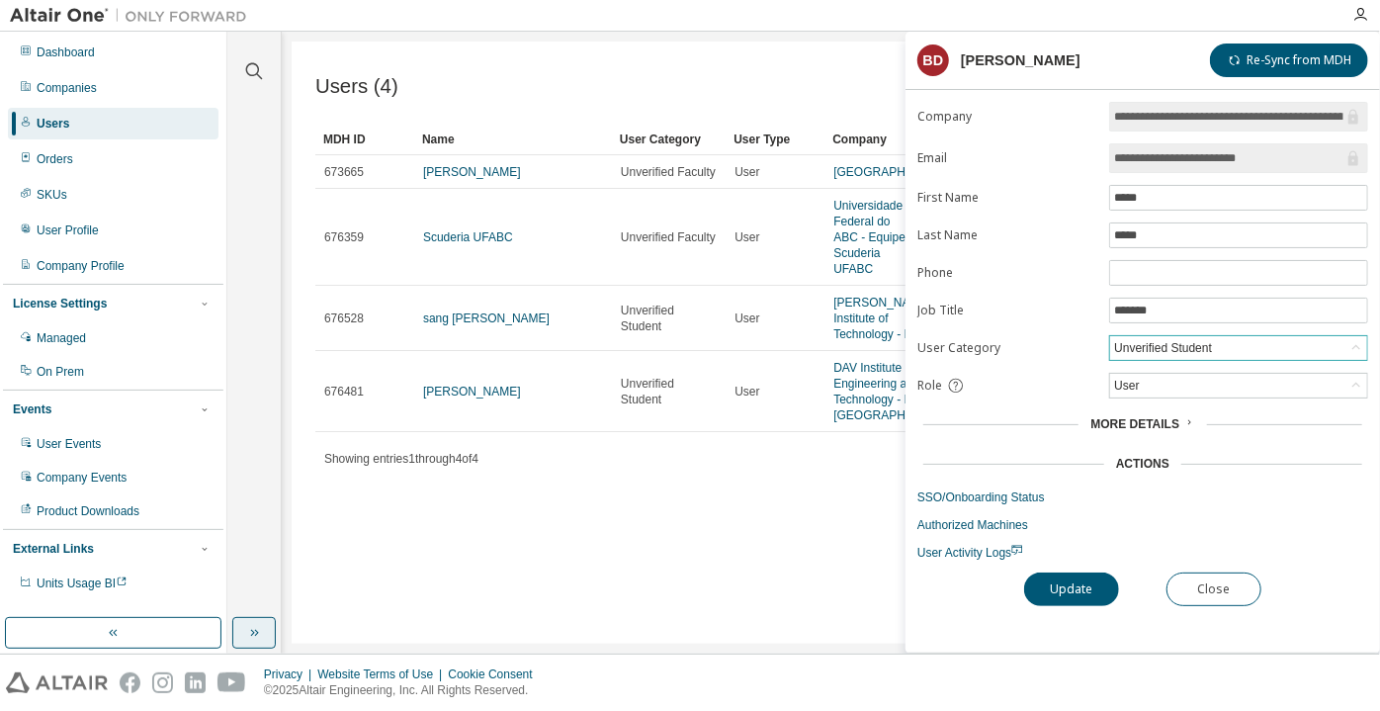
click at [1197, 347] on div "Unverified Student" at bounding box center [1163, 348] width 104 height 22
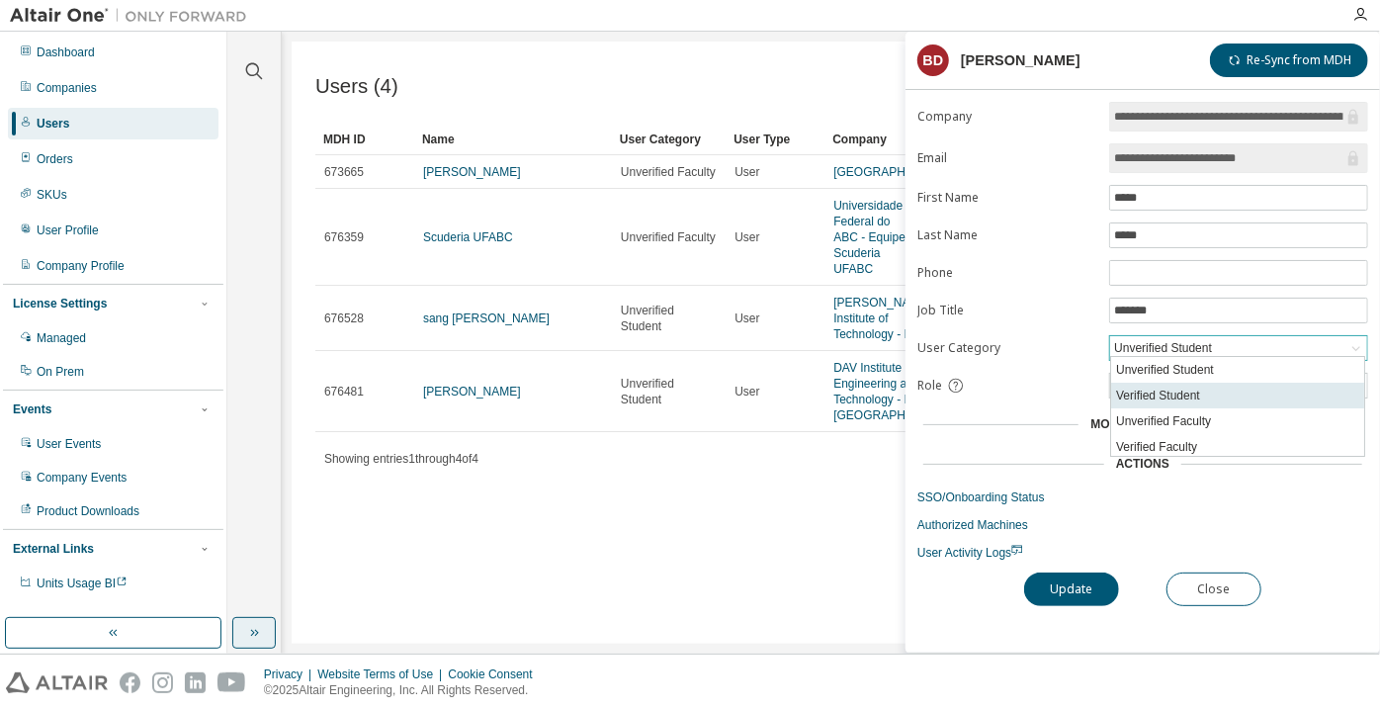
click at [1185, 385] on li "Verified Student" at bounding box center [1237, 395] width 253 height 26
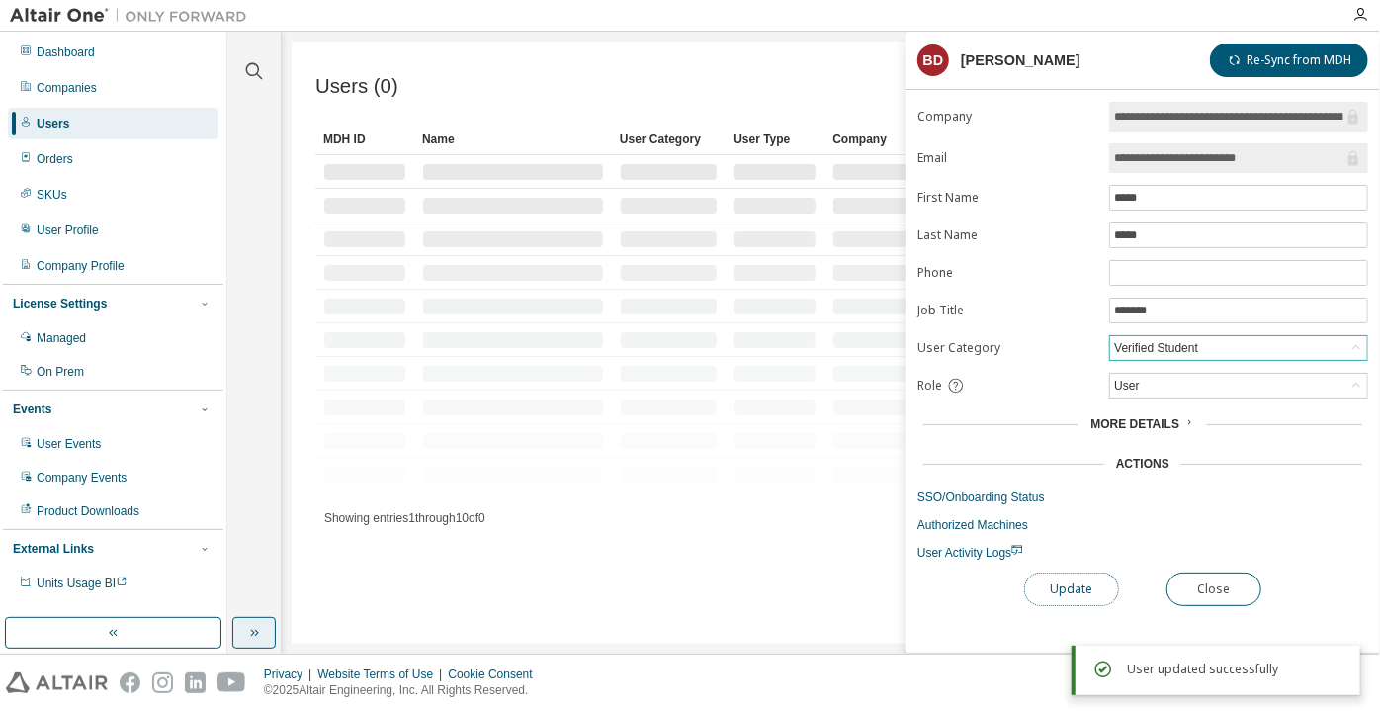
click at [1044, 598] on button "Update" at bounding box center [1071, 589] width 95 height 34
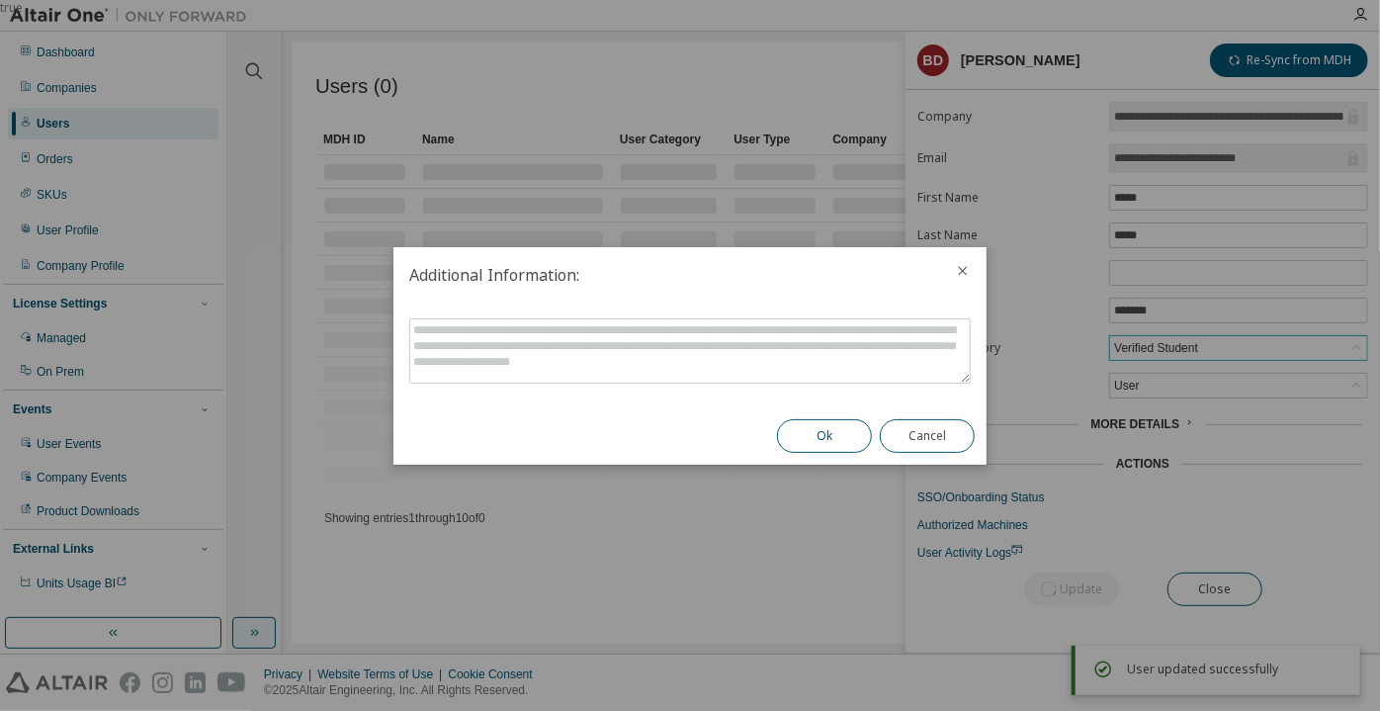
click at [867, 437] on button "Ok" at bounding box center [824, 436] width 95 height 34
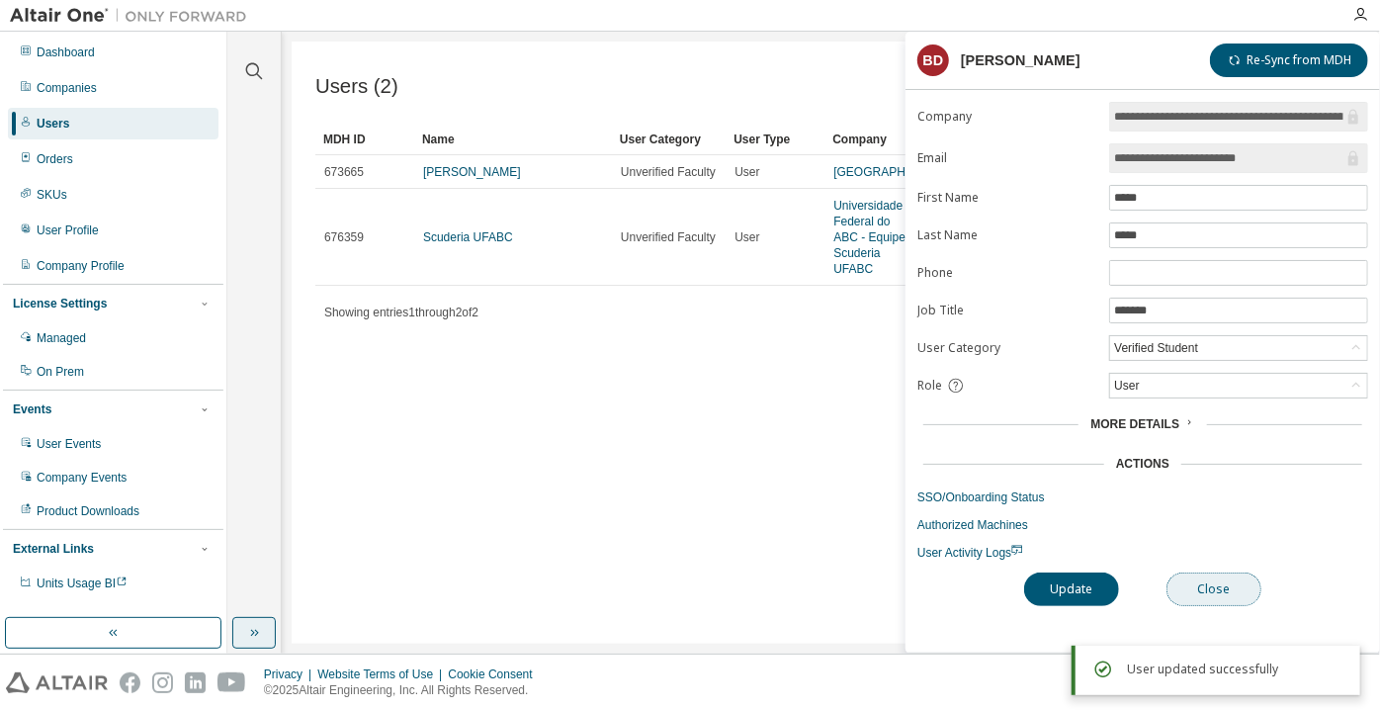
click at [1209, 579] on button "Close" at bounding box center [1213, 589] width 95 height 34
